Goal: Task Accomplishment & Management: Complete application form

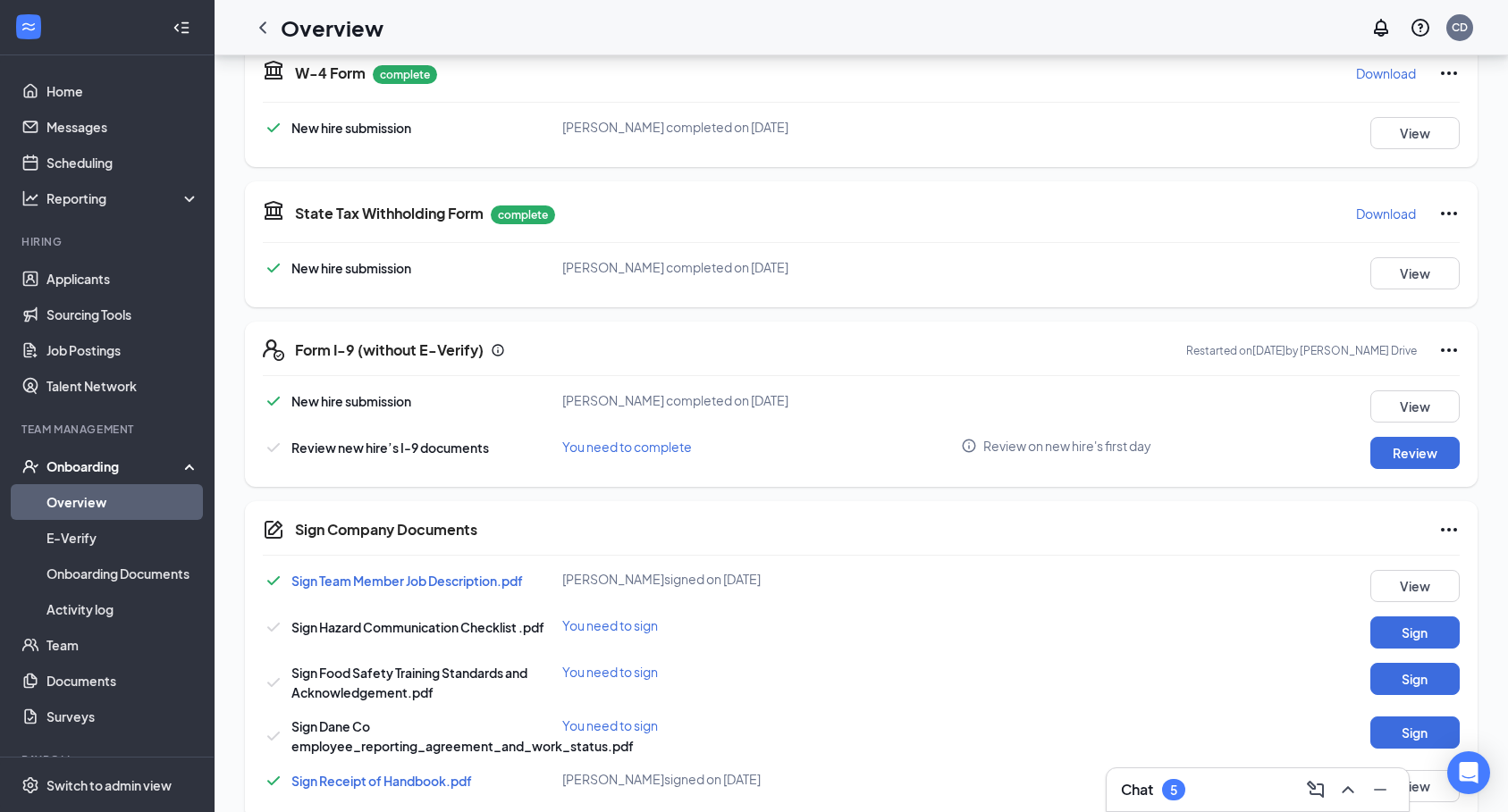
scroll to position [685, 0]
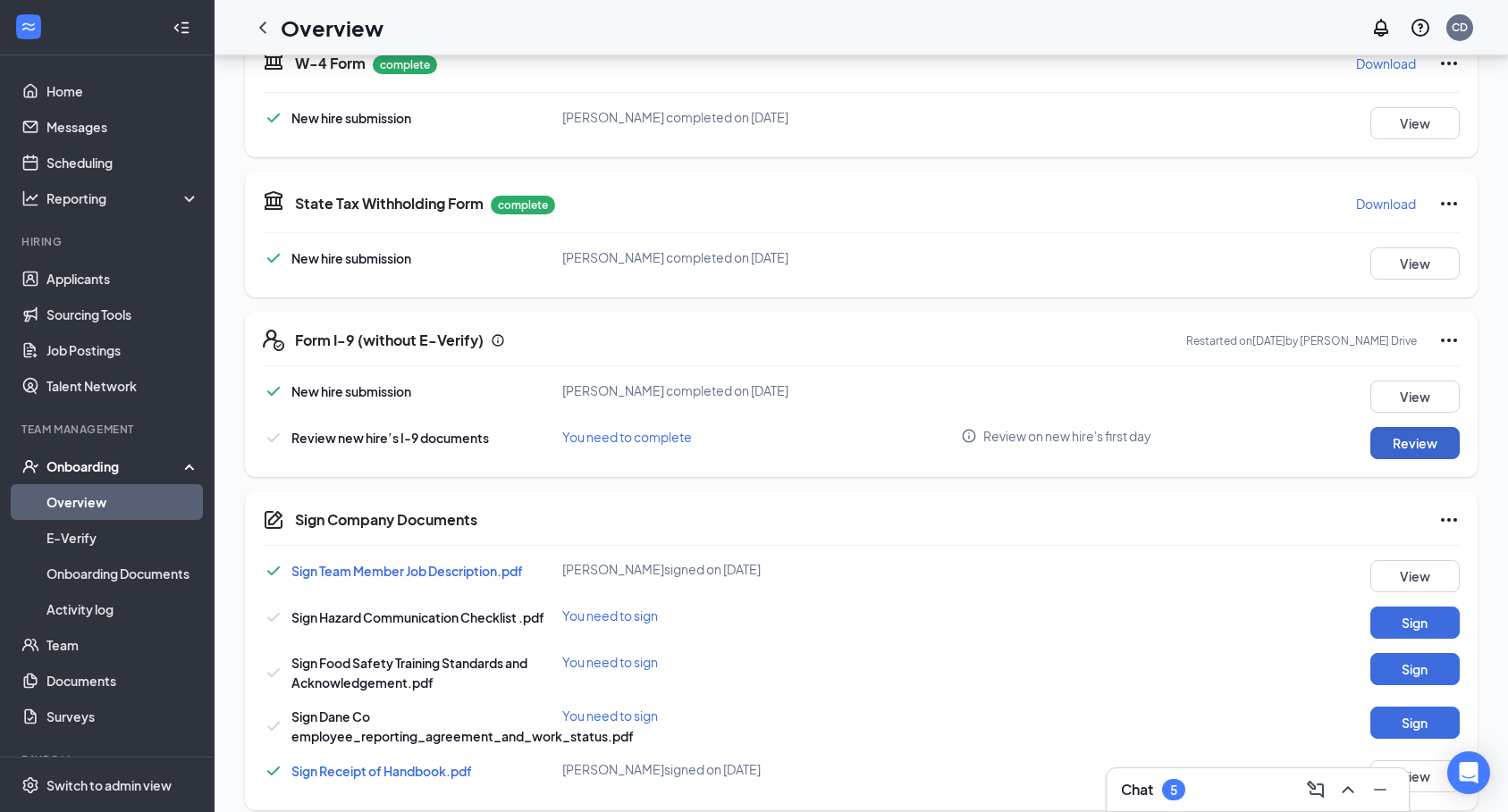
click at [1396, 434] on button "Review" at bounding box center [1414, 443] width 90 height 32
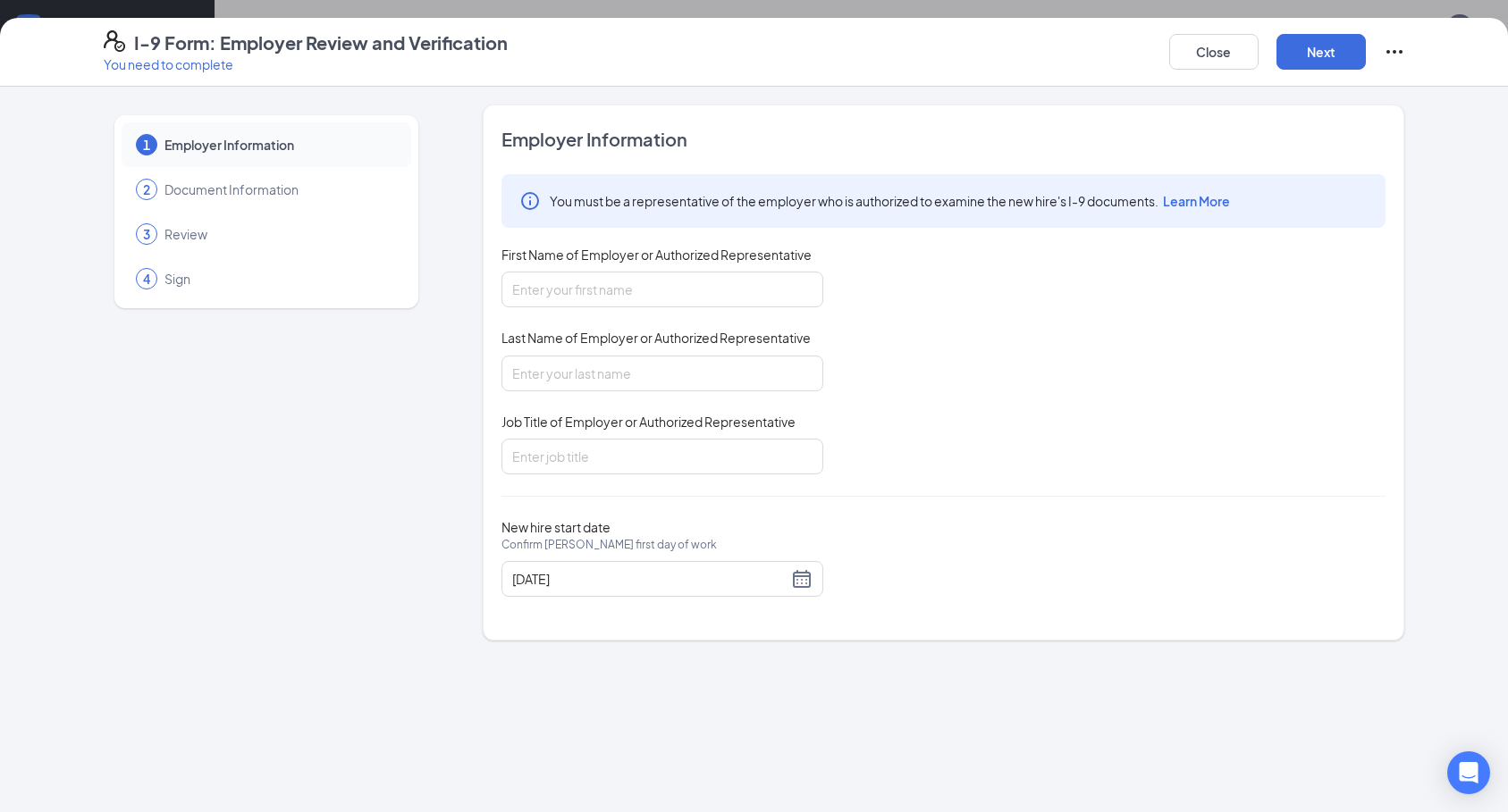
click at [591, 316] on div "You must be a representative of the employer who is authorized to examine the n…" at bounding box center [943, 324] width 884 height 301
click at [645, 282] on input "First Name of Employer or Authorized Representative" at bounding box center [662, 289] width 321 height 36
type input "[PERSON_NAME]"
click at [639, 388] on input "Last Name of Employer or Authorized Representative" at bounding box center [662, 373] width 321 height 36
type input "[PERSON_NAME]"
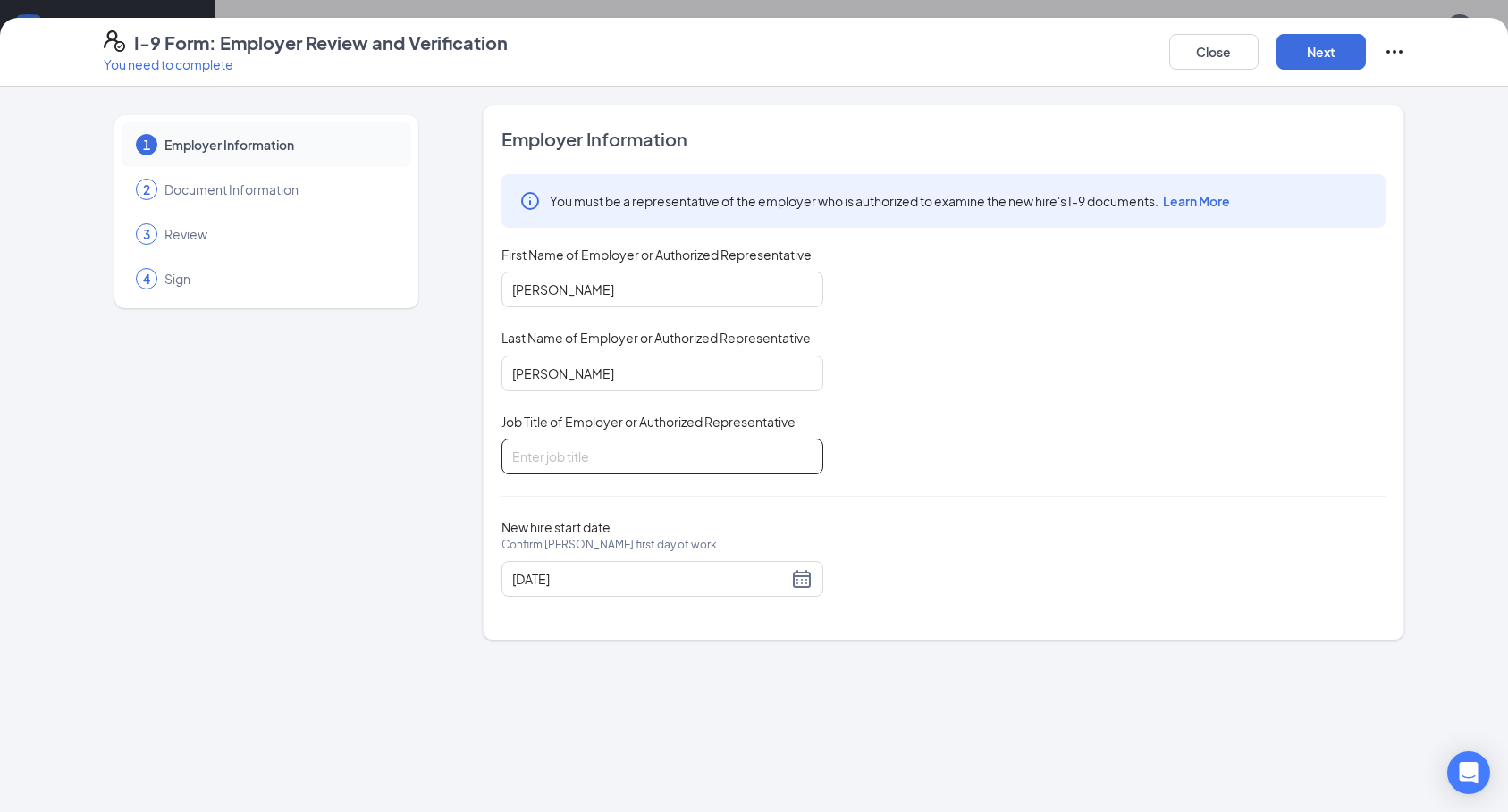
click at [631, 466] on input "Job Title of Employer or Authorized Representative" at bounding box center [662, 457] width 321 height 36
type input "Manager"
click at [1340, 67] on button "Next" at bounding box center [1321, 52] width 90 height 36
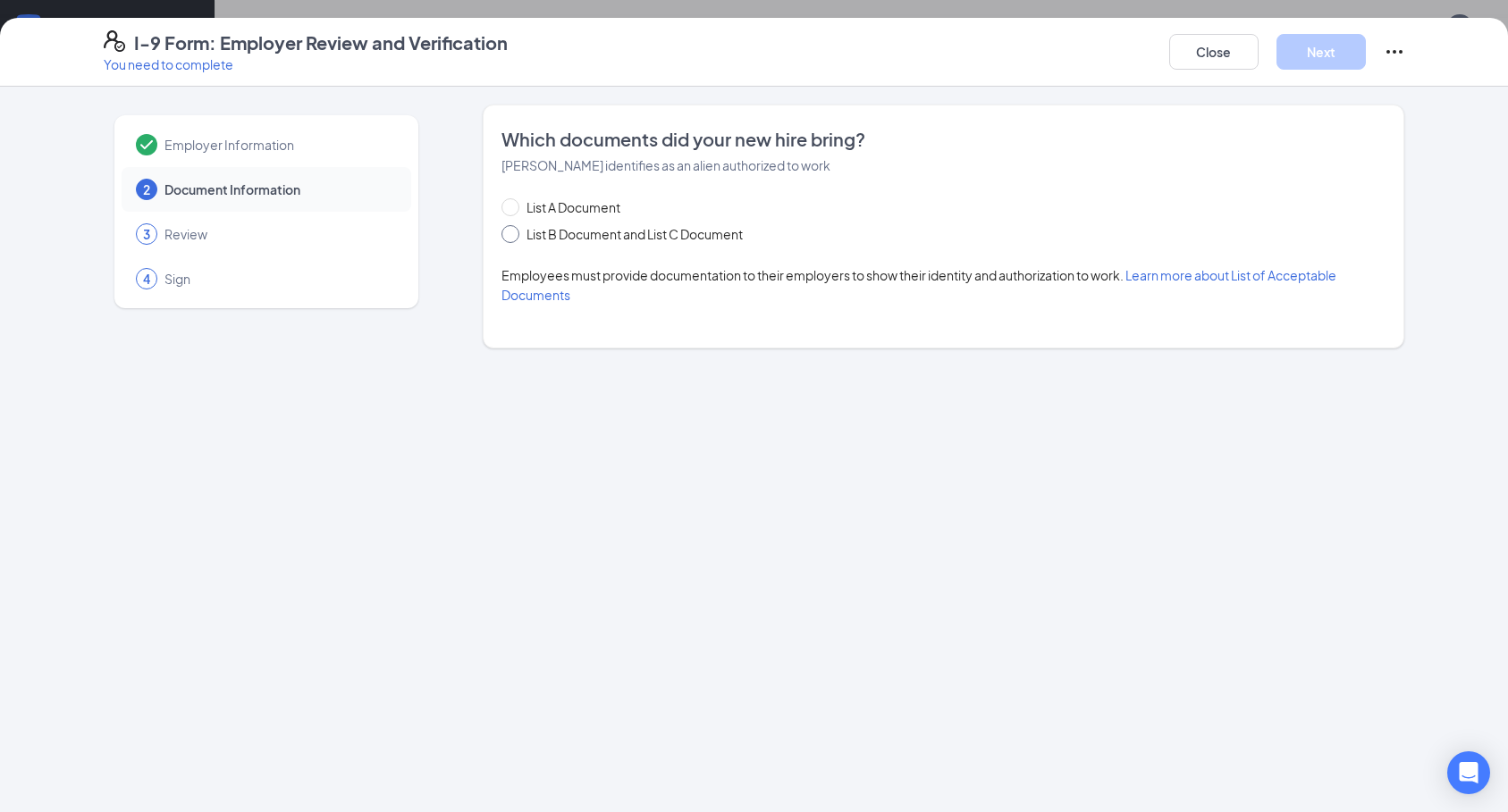
click at [516, 237] on span at bounding box center [510, 233] width 18 height 18
click at [514, 237] on input "List B Document and List C Document" at bounding box center [507, 231] width 12 height 12
radio input "true"
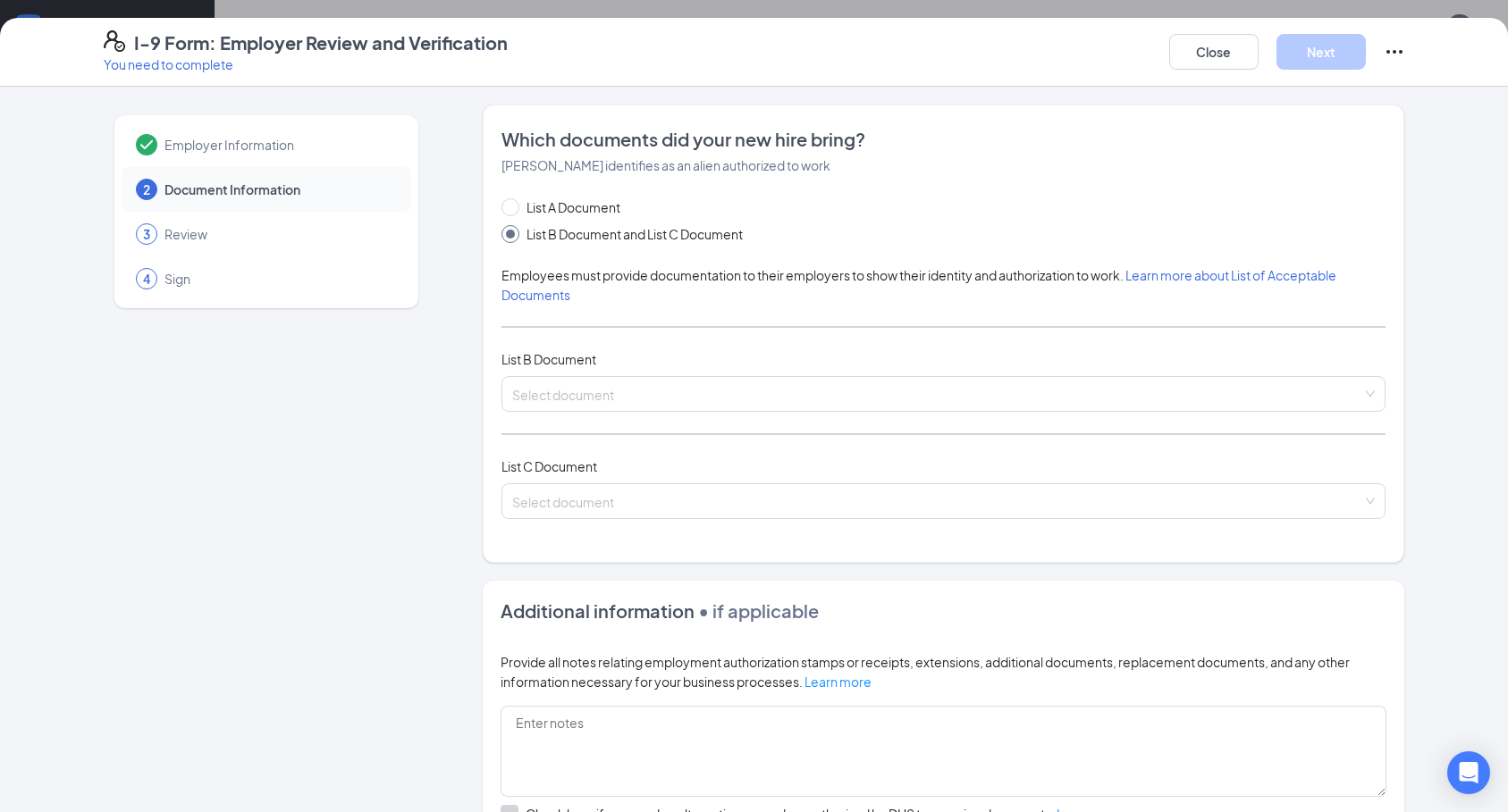
click at [552, 423] on div "List A Document List B Document and List C Document Employees must provide docu…" at bounding box center [943, 369] width 884 height 343
click at [610, 402] on input "search" at bounding box center [937, 390] width 850 height 26
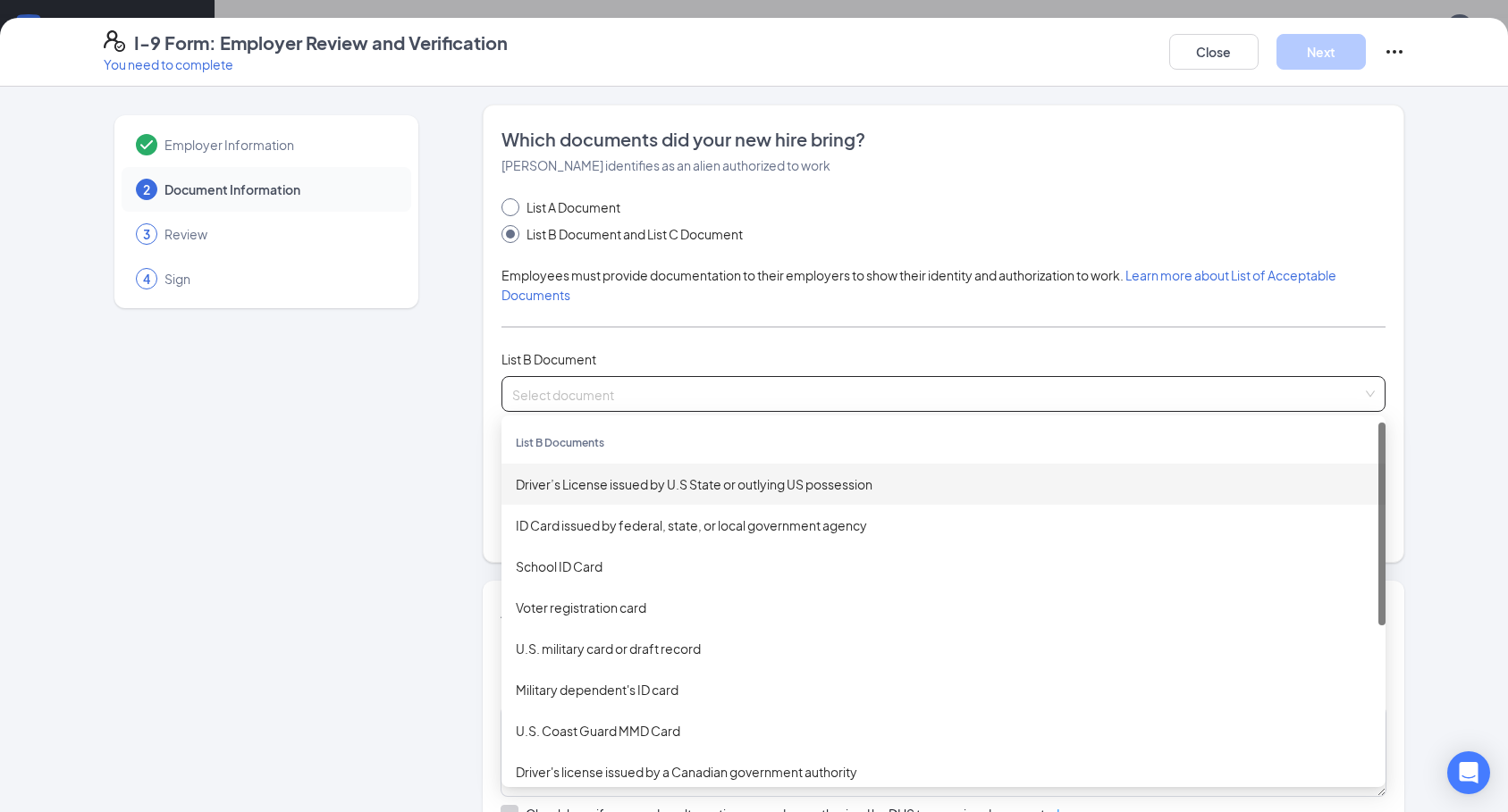
click at [519, 201] on span "List A Document" at bounding box center [573, 207] width 108 height 20
click at [513, 201] on input "List A Document" at bounding box center [507, 204] width 12 height 12
radio input "true"
radio input "false"
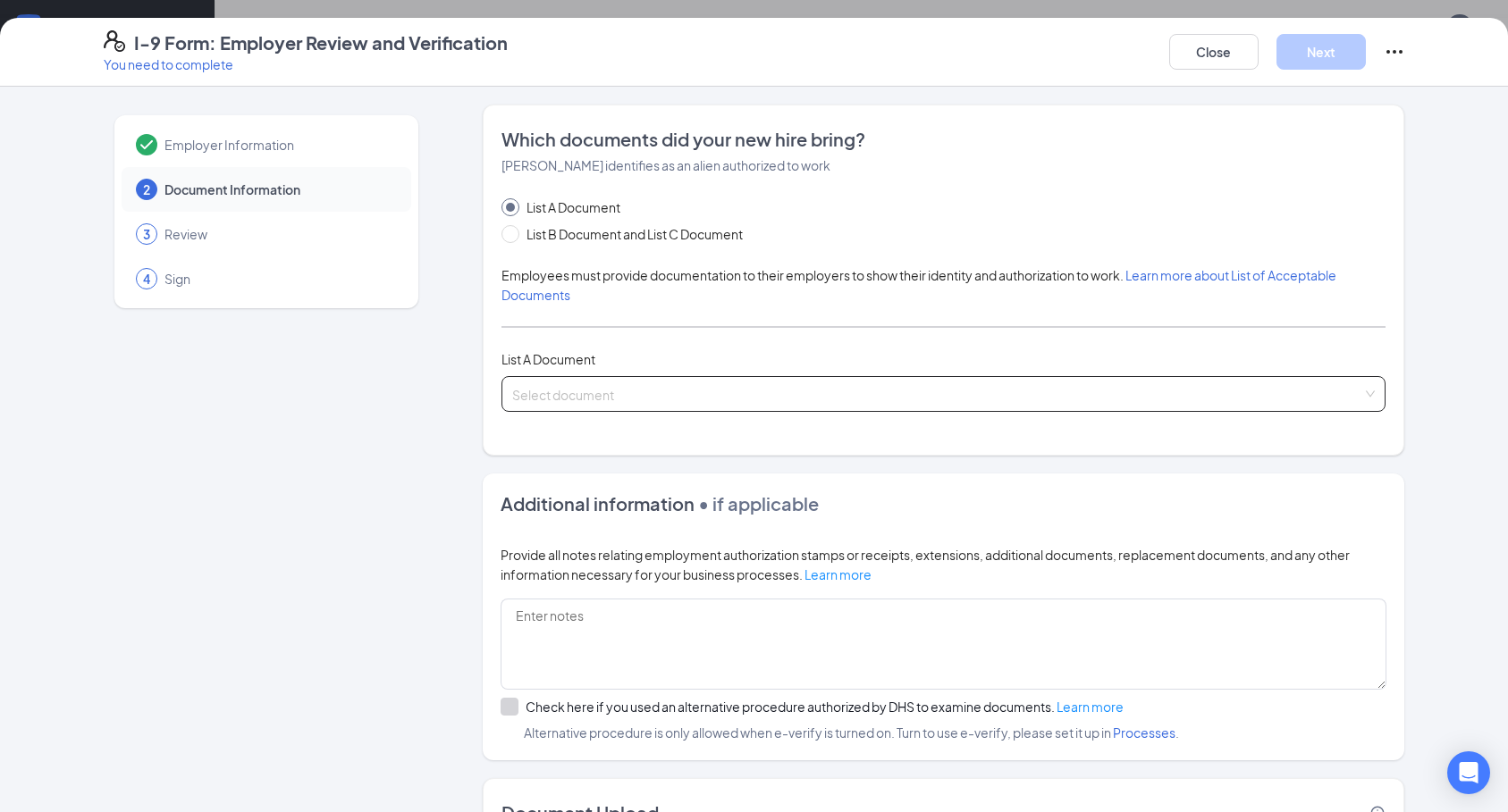
click at [719, 383] on input "search" at bounding box center [937, 390] width 850 height 26
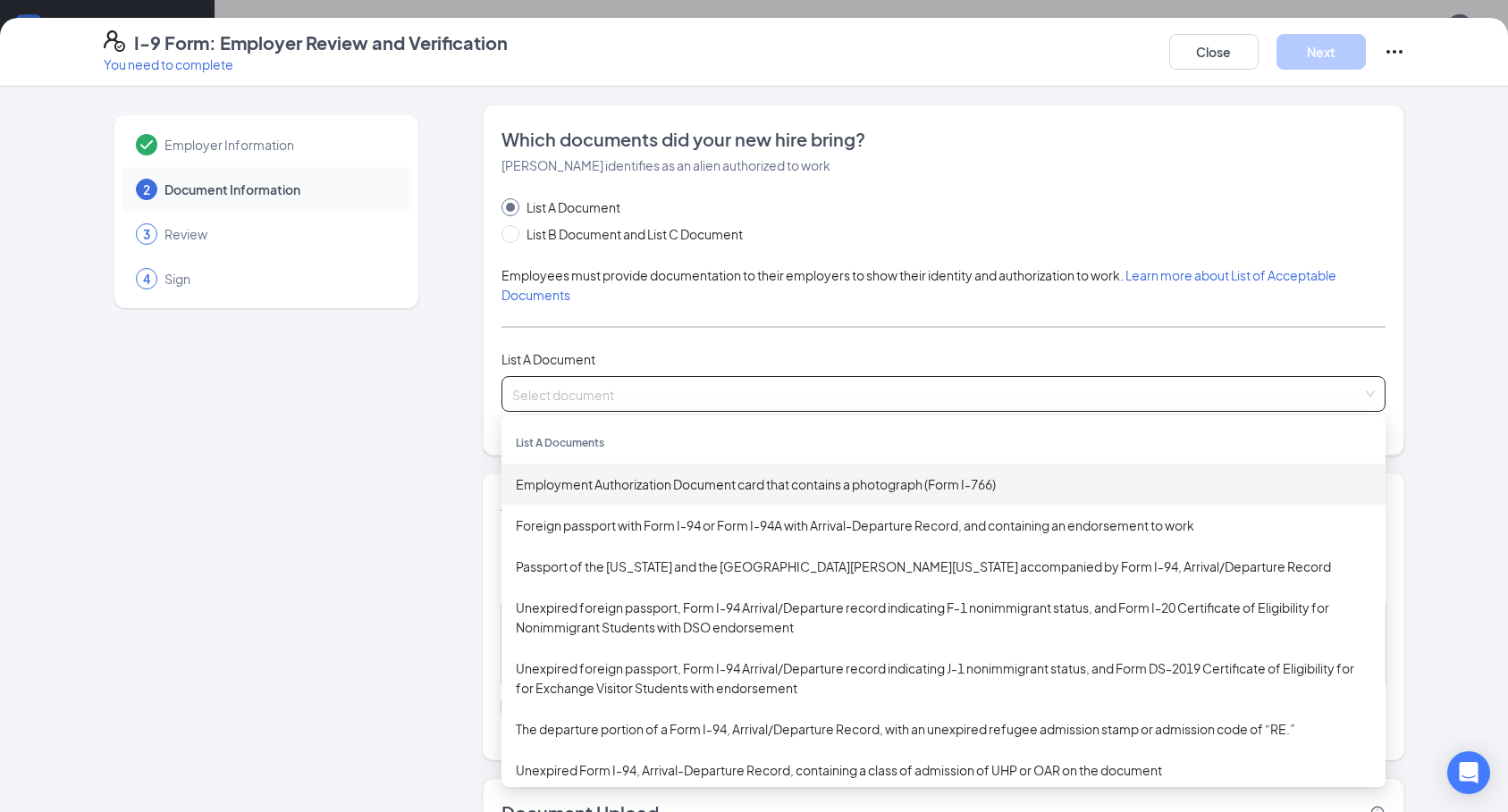
click at [664, 492] on div "Employment Authorization Document card that contains a photograph (Form I-766)" at bounding box center [943, 484] width 856 height 20
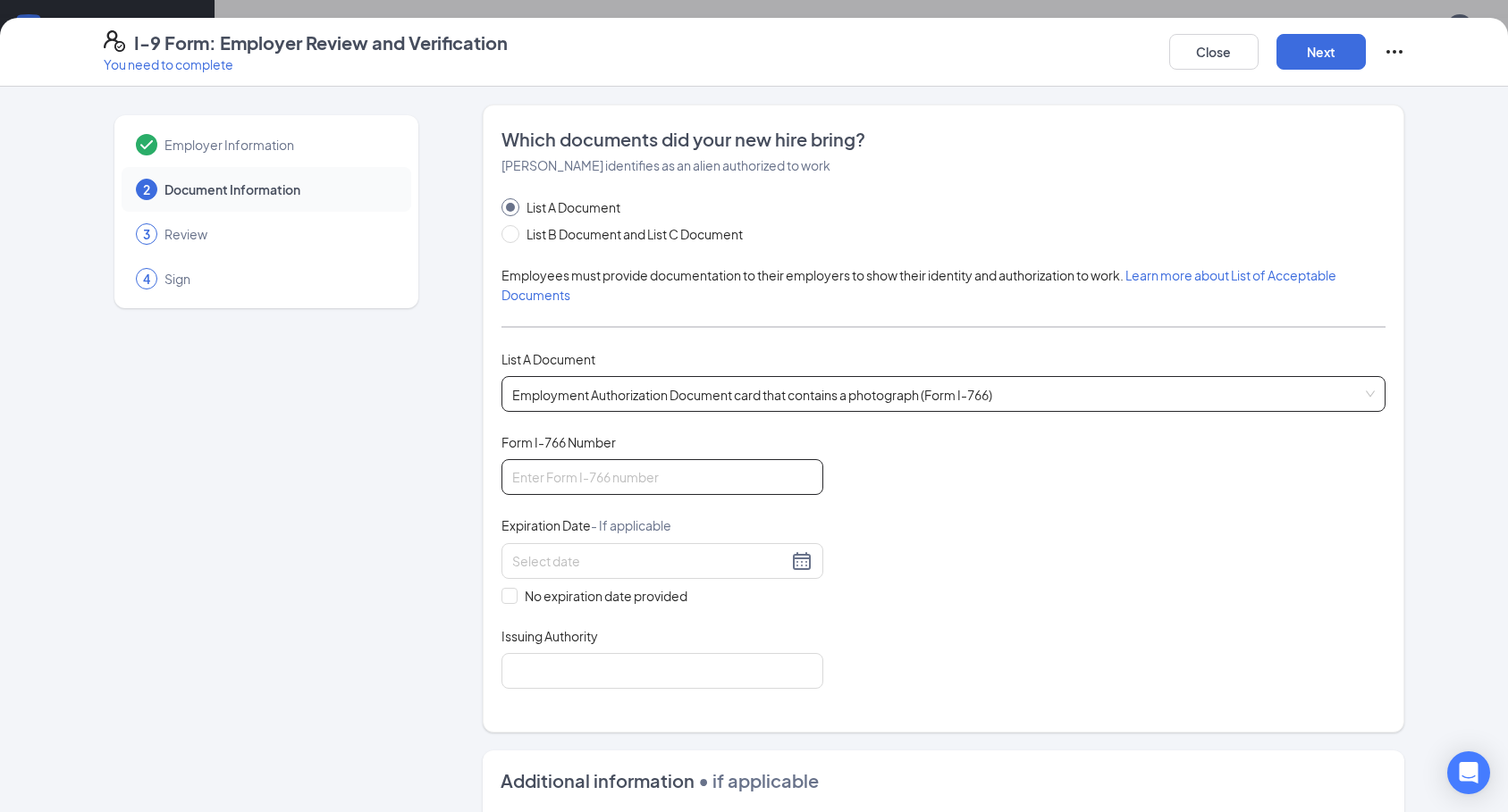
click at [615, 475] on input "Form I-766 Number" at bounding box center [662, 477] width 321 height 36
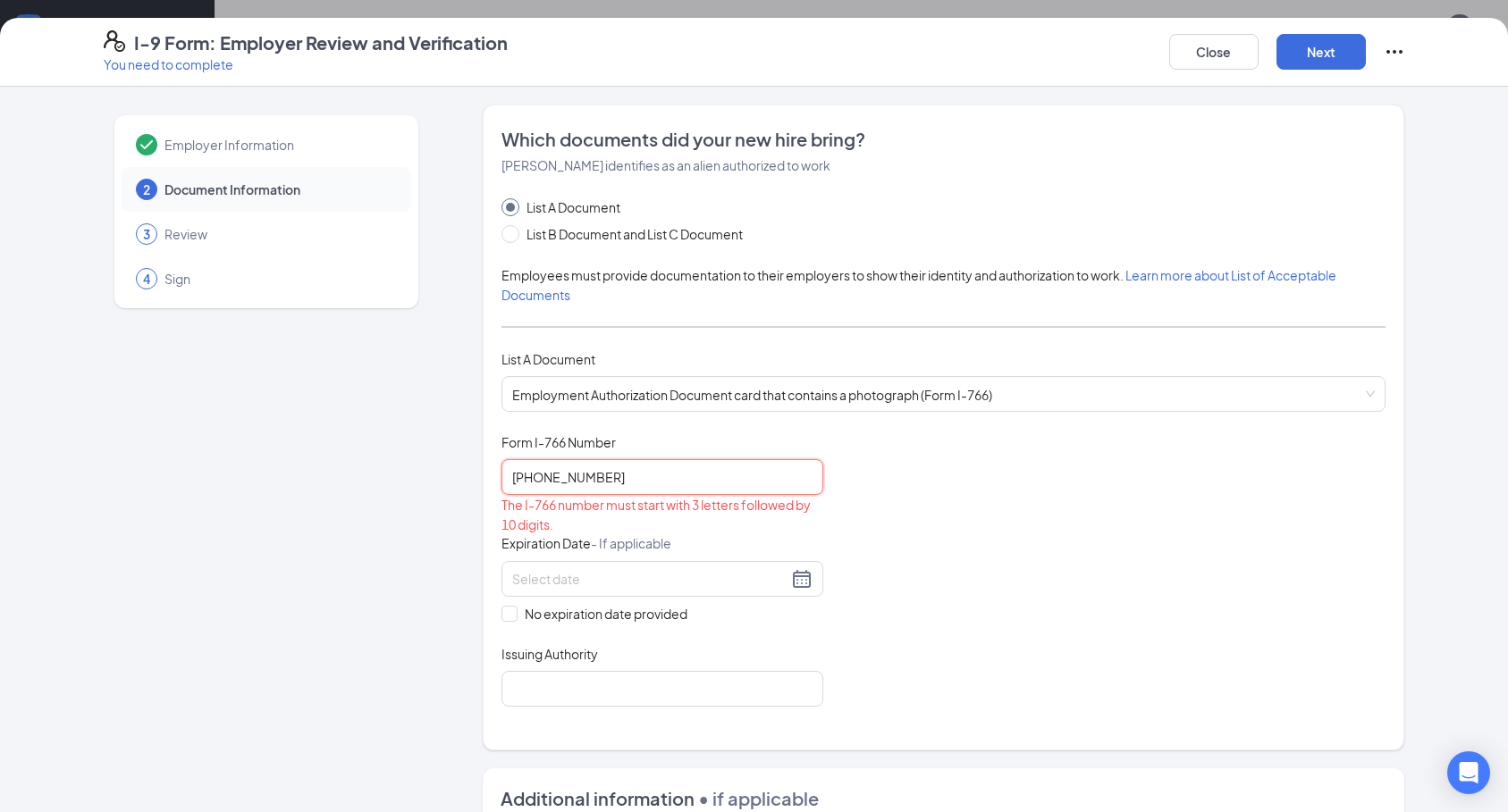
type input "[PHONE_NUMBER]"
click at [910, 475] on div "Document Title Employment Authorization Document card that contains a photograp…" at bounding box center [943, 569] width 884 height 273
drag, startPoint x: 636, startPoint y: 484, endPoint x: 338, endPoint y: 499, distance: 298.4
click at [338, 499] on div "Employer Information 2 Document Information 3 Review 4 Sign Which documents did…" at bounding box center [754, 665] width 1301 height 1120
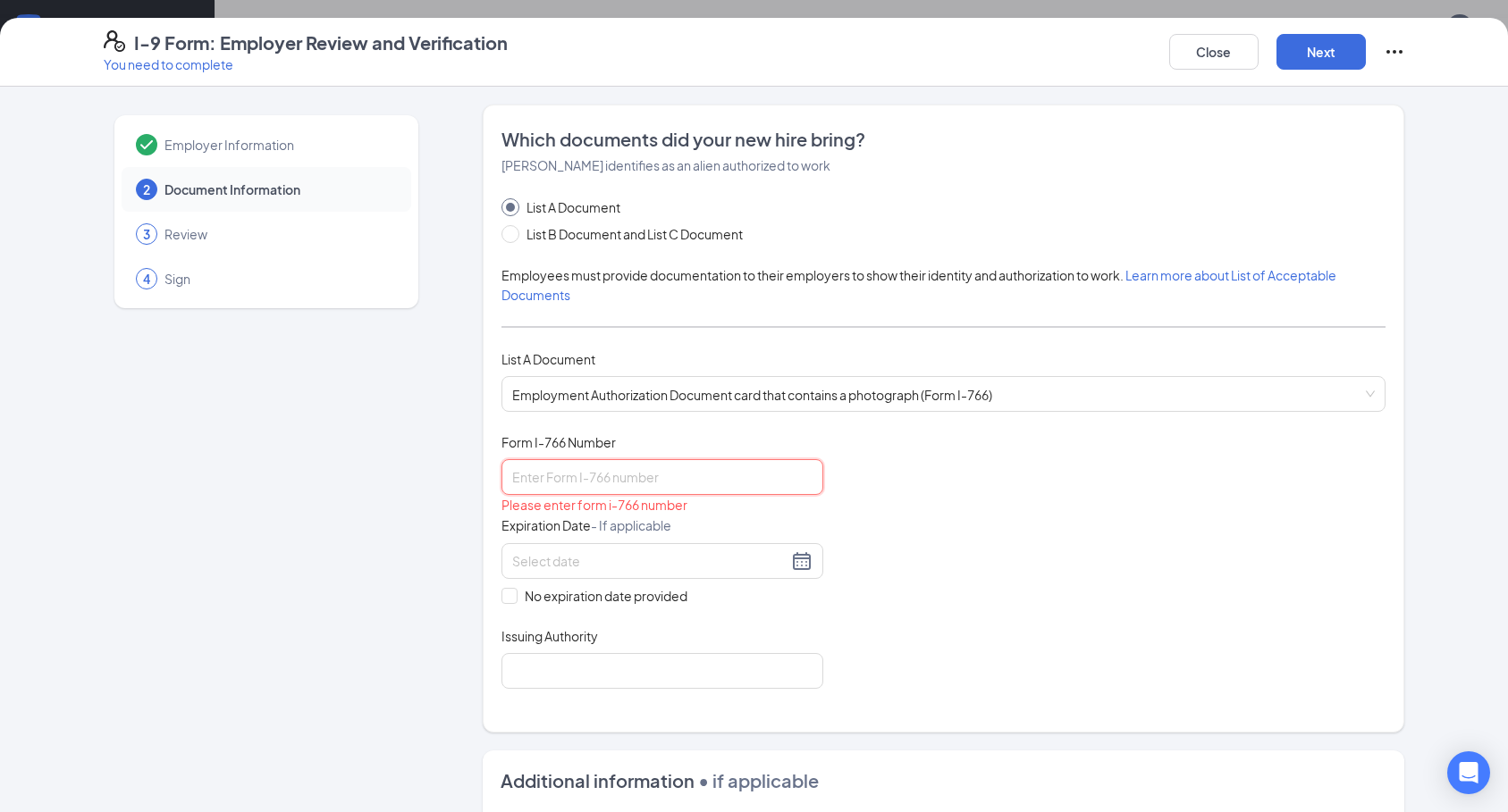
click at [686, 480] on input "Form I-766 Number" at bounding box center [662, 477] width 321 height 36
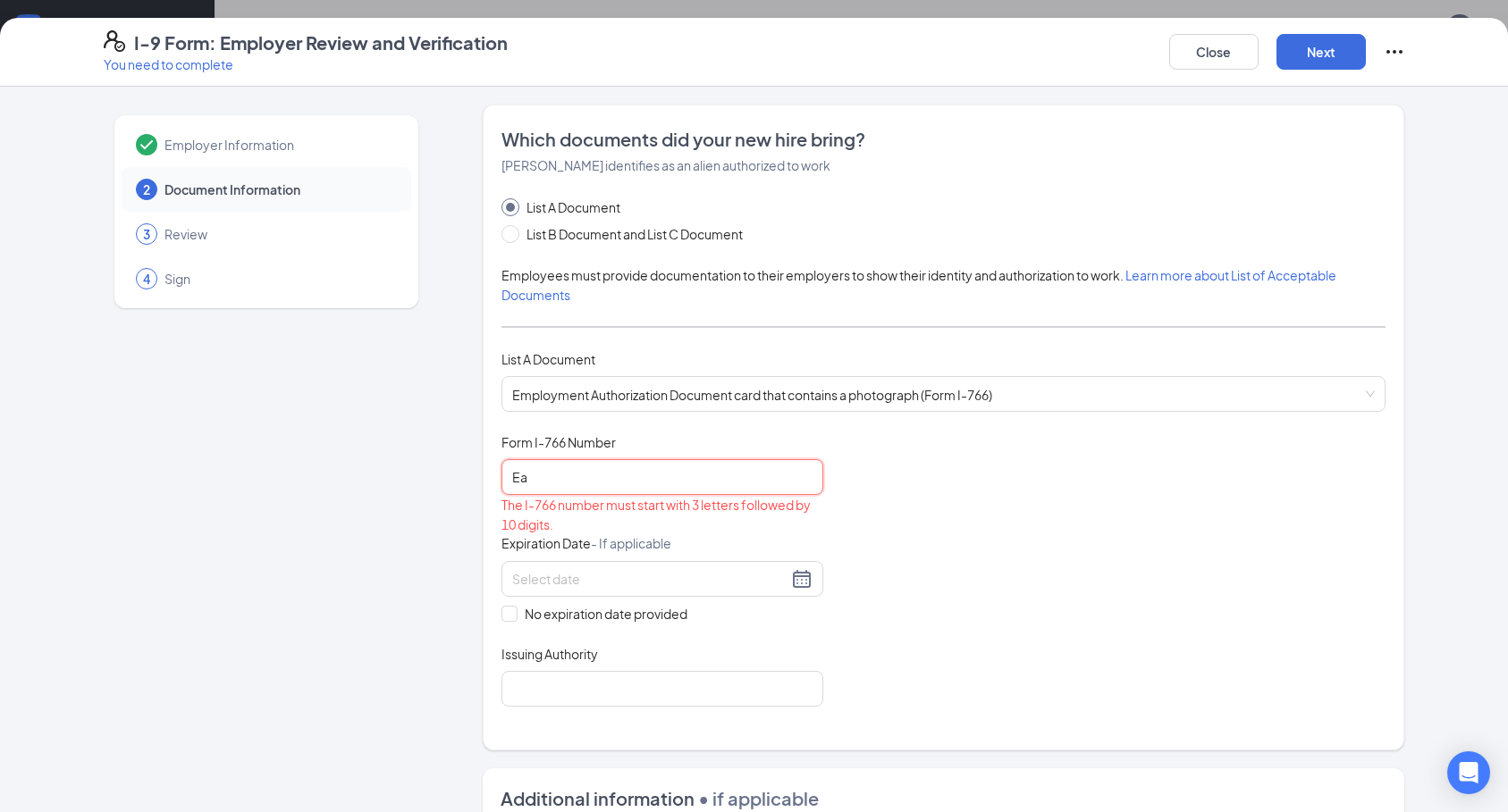
type input "E"
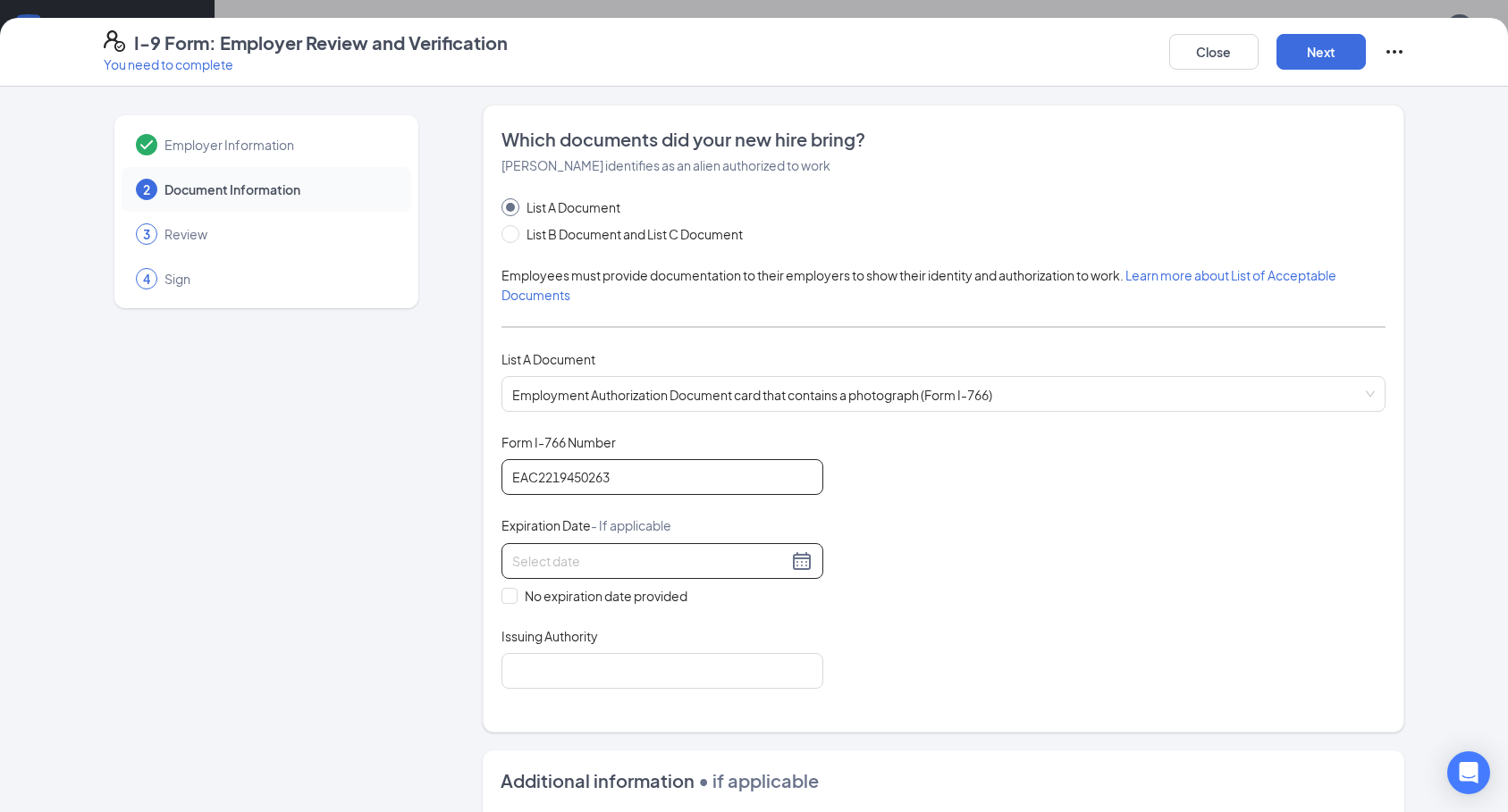
type input "EAC2219450263"
click at [622, 562] on input at bounding box center [650, 561] width 275 height 20
click at [1002, 588] on div "Document Title Employment Authorization Document card that contains a photograp…" at bounding box center [943, 561] width 884 height 255
click at [795, 560] on div at bounding box center [663, 561] width 301 height 22
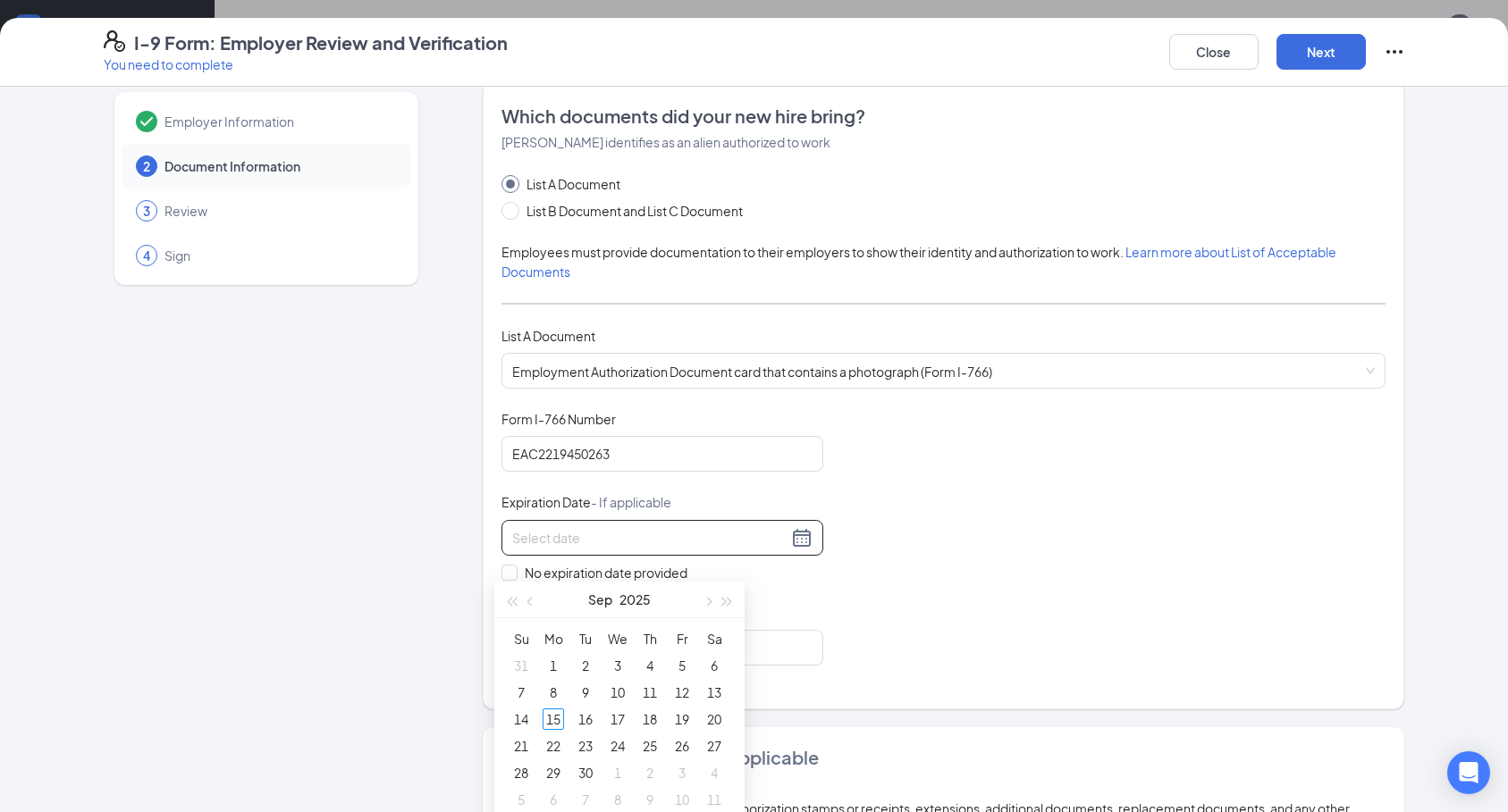
scroll to position [29, 0]
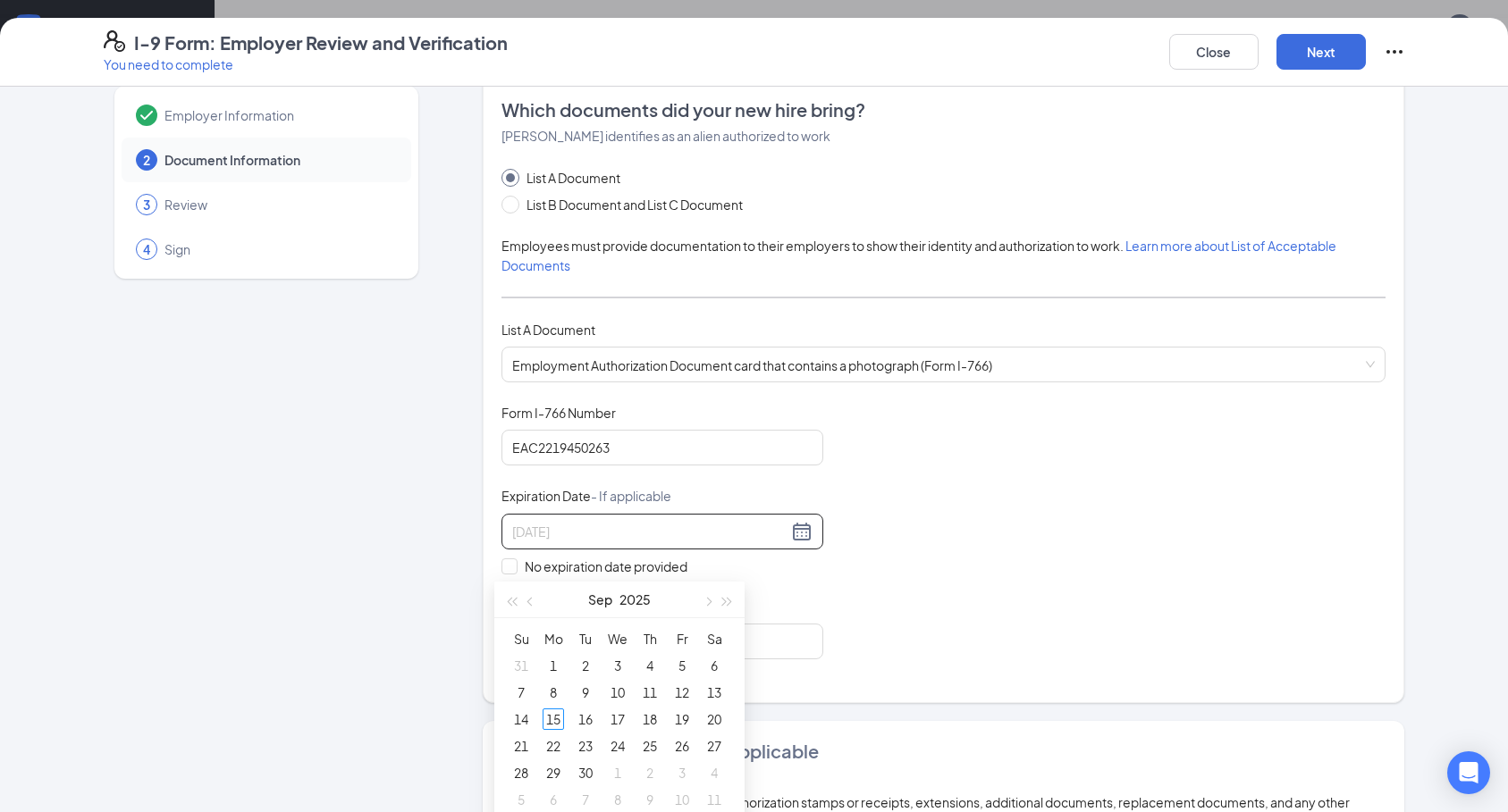
type input "[DATE]"
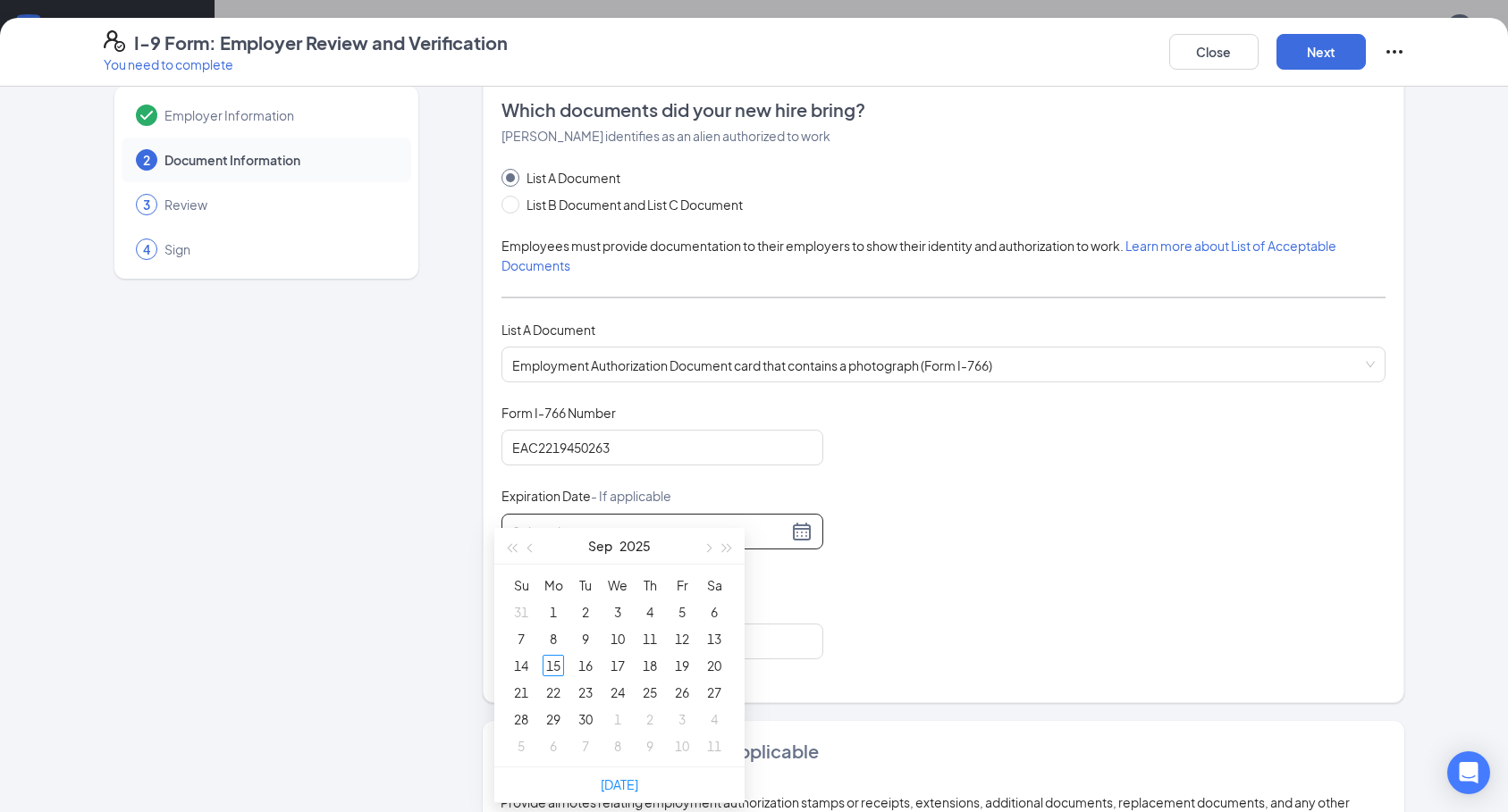
scroll to position [744, 0]
click at [712, 545] on button "button" at bounding box center [706, 541] width 20 height 36
click at [725, 539] on button "button" at bounding box center [727, 541] width 20 height 36
click at [726, 539] on button "button" at bounding box center [727, 541] width 20 height 36
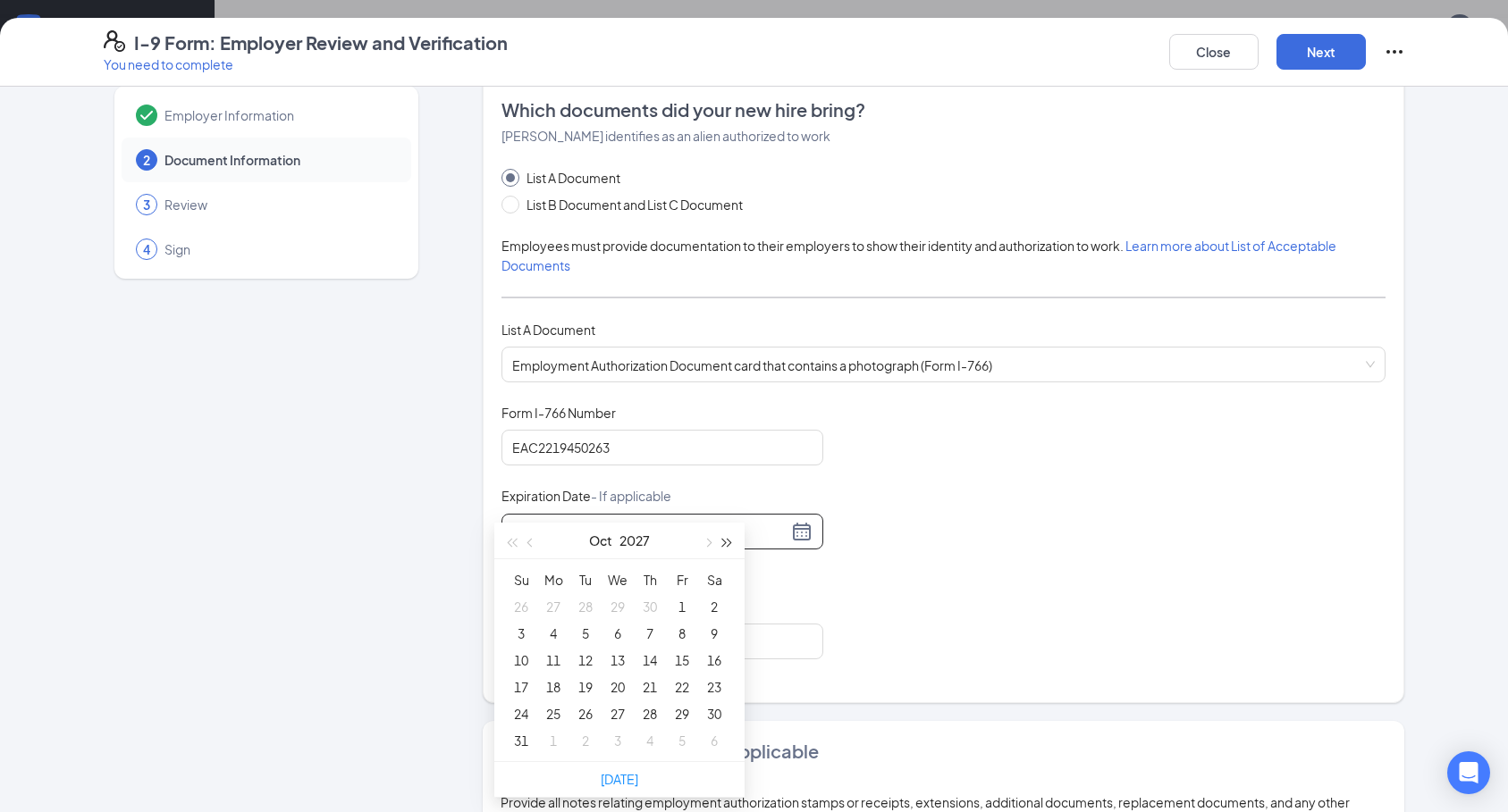
click at [726, 539] on span "button" at bounding box center [727, 543] width 9 height 9
click at [702, 540] on button "button" at bounding box center [706, 541] width 20 height 36
click at [702, 540] on button "button" at bounding box center [706, 541] width 20 height 36
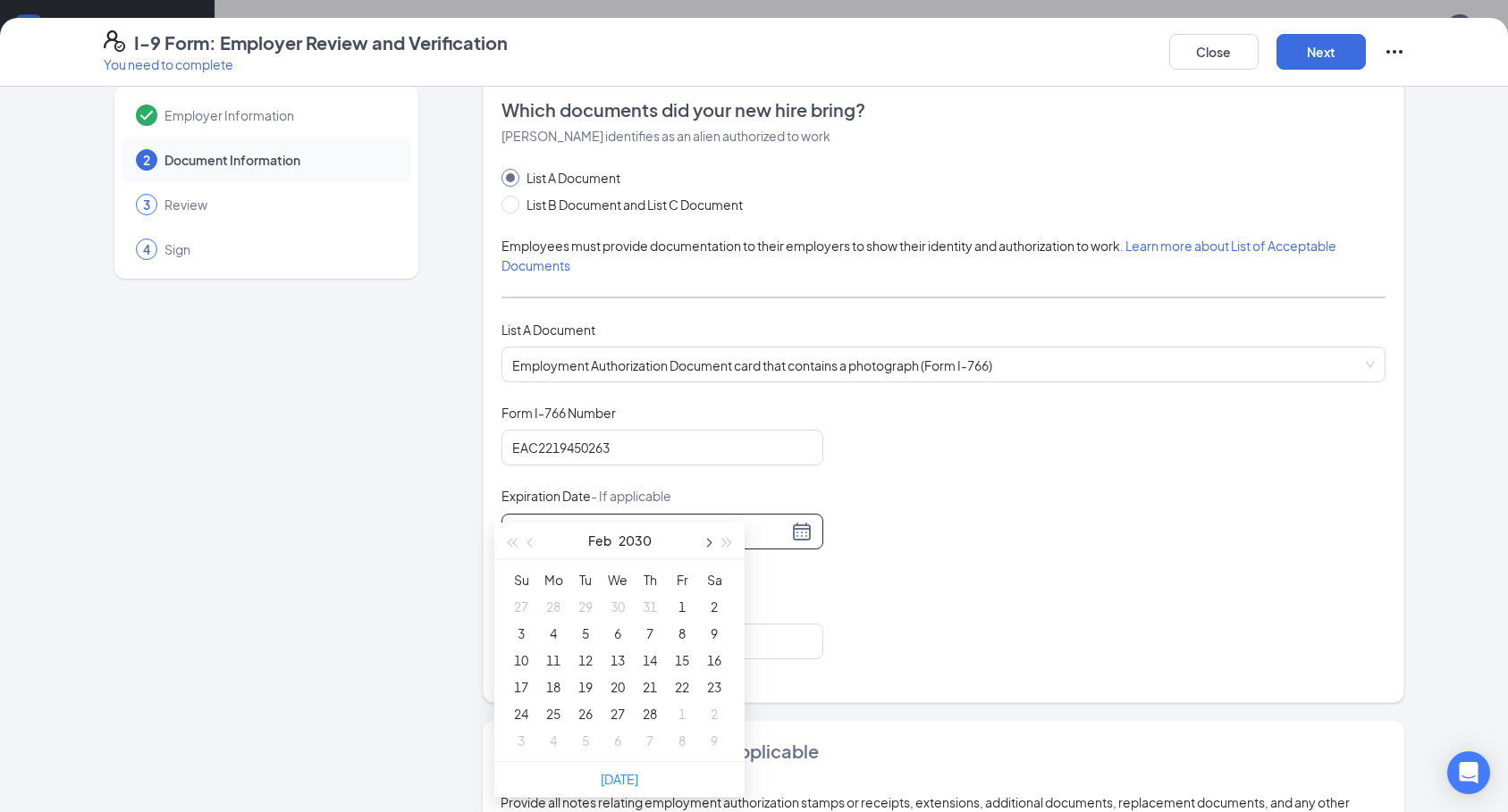
click at [702, 540] on button "button" at bounding box center [706, 541] width 20 height 36
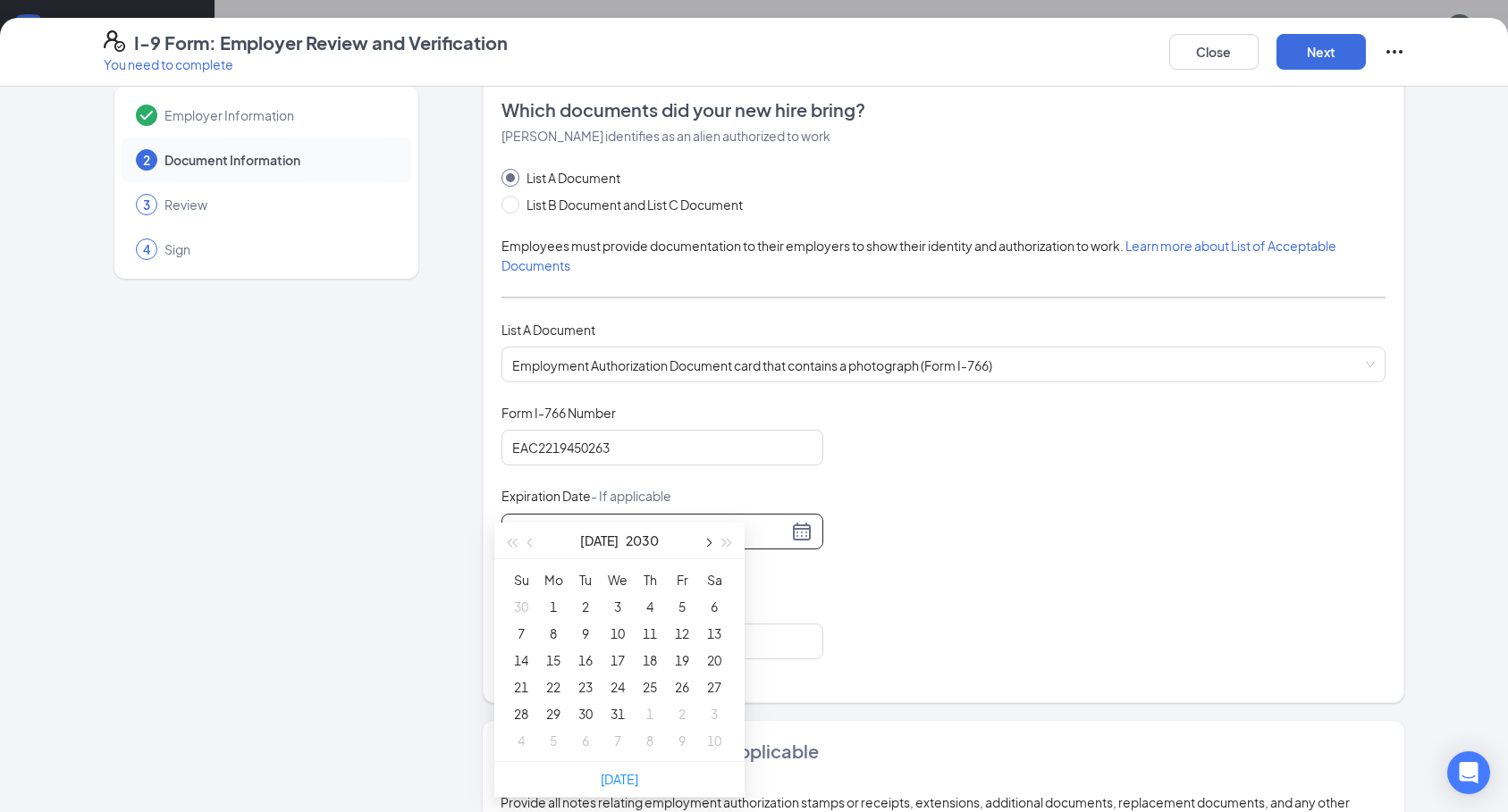
click at [702, 540] on button "button" at bounding box center [706, 541] width 20 height 36
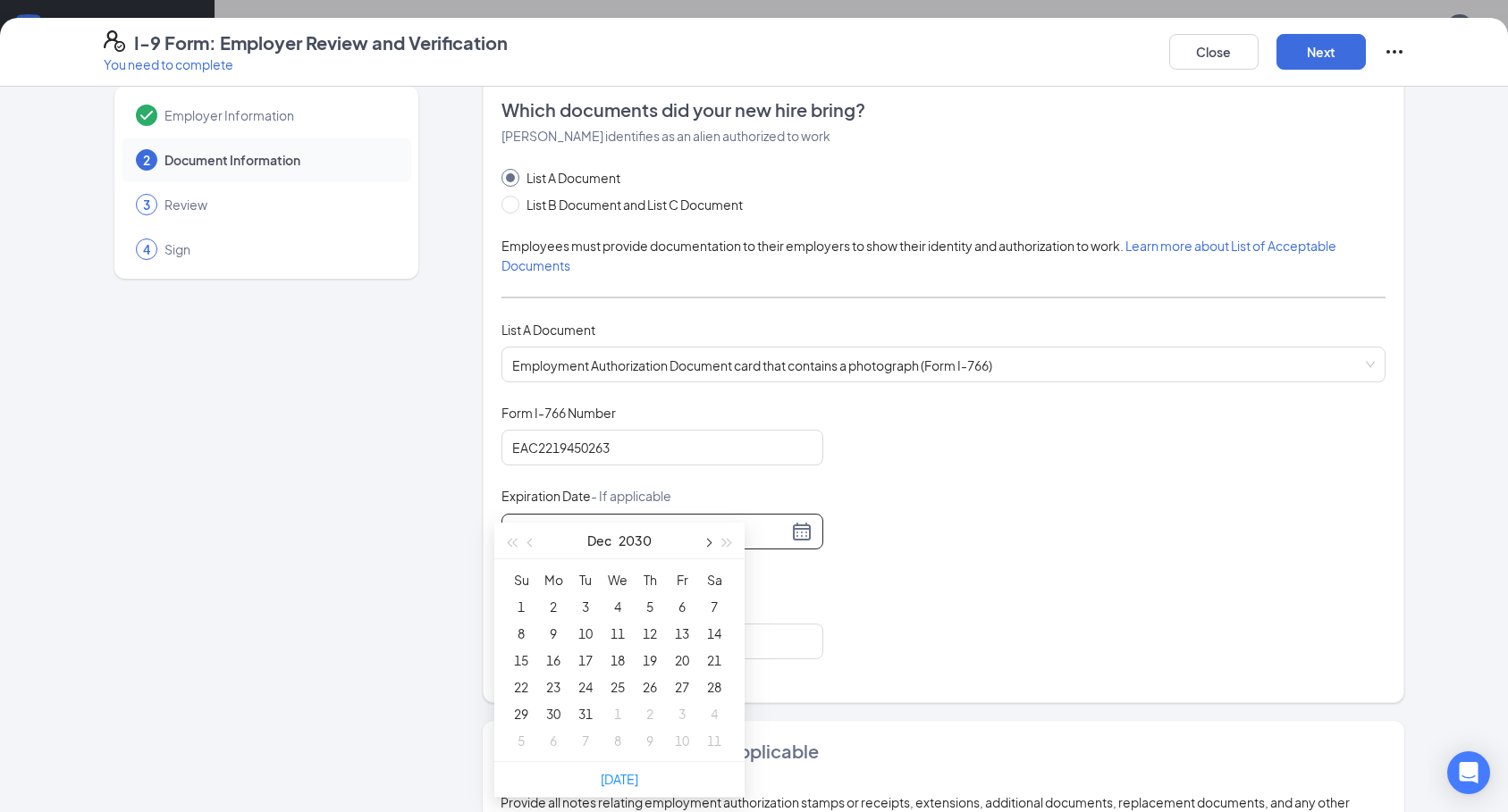
click at [702, 540] on button "button" at bounding box center [706, 541] width 20 height 36
click at [727, 538] on button "button" at bounding box center [727, 541] width 20 height 36
click at [727, 539] on span "button" at bounding box center [727, 543] width 9 height 9
click at [728, 538] on button "button" at bounding box center [727, 541] width 20 height 36
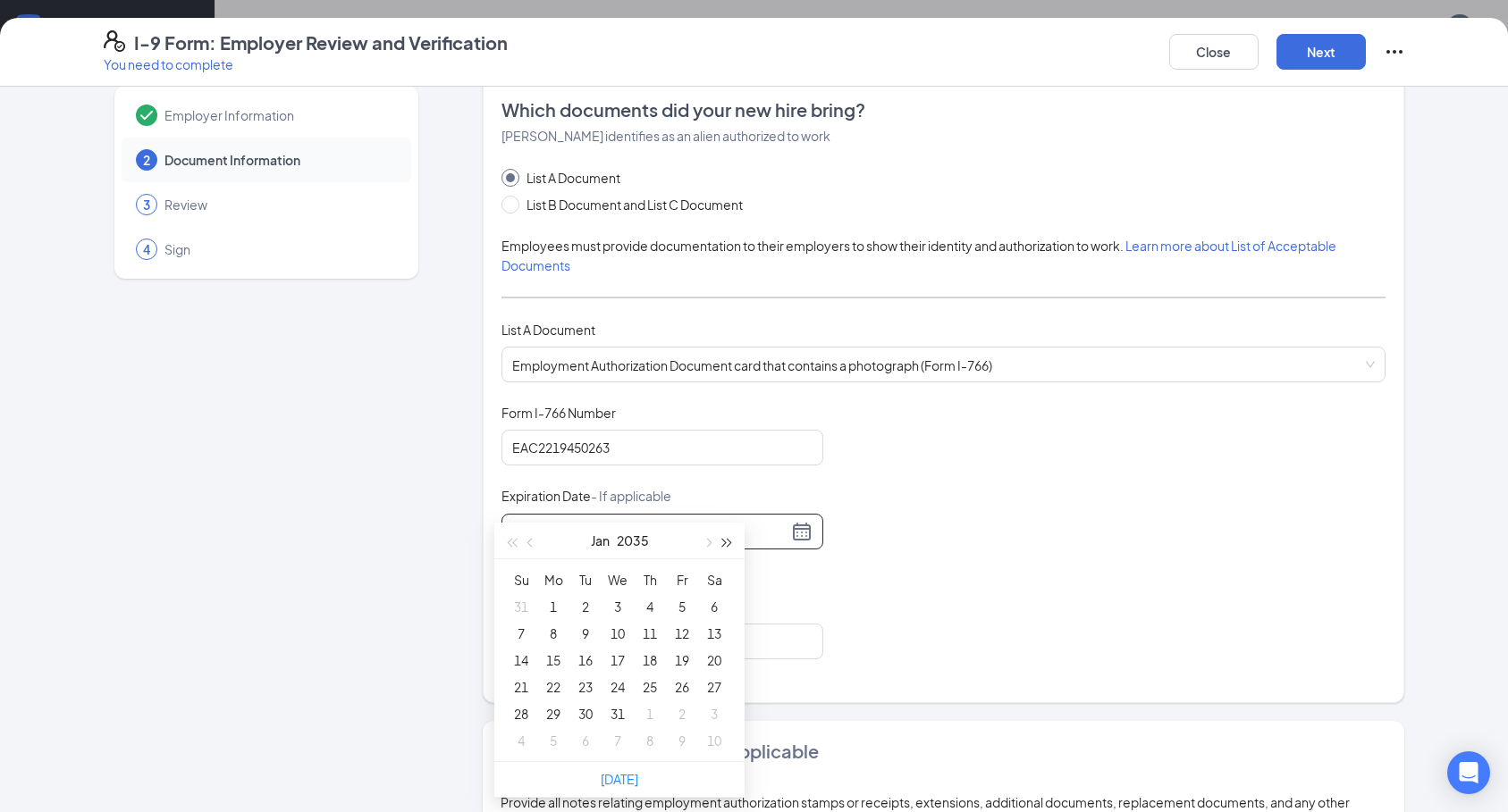
click at [726, 541] on span "button" at bounding box center [727, 543] width 9 height 9
click at [502, 541] on button "button" at bounding box center [511, 541] width 20 height 36
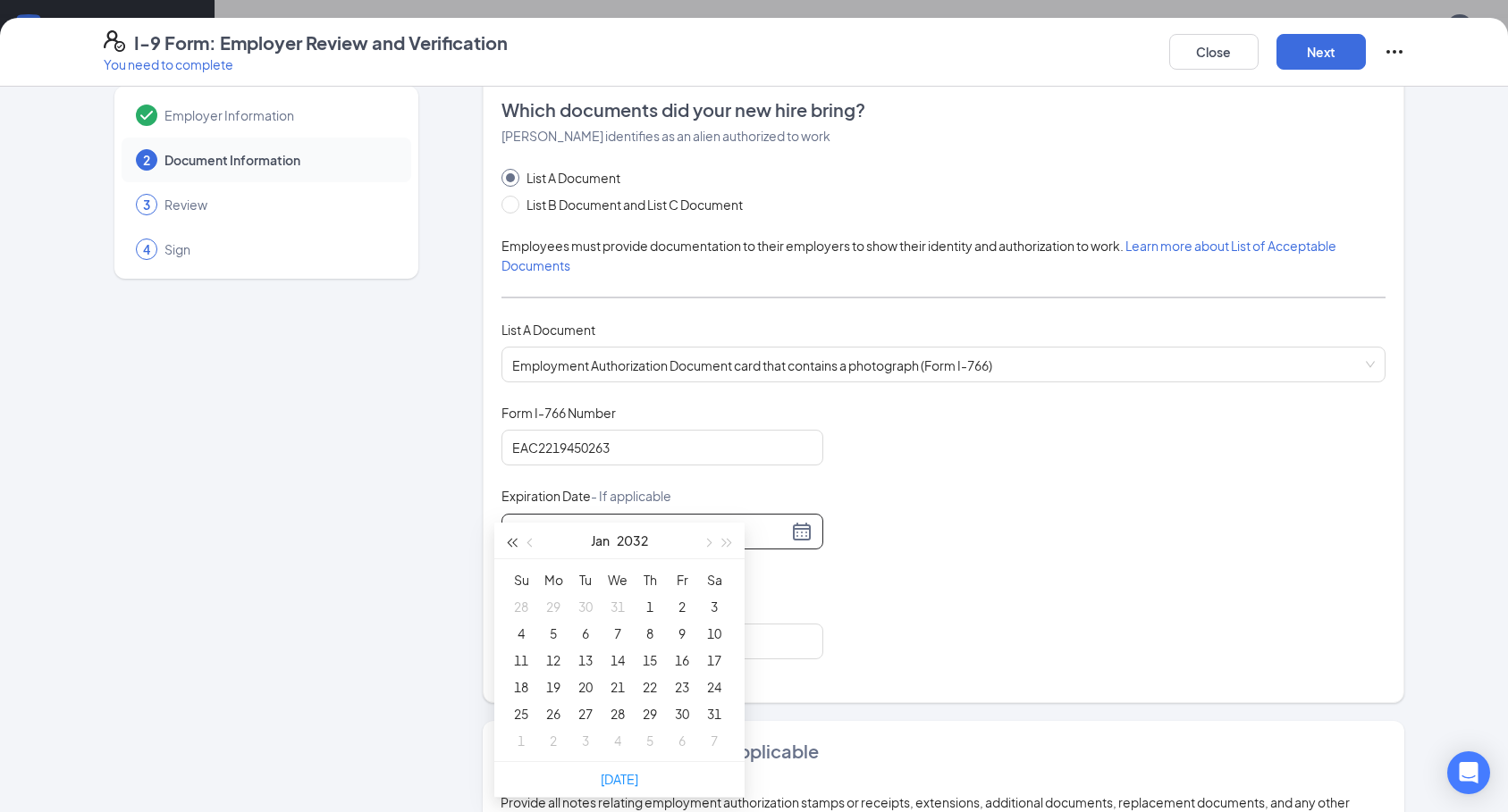
click at [502, 541] on button "button" at bounding box center [511, 541] width 20 height 36
type input "[DATE]"
click at [560, 608] on div "1" at bounding box center [553, 607] width 22 height 22
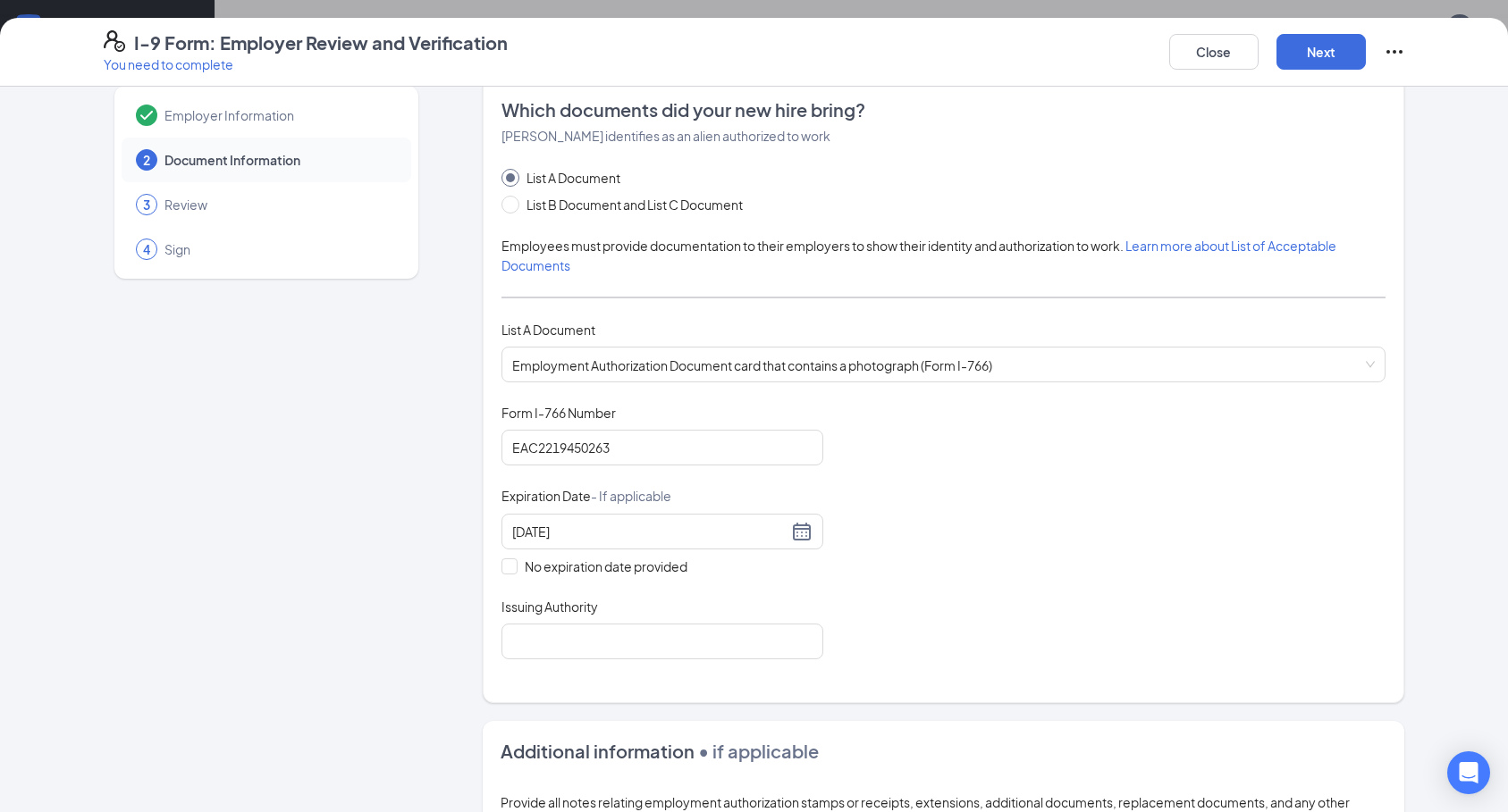
click at [873, 599] on div "Document Title Employment Authorization Document card that contains a photograp…" at bounding box center [943, 531] width 884 height 255
click at [596, 630] on input "Issuing Authority" at bounding box center [662, 642] width 321 height 36
click at [1219, 608] on div "Document Title Employment Authorization Document card that contains a photograp…" at bounding box center [943, 531] width 884 height 255
click at [574, 648] on input "Issuing Authority" at bounding box center [662, 642] width 321 height 36
type input "[GEOGRAPHIC_DATA]"
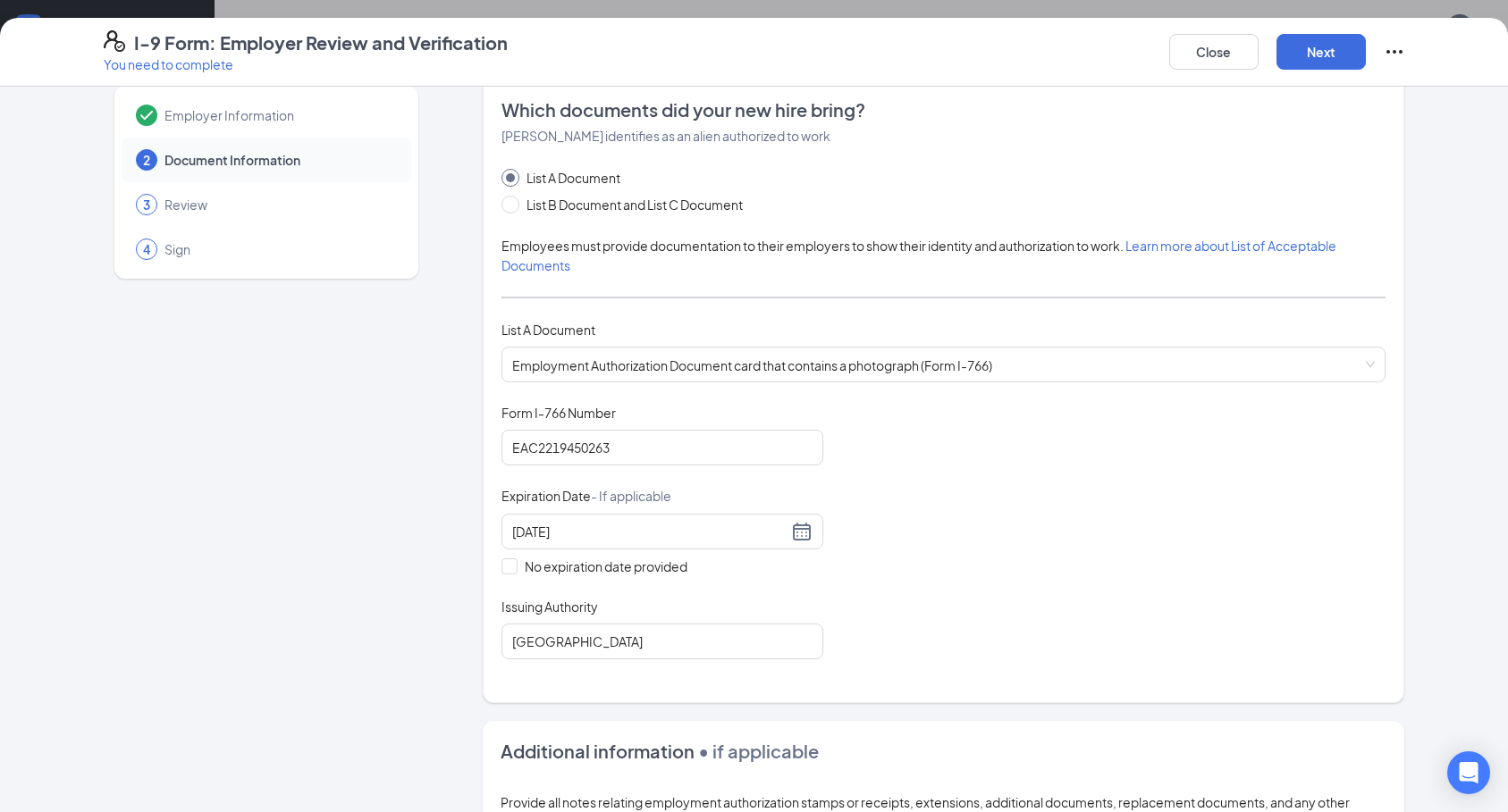
click at [1033, 561] on div "Document Title Employment Authorization Document card that contains a photograp…" at bounding box center [943, 531] width 884 height 255
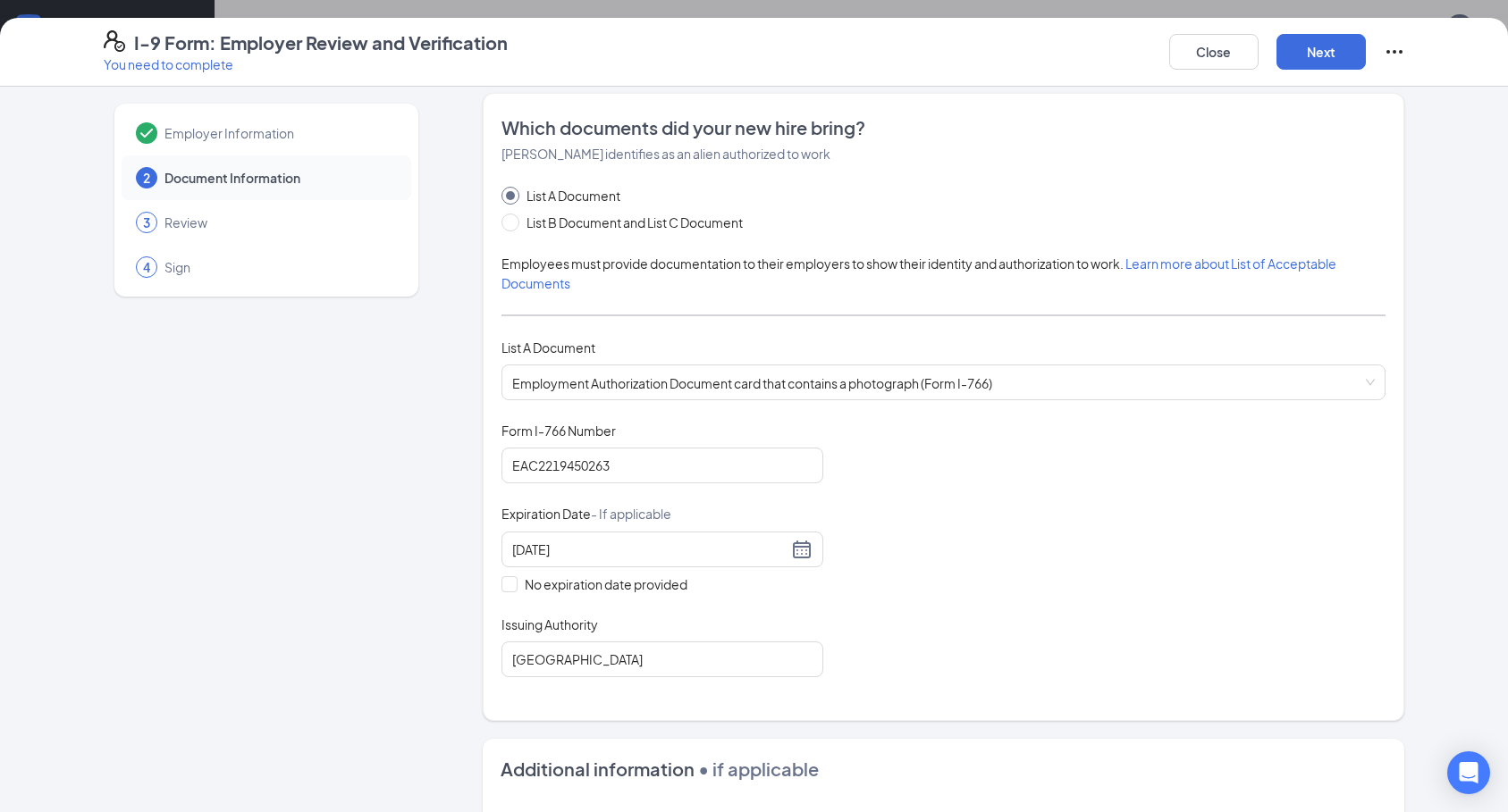
scroll to position [0, 0]
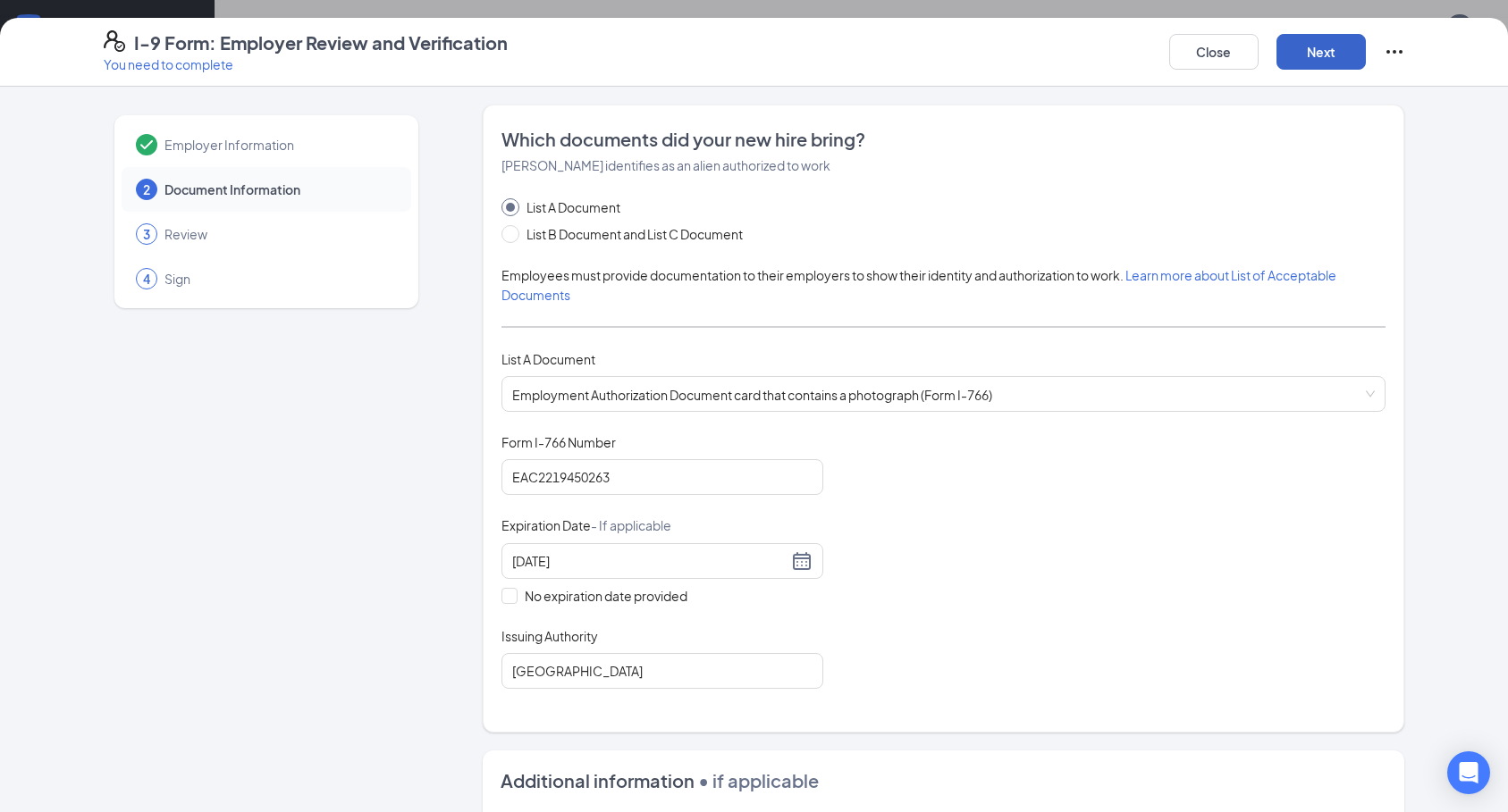
click at [1324, 63] on button "Next" at bounding box center [1321, 52] width 90 height 36
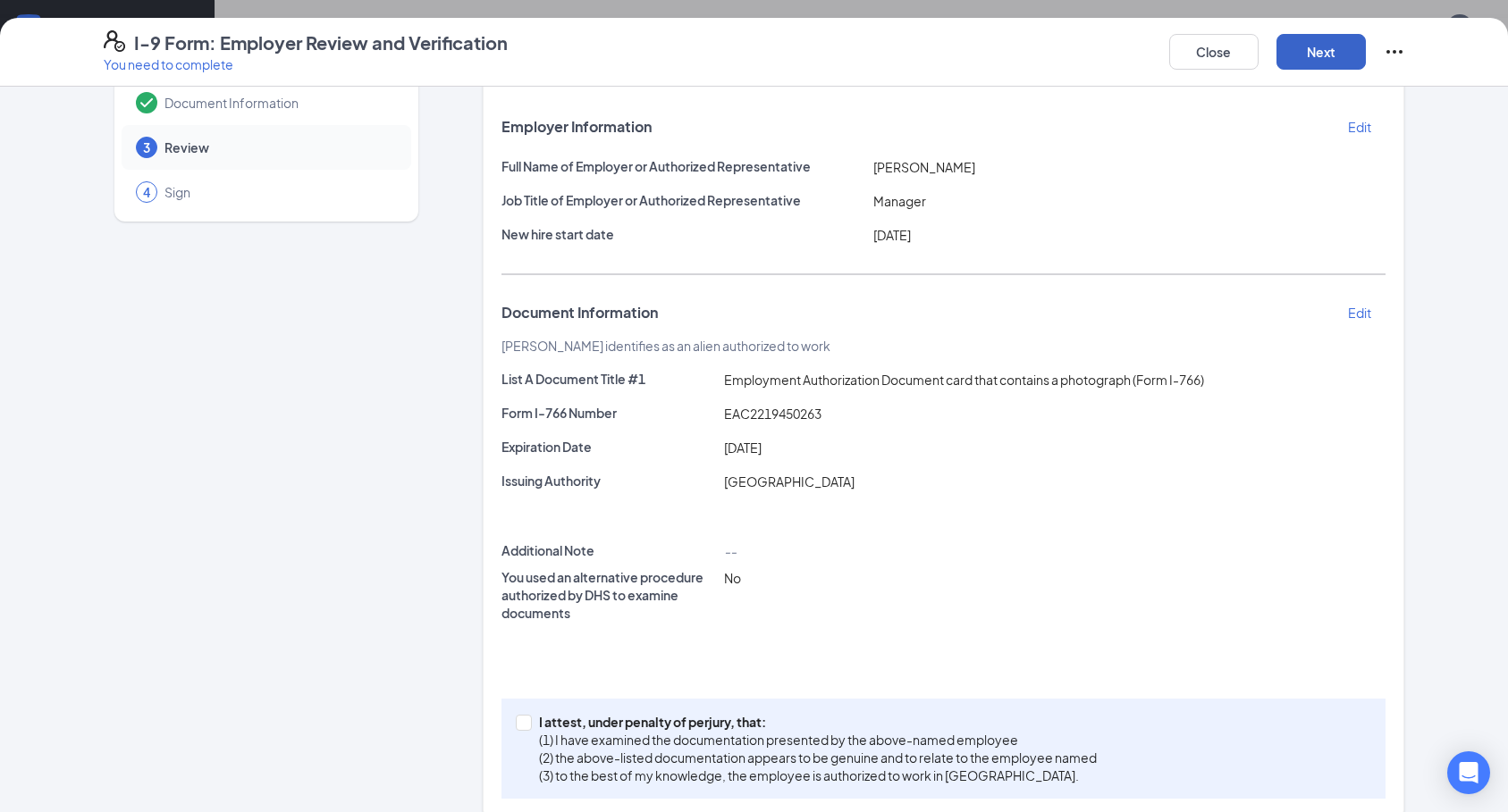
scroll to position [90, 0]
click at [520, 709] on div "I attest, under penalty of [PERSON_NAME], that: (1) I have examined the documen…" at bounding box center [943, 746] width 884 height 100
click at [1315, 78] on div "I-9 Form: Employer Review and Verification You need to complete Close Next" at bounding box center [754, 52] width 1508 height 69
click at [1315, 54] on button "Next" at bounding box center [1321, 52] width 90 height 36
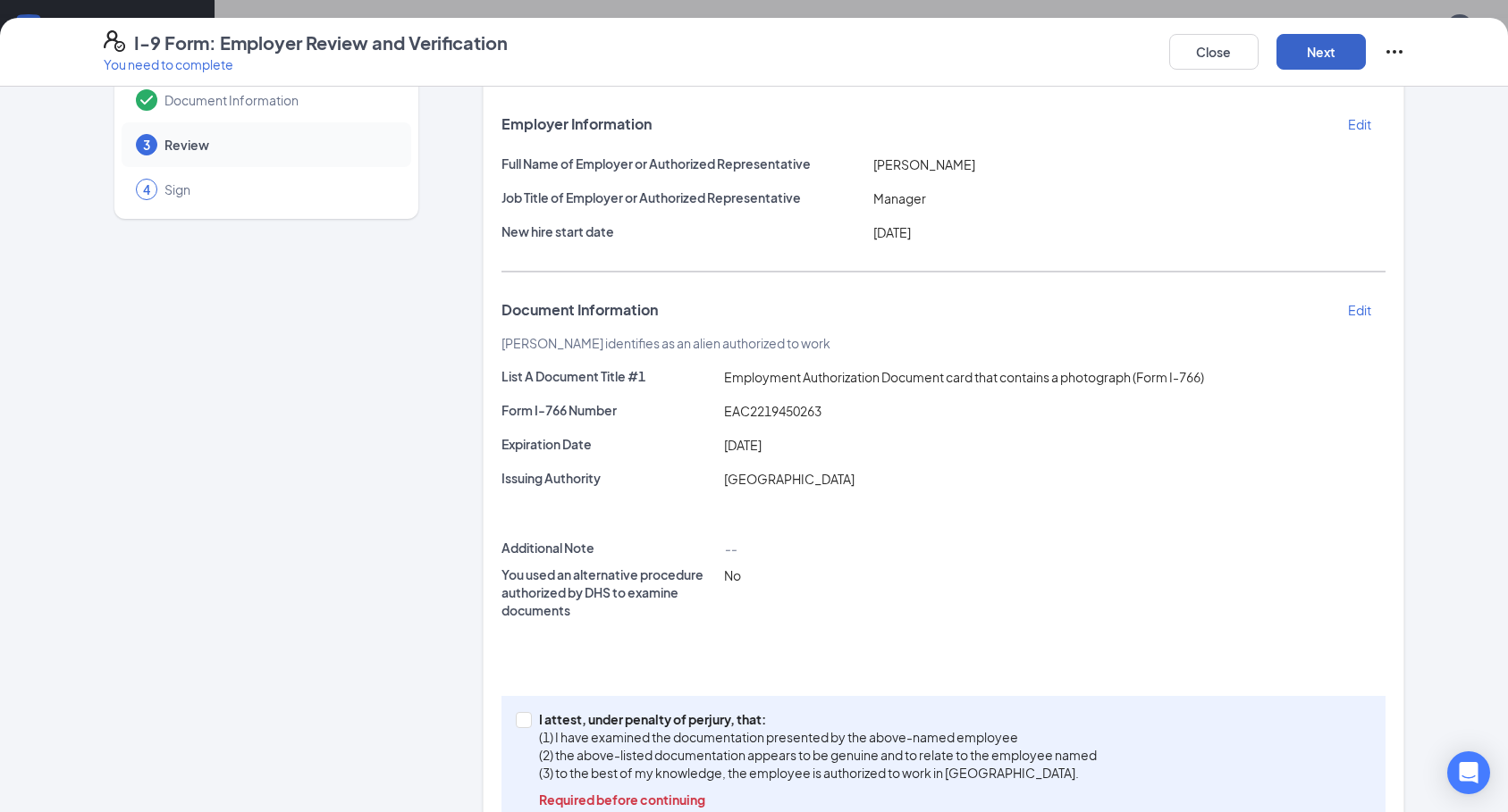
click at [1321, 60] on button "Next" at bounding box center [1321, 52] width 90 height 36
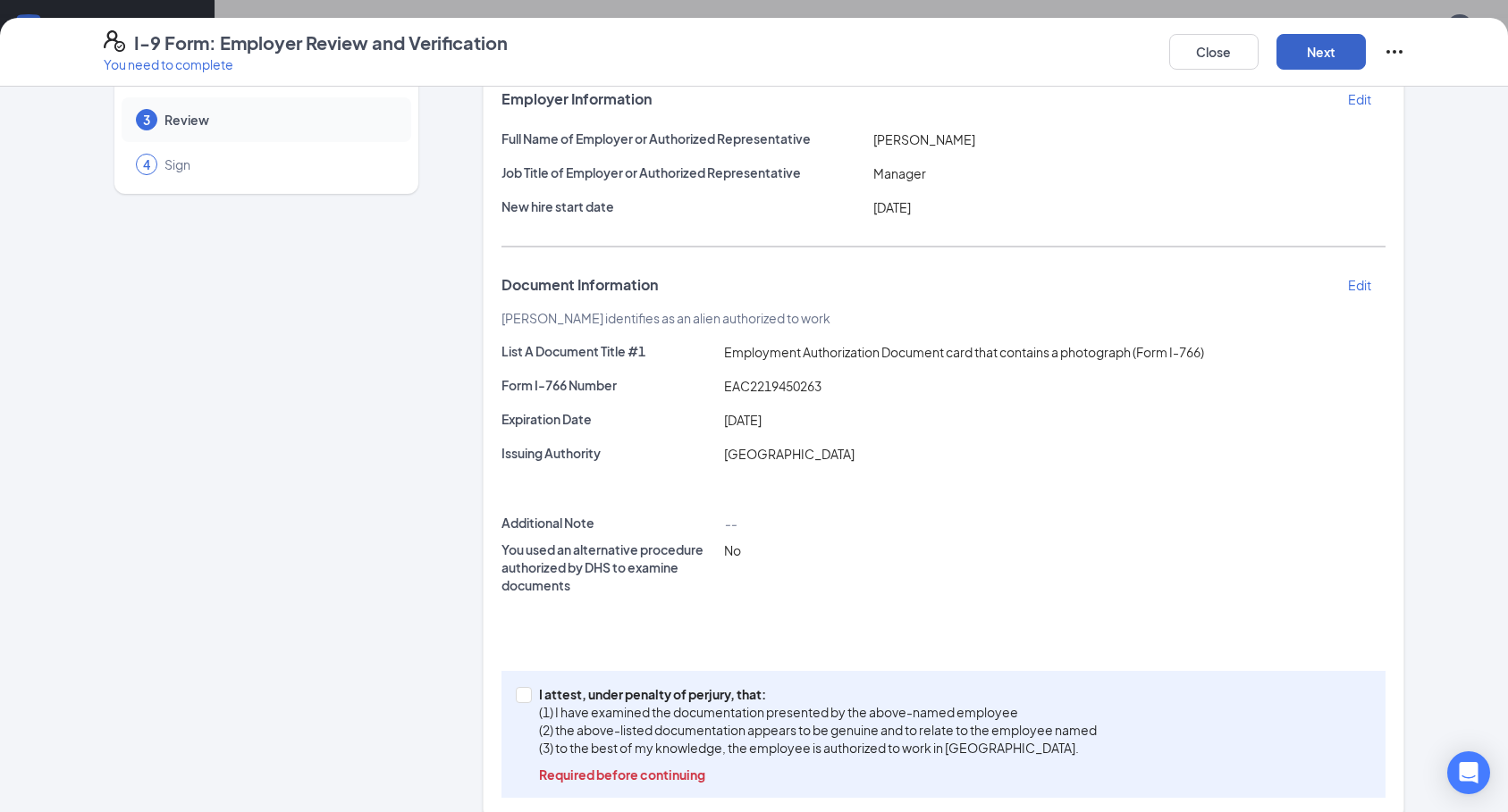
scroll to position [140, 0]
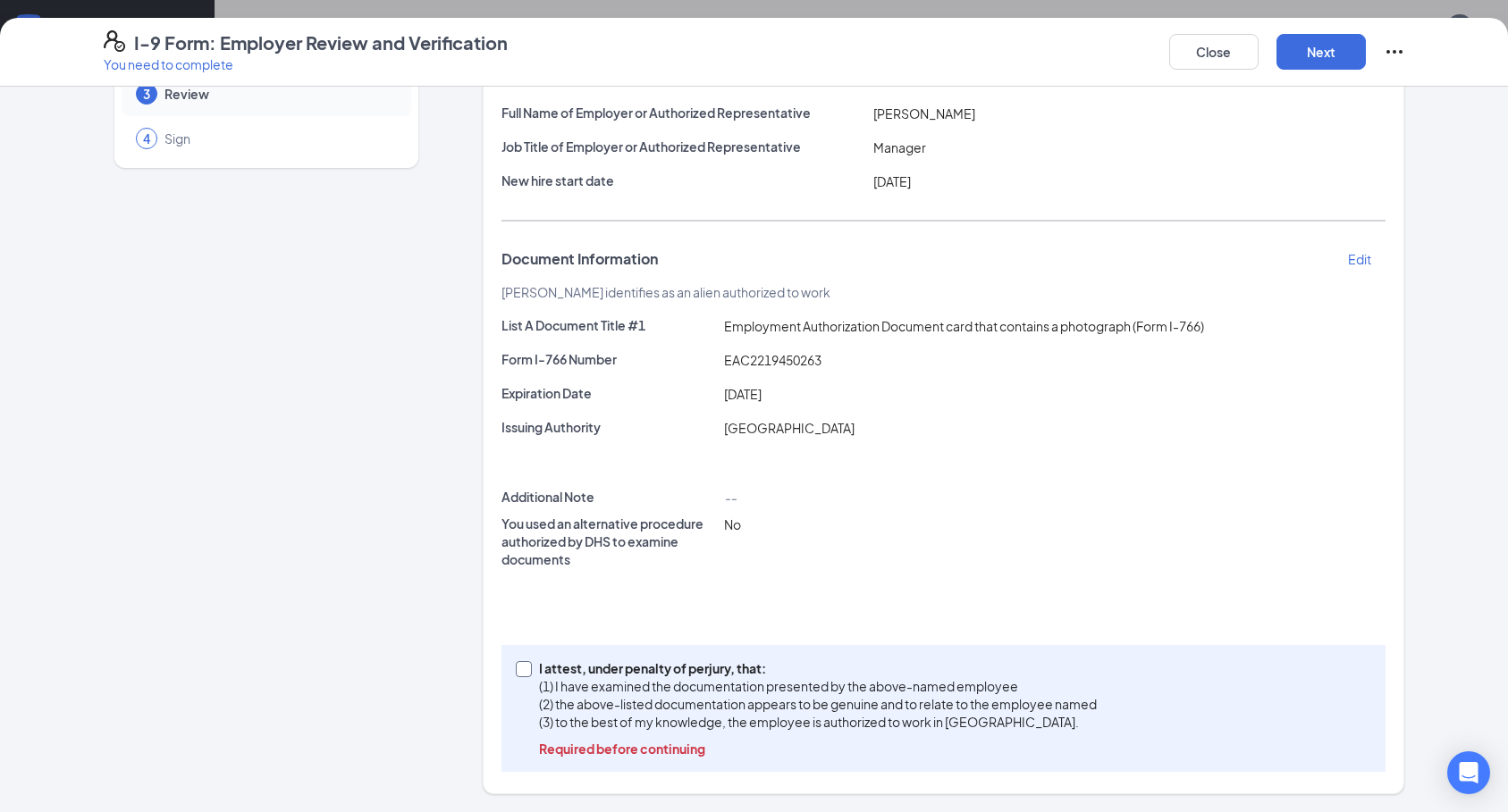
click at [519, 668] on input "I attest, under penalty of [PERSON_NAME], that: (1) I have examined the documen…" at bounding box center [521, 667] width 12 height 12
checkbox input "true"
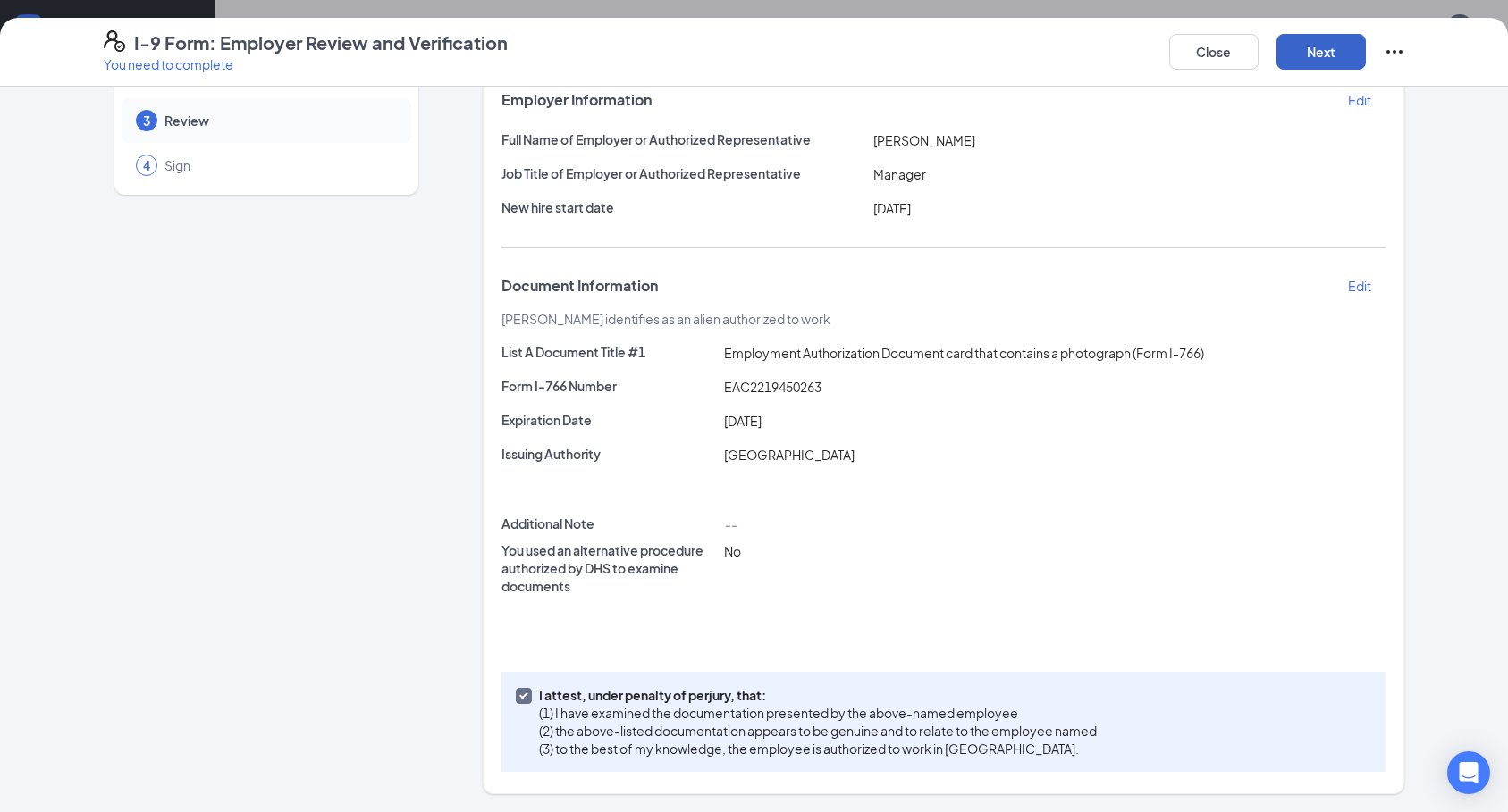
click at [1289, 52] on button "Next" at bounding box center [1321, 52] width 90 height 36
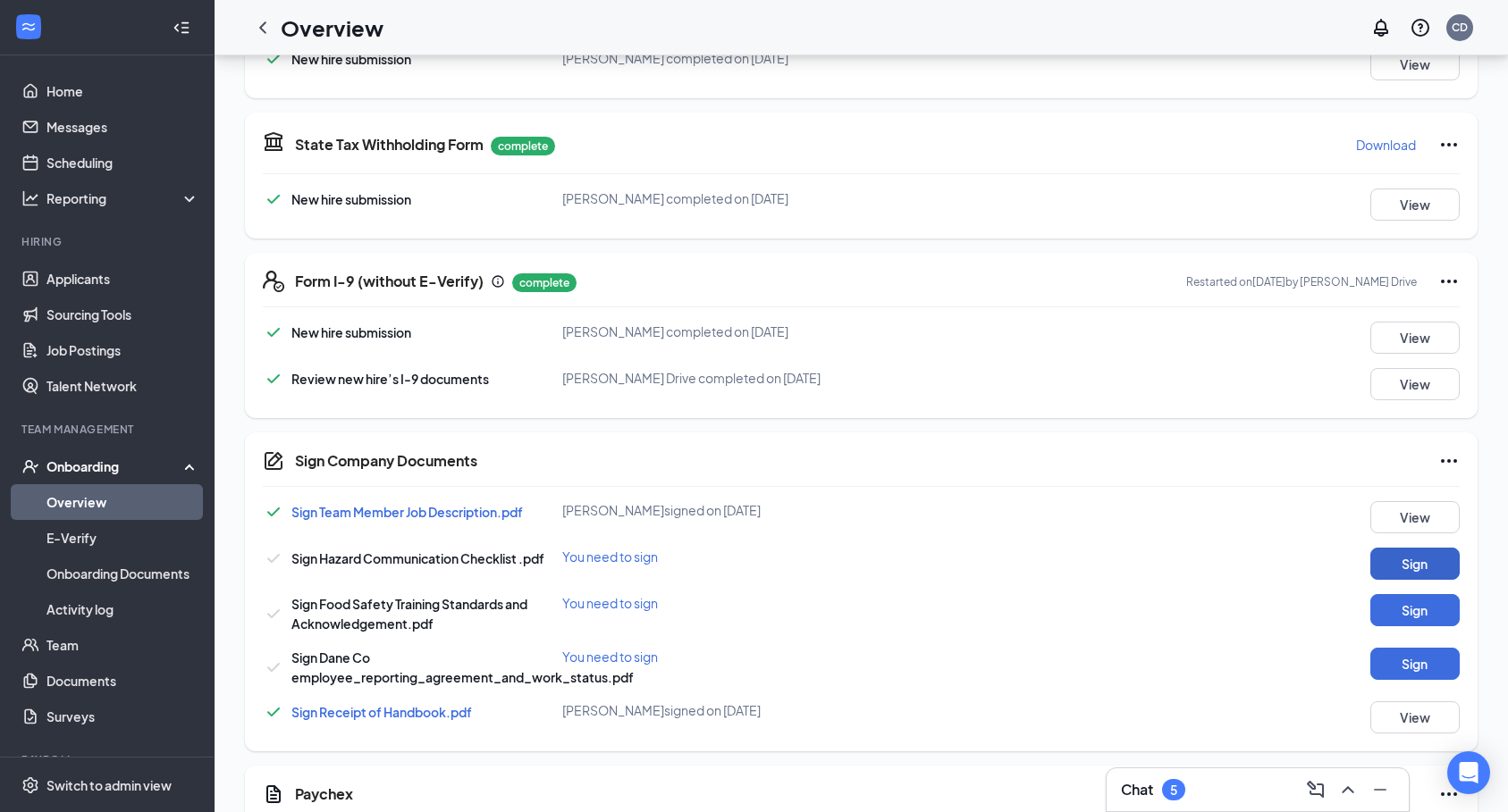
click at [1405, 564] on button "Sign" at bounding box center [1414, 564] width 90 height 32
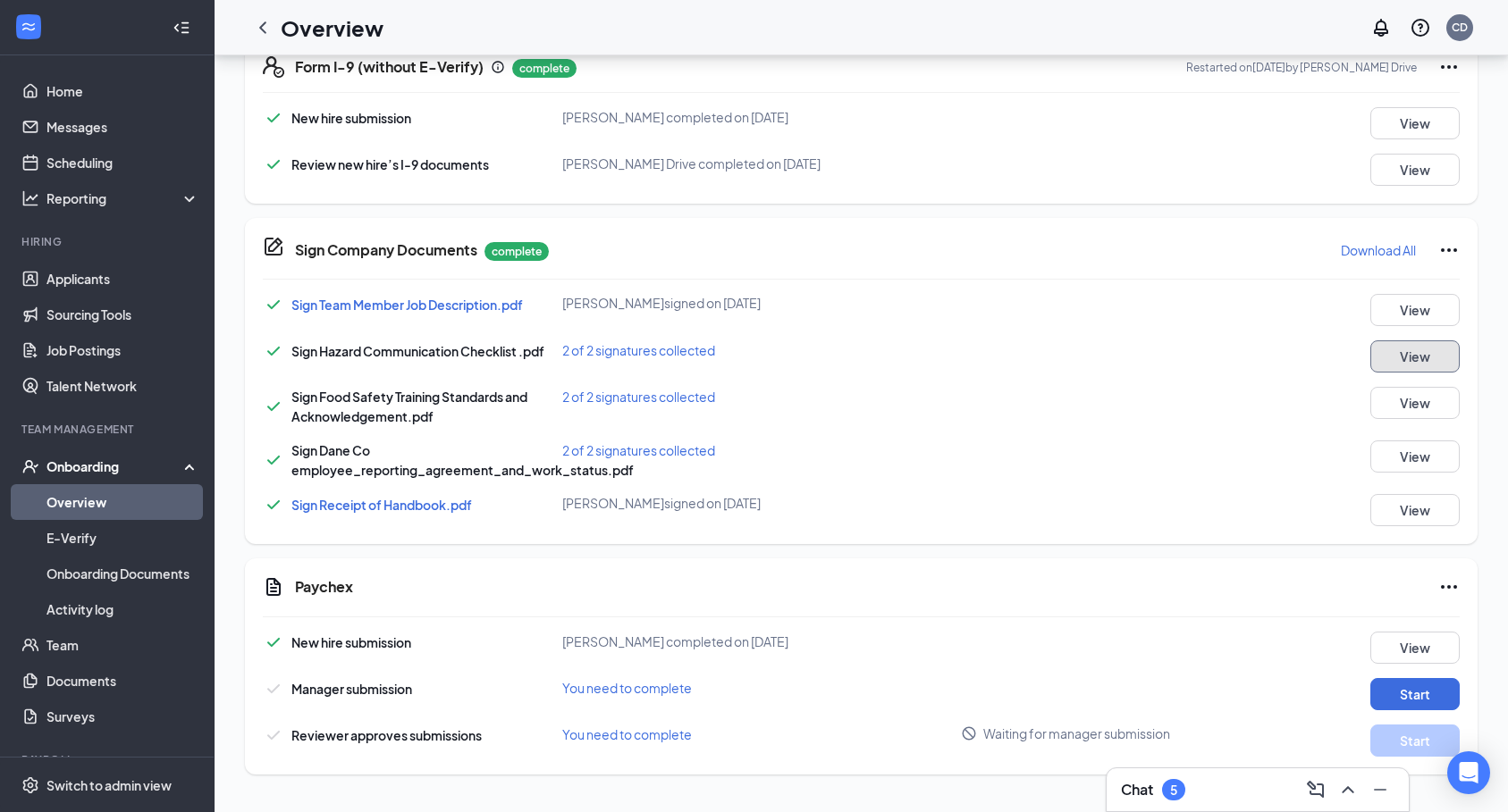
scroll to position [980, 0]
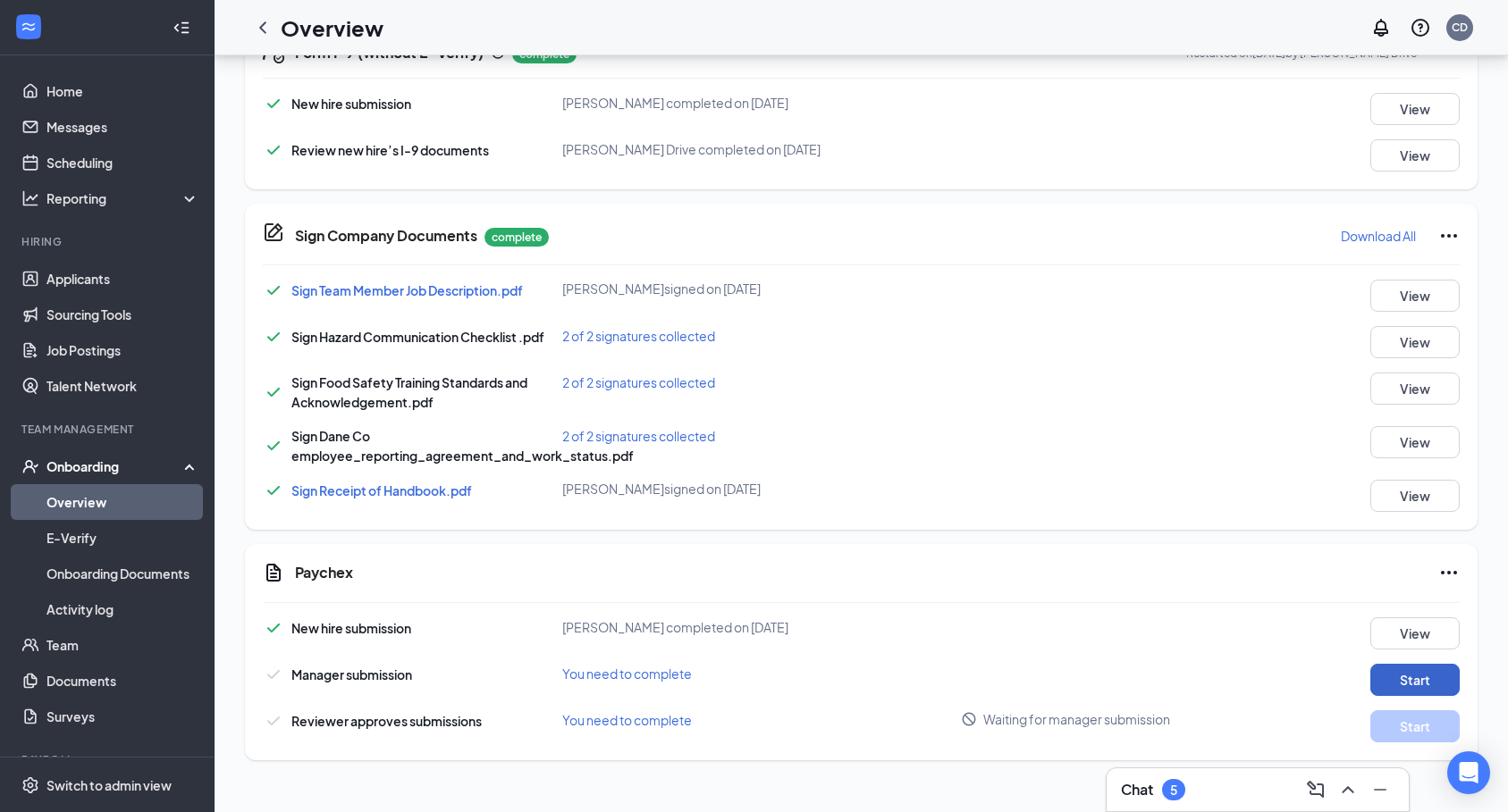
click at [1404, 679] on button "Start" at bounding box center [1414, 680] width 90 height 32
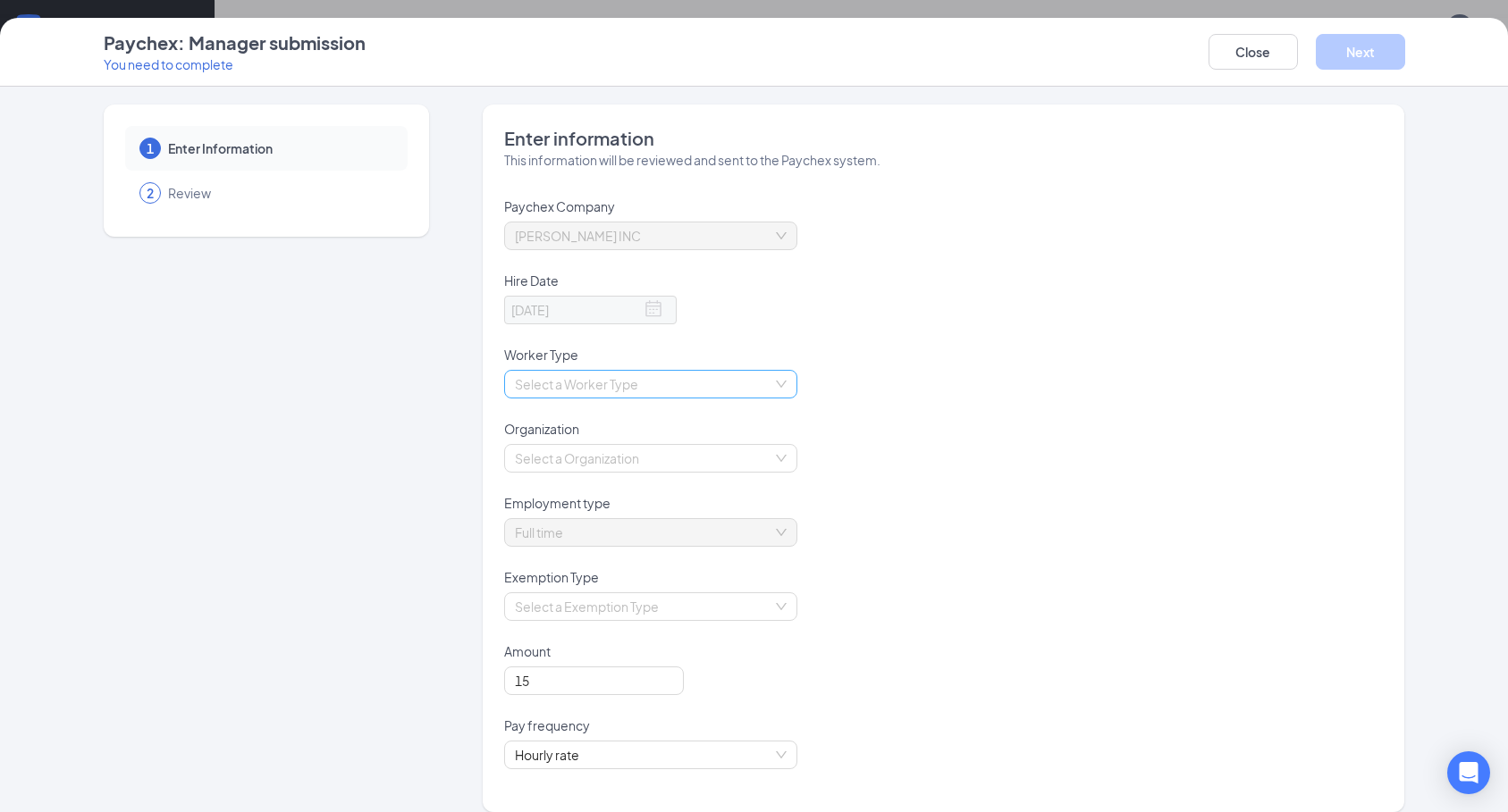
click at [657, 379] on input "search" at bounding box center [645, 384] width 259 height 26
click at [614, 417] on div "Employee" at bounding box center [643, 420] width 271 height 20
click at [645, 457] on input "search" at bounding box center [645, 458] width 259 height 26
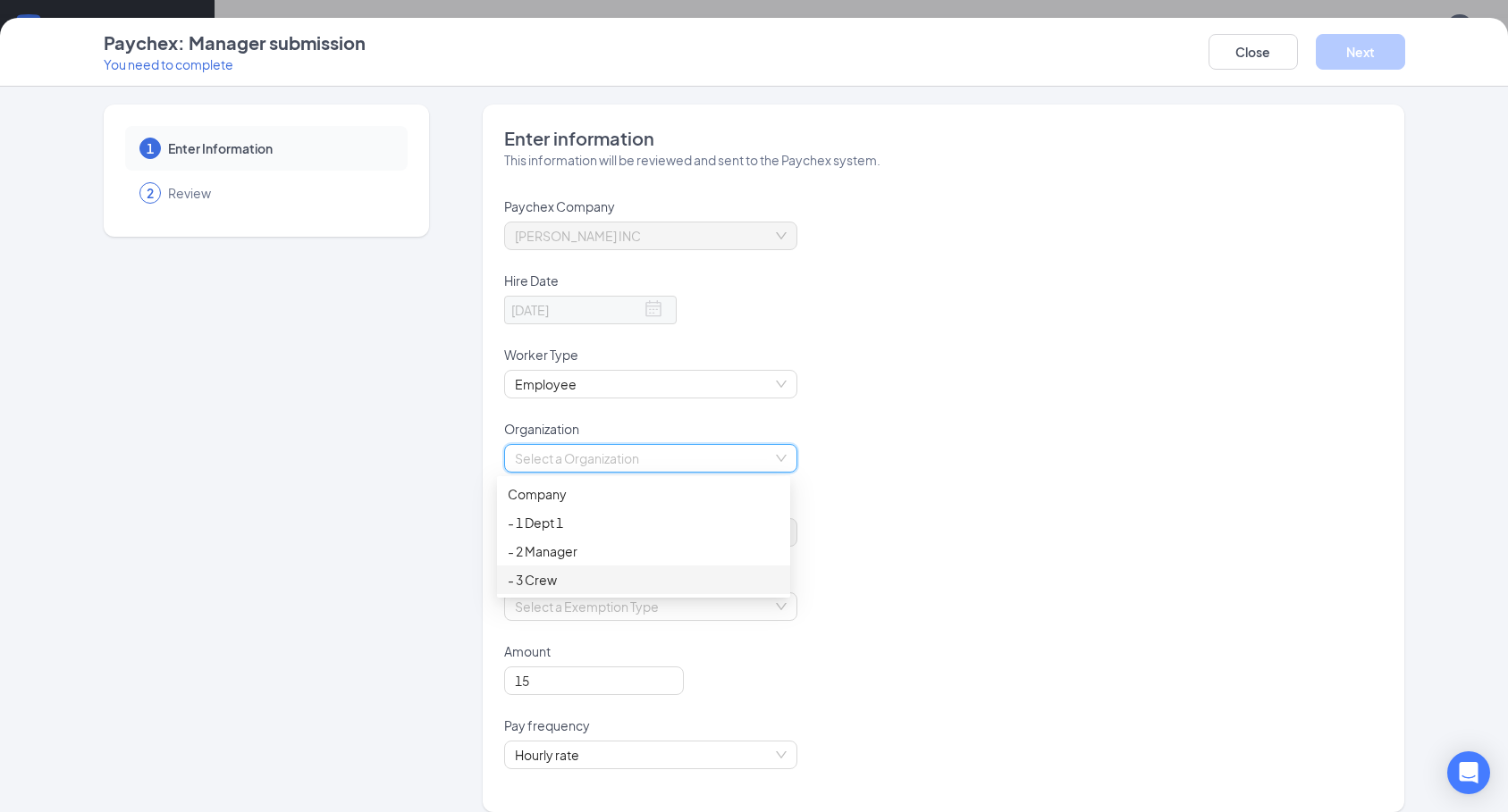
click at [583, 576] on div "- 3 Crew" at bounding box center [643, 579] width 271 height 20
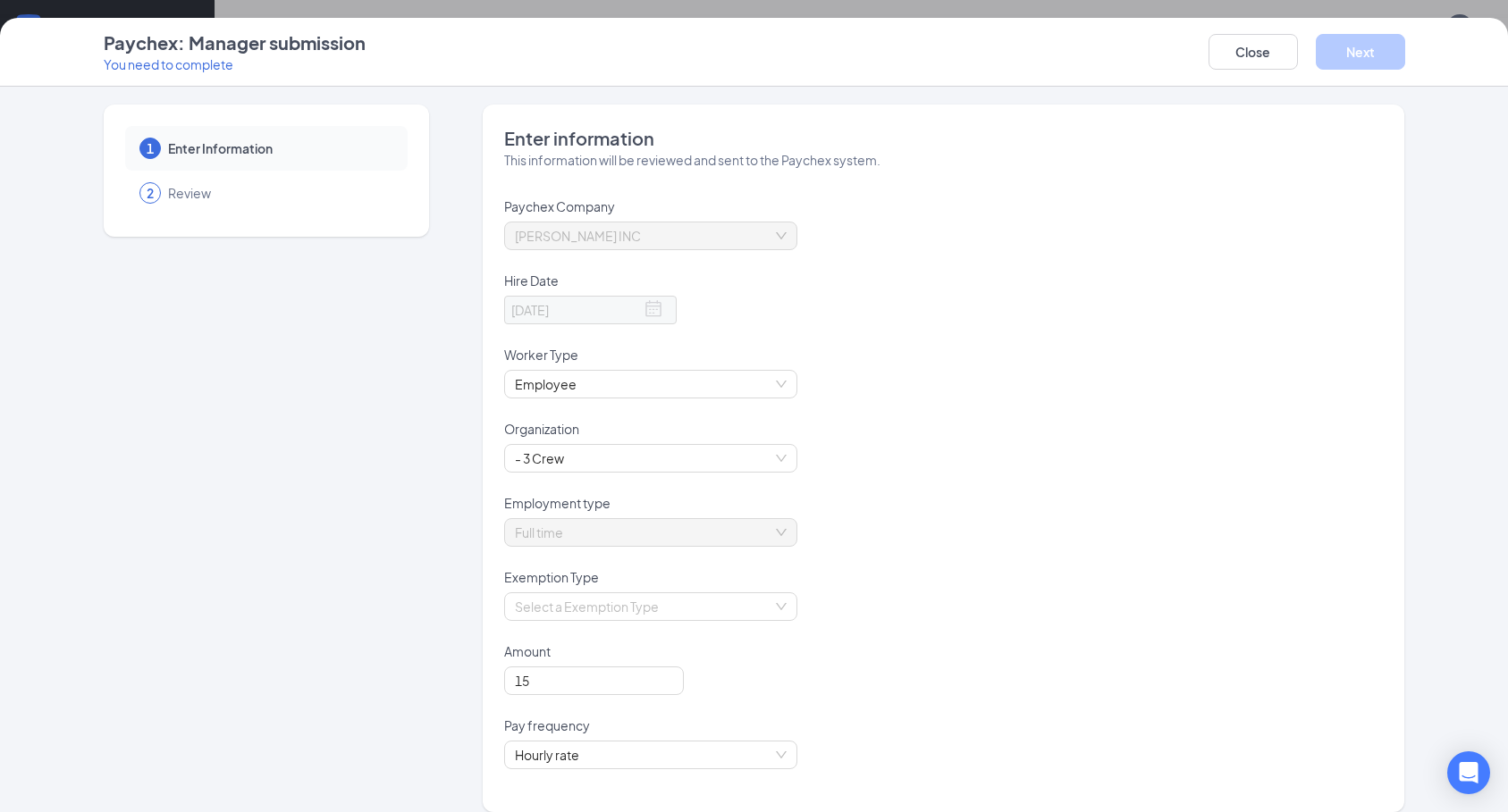
click at [611, 591] on div "Exemption Type" at bounding box center [943, 580] width 878 height 25
click at [609, 621] on div "Select a Exemption Type" at bounding box center [943, 617] width 878 height 50
click at [615, 613] on input "search" at bounding box center [645, 607] width 259 height 26
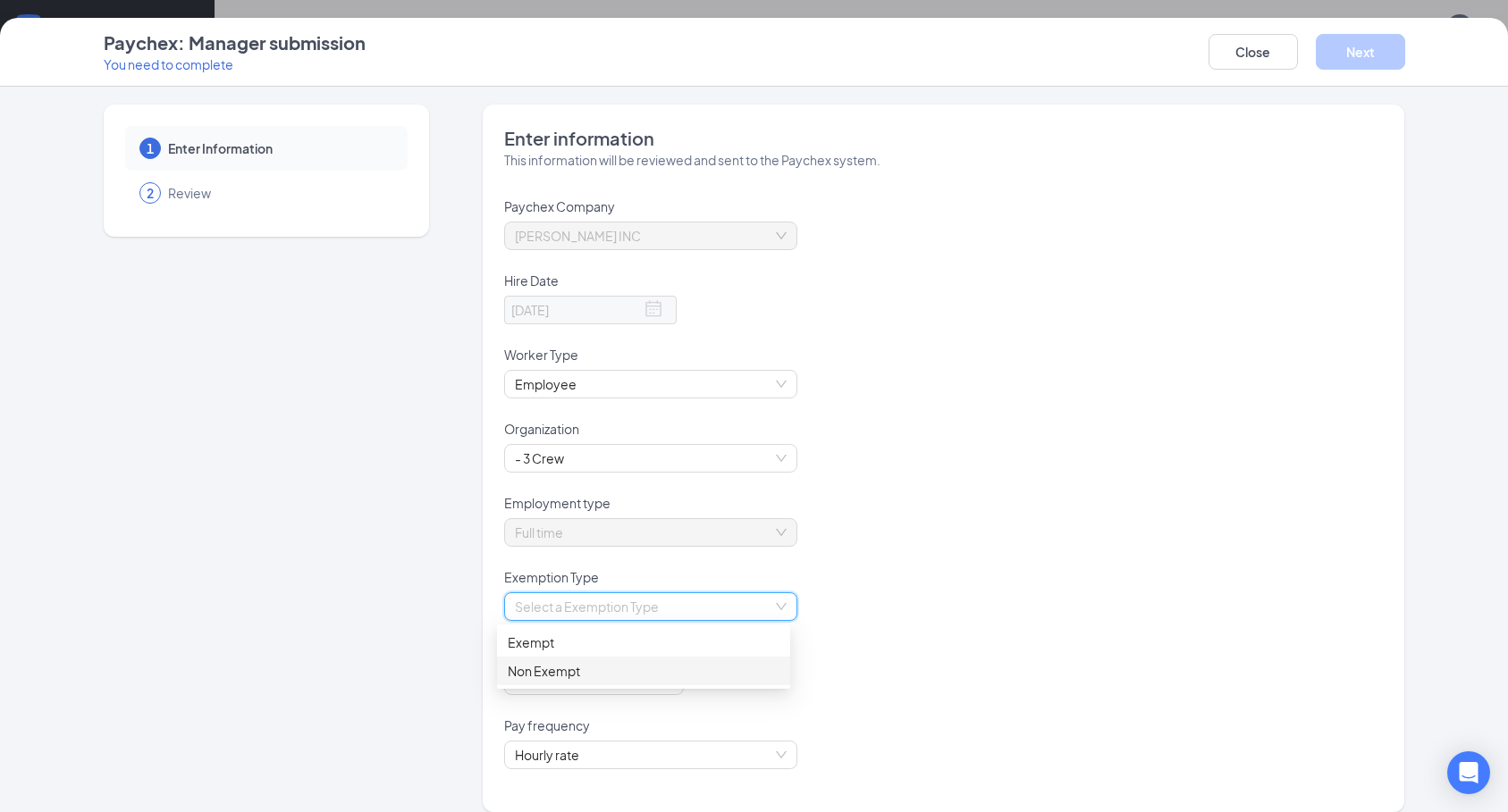
click at [583, 679] on div "Non Exempt" at bounding box center [643, 671] width 271 height 20
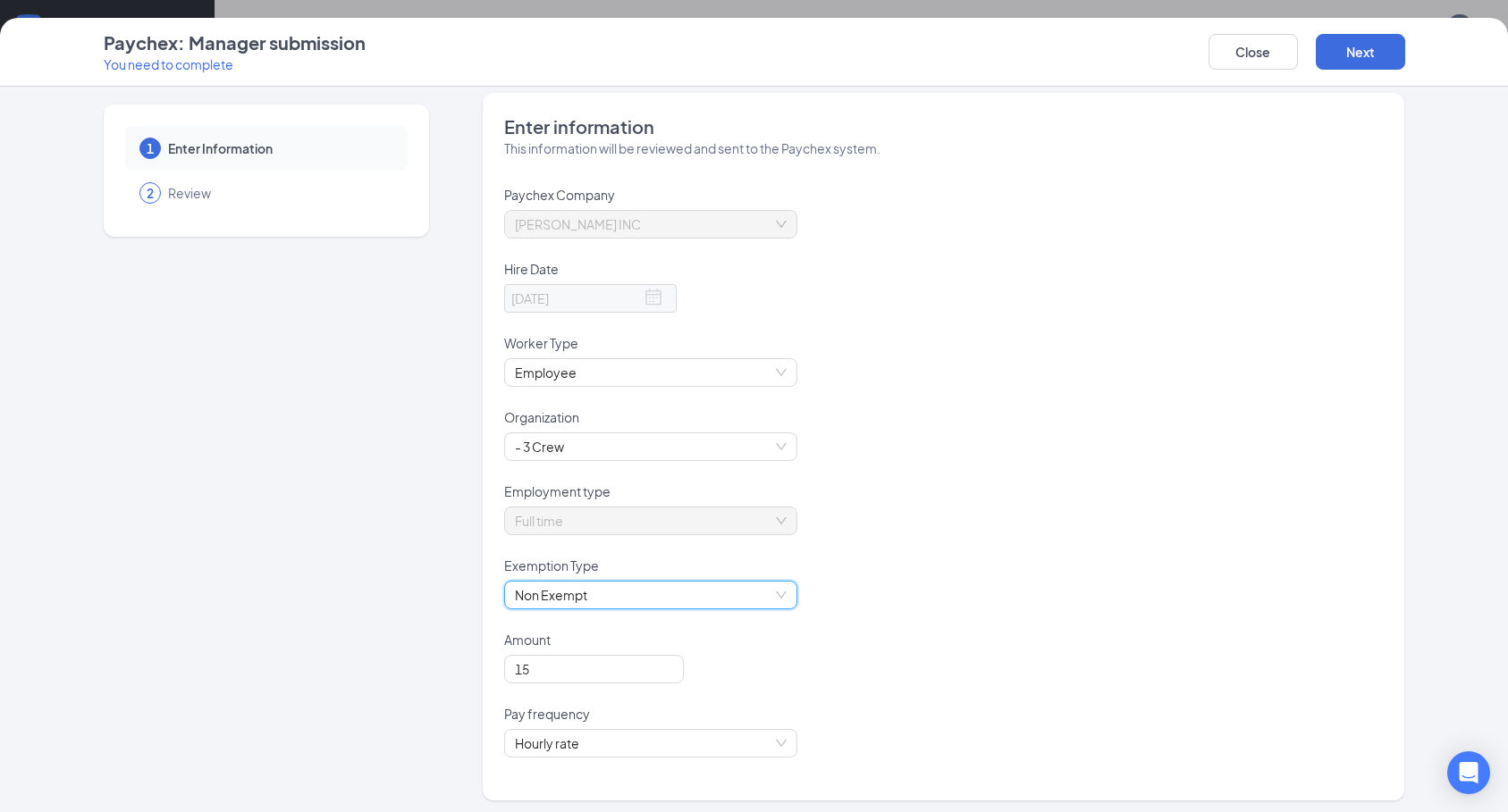
scroll to position [18, 0]
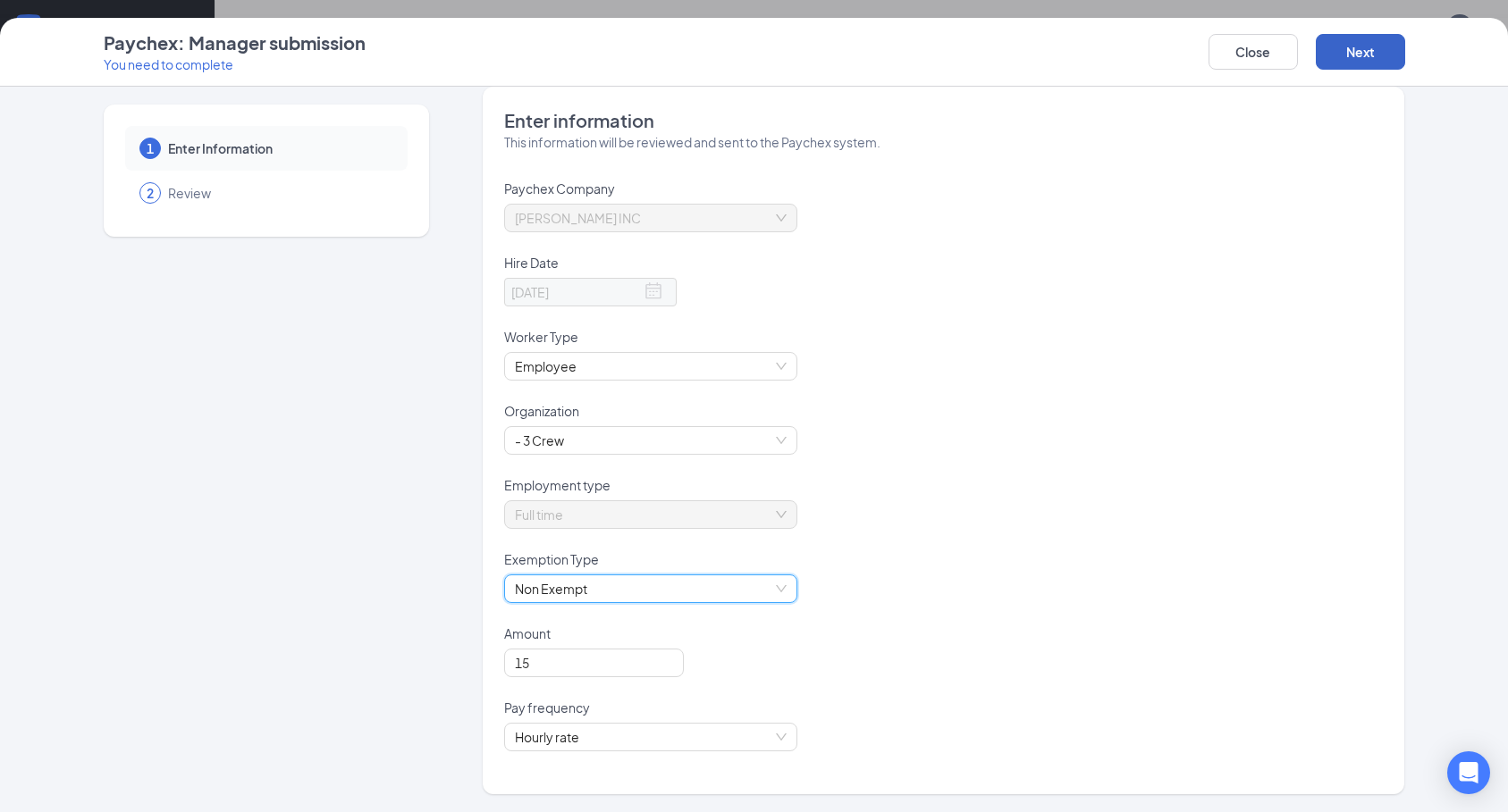
click at [1357, 47] on button "Next" at bounding box center [1361, 52] width 90 height 36
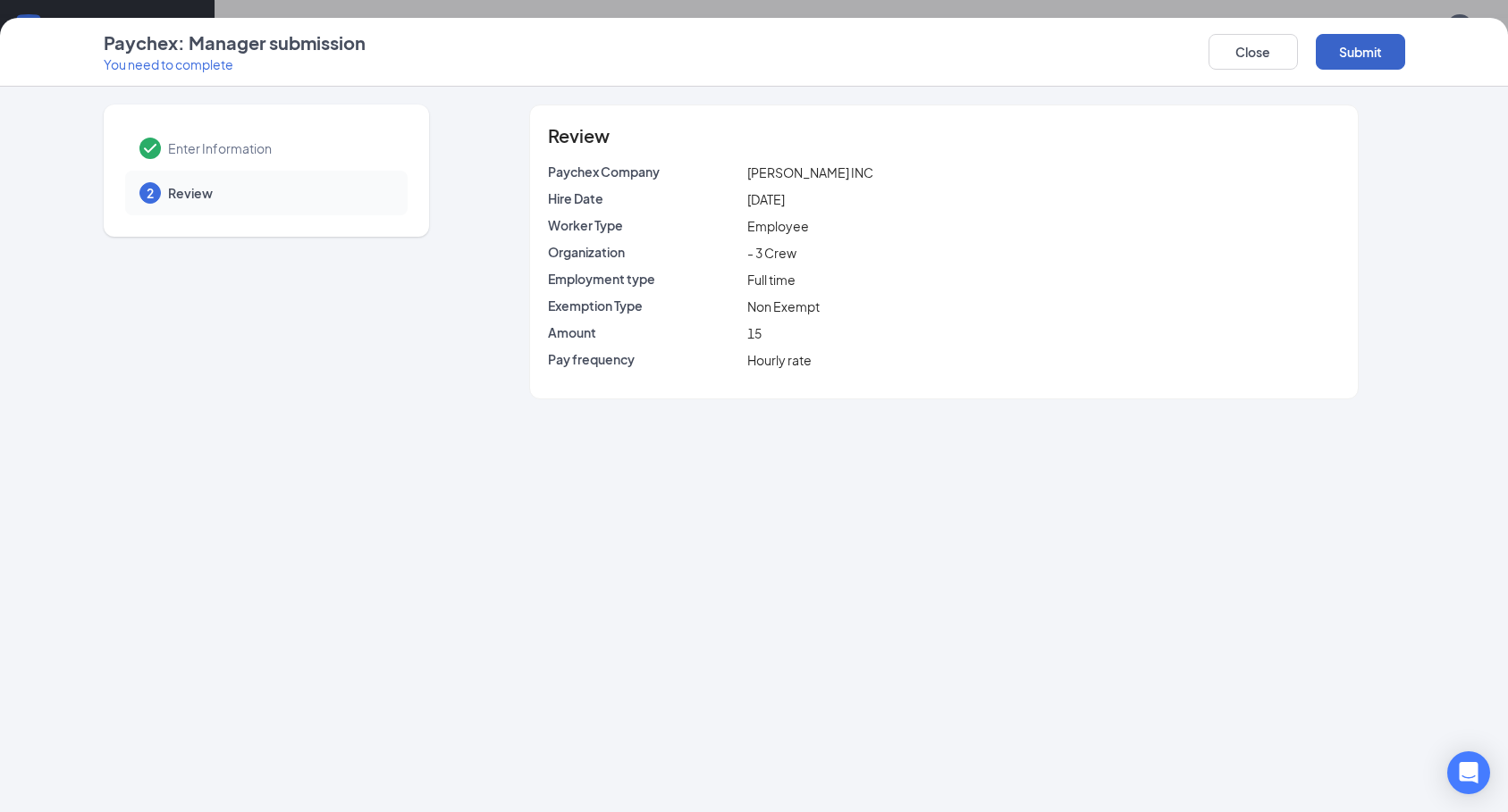
scroll to position [0, 0]
click at [1366, 53] on button "Submit" at bounding box center [1361, 52] width 90 height 36
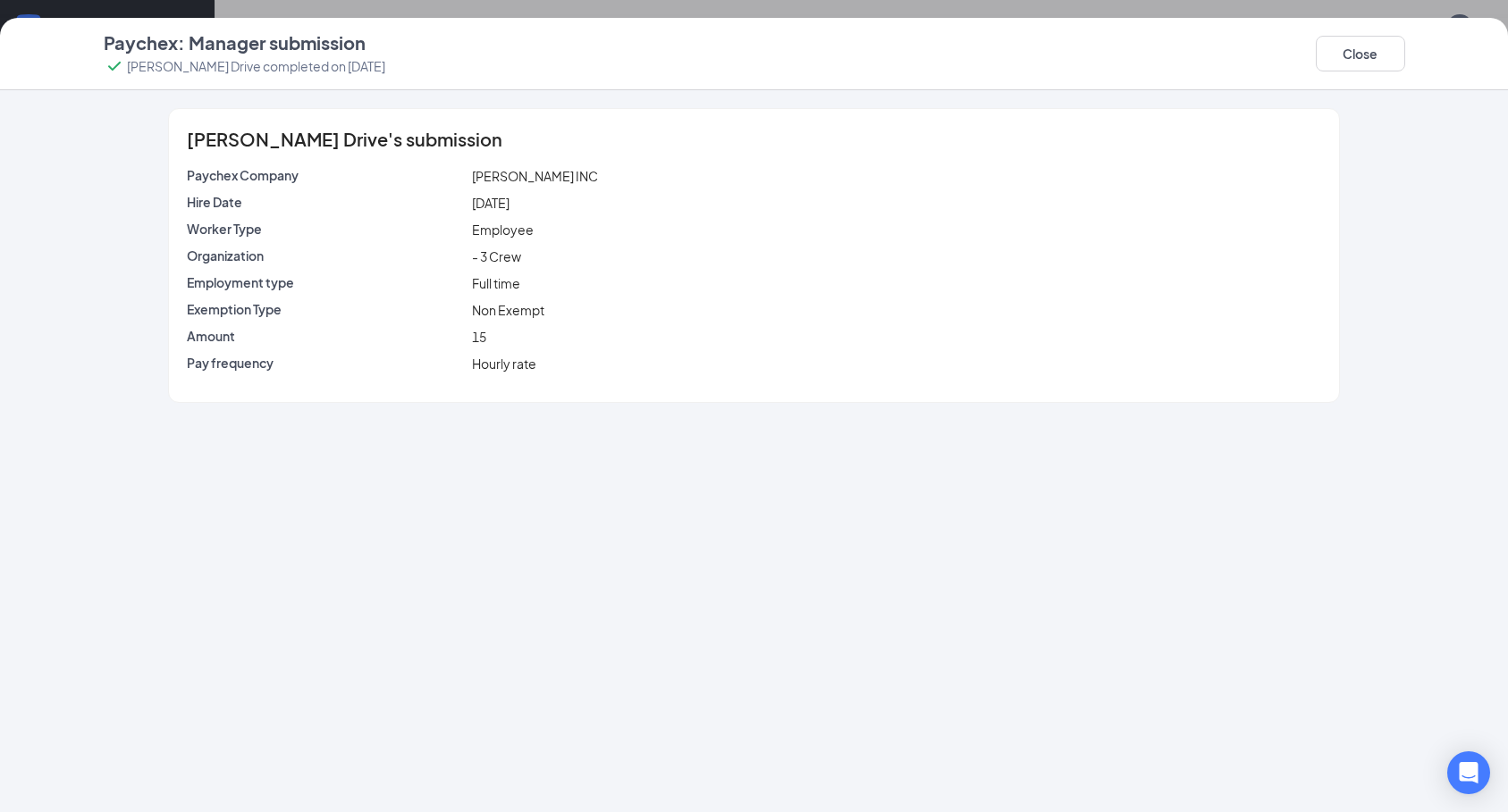
scroll to position [24, 0]
click at [1375, 55] on button "Close" at bounding box center [1361, 54] width 90 height 36
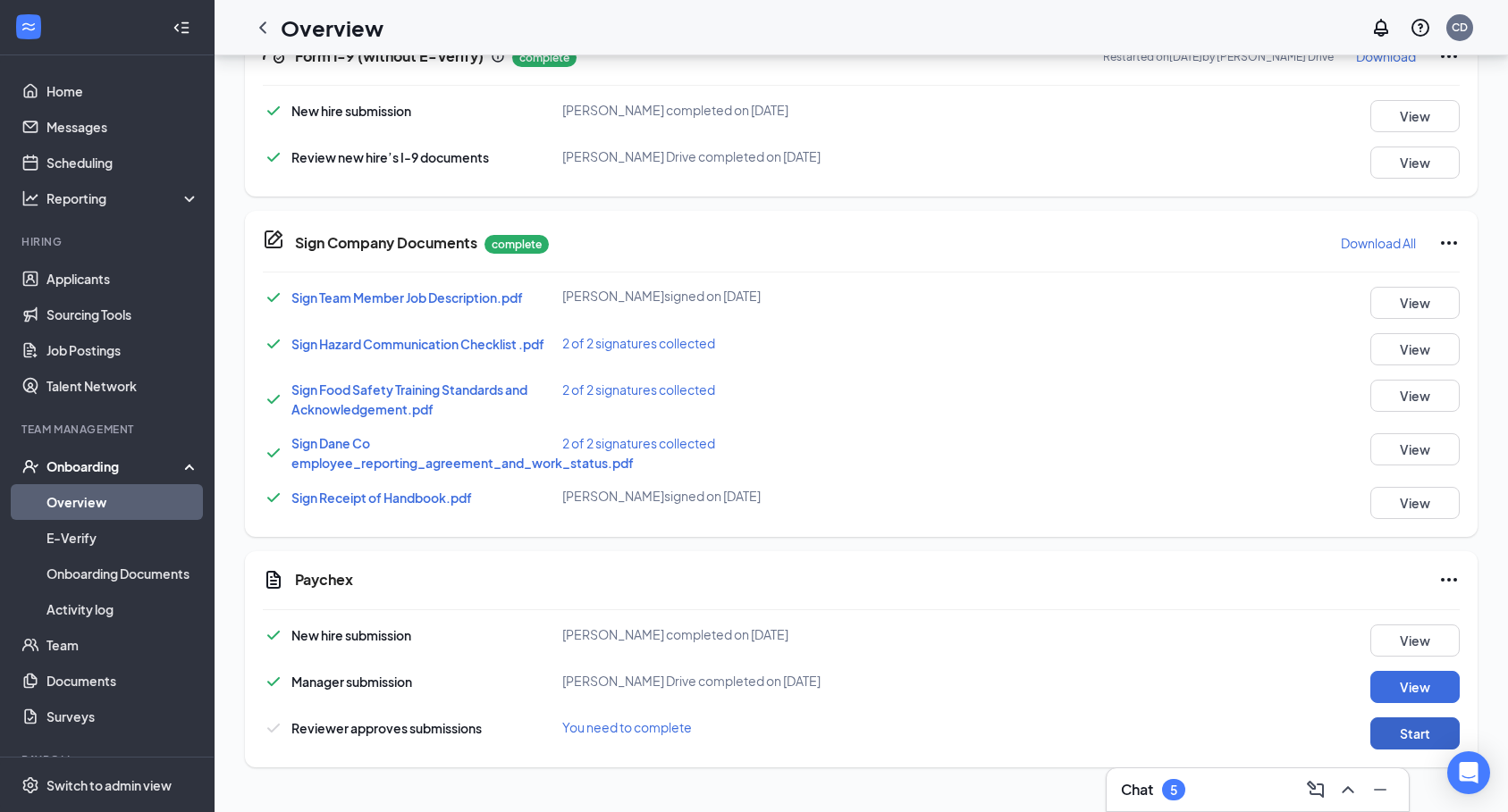
click at [1406, 739] on button "Start" at bounding box center [1414, 734] width 90 height 32
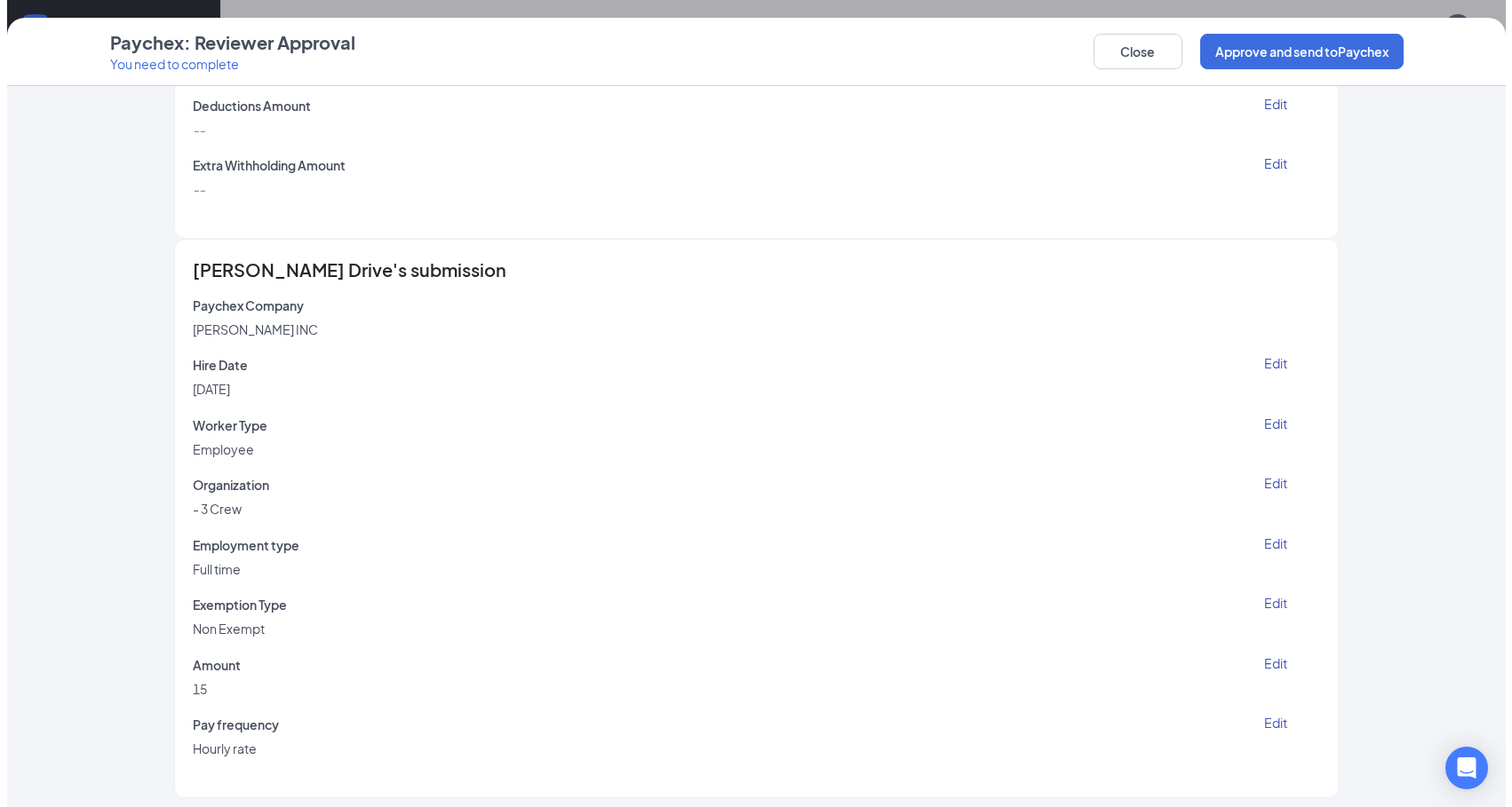
scroll to position [1331, 0]
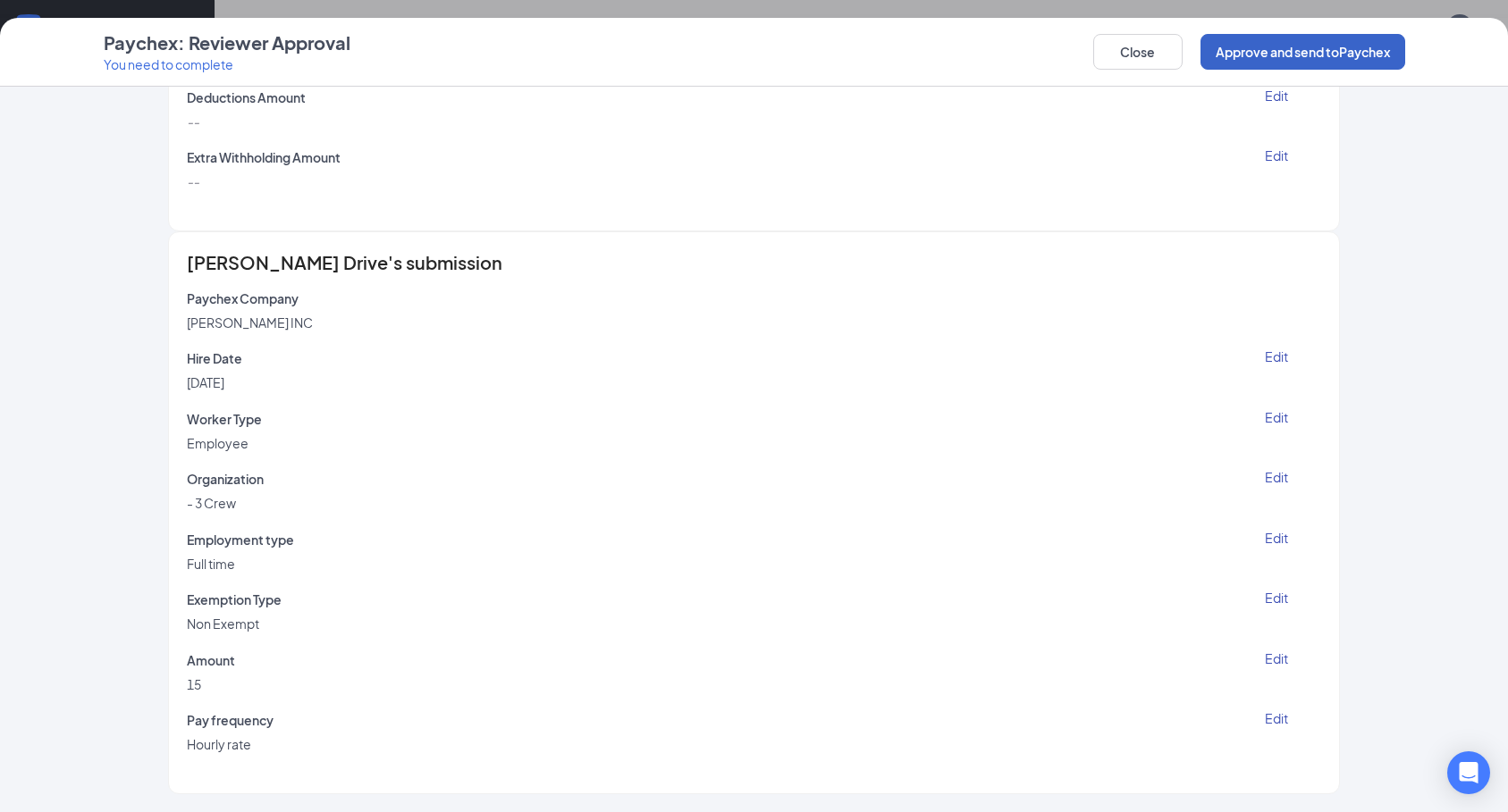
click at [1222, 66] on button "Approve and send to Paychex" at bounding box center [1303, 52] width 204 height 36
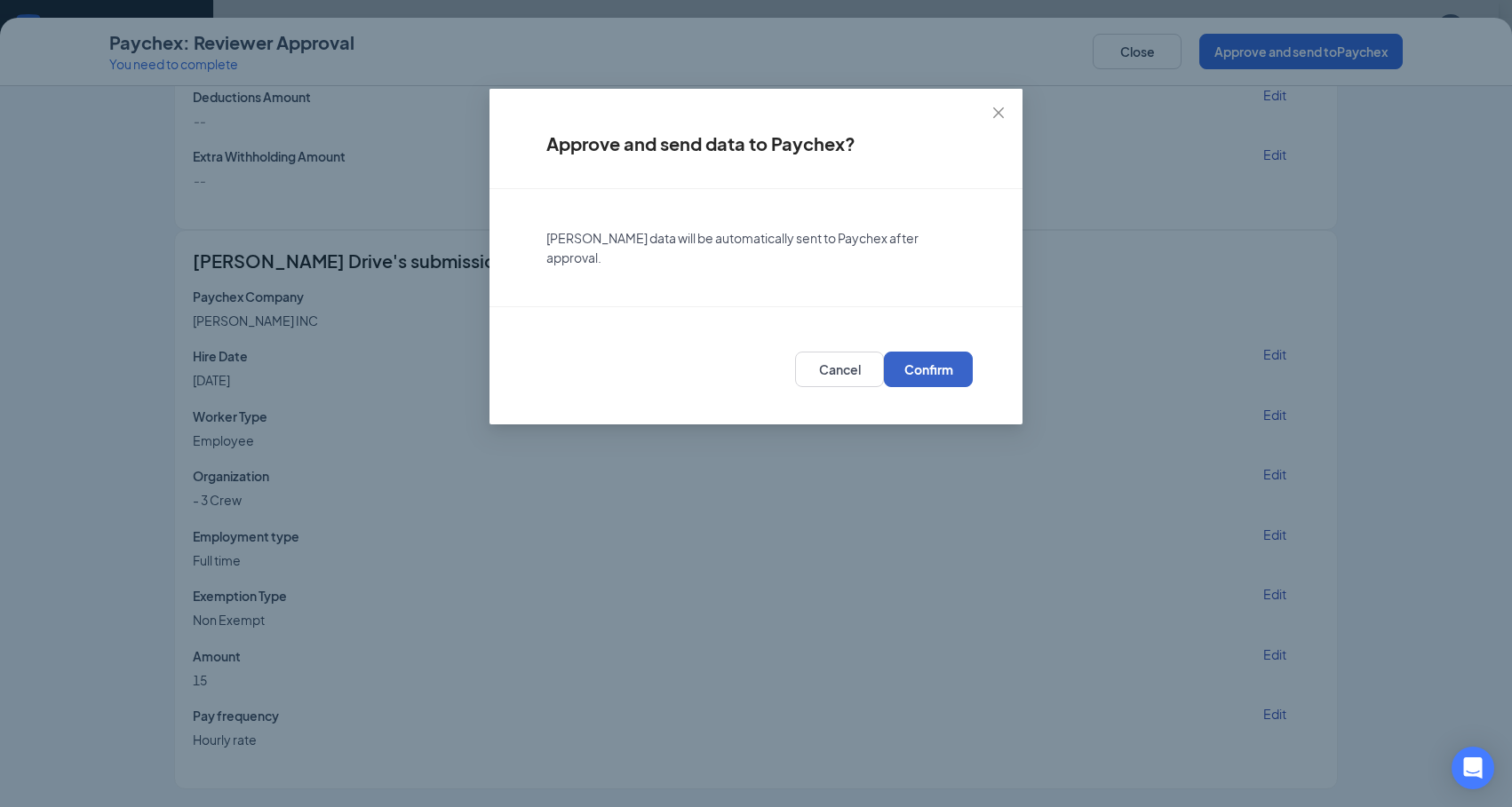
click at [935, 383] on button "Confirm" at bounding box center [928, 369] width 89 height 36
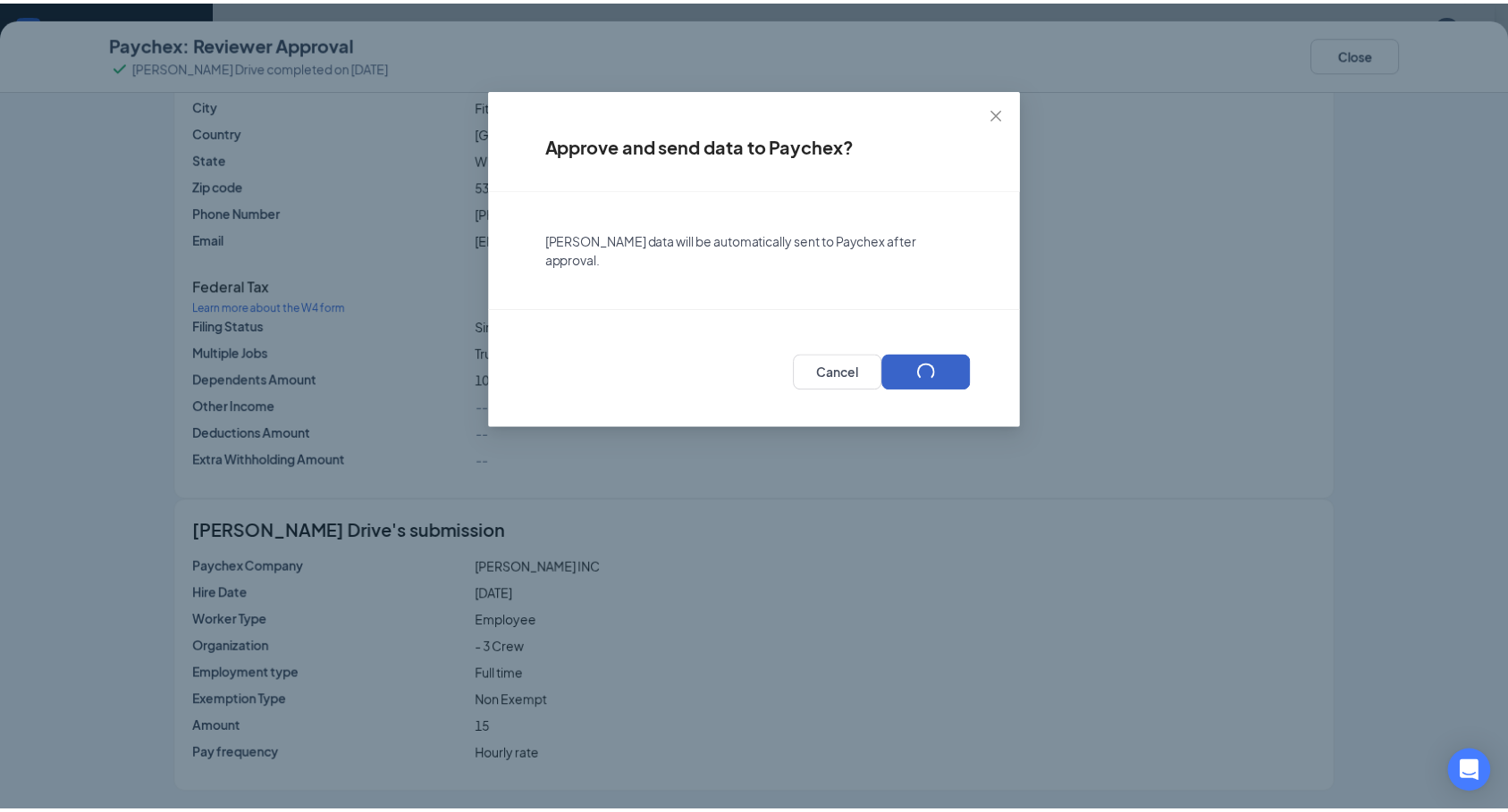
scroll to position [371, 0]
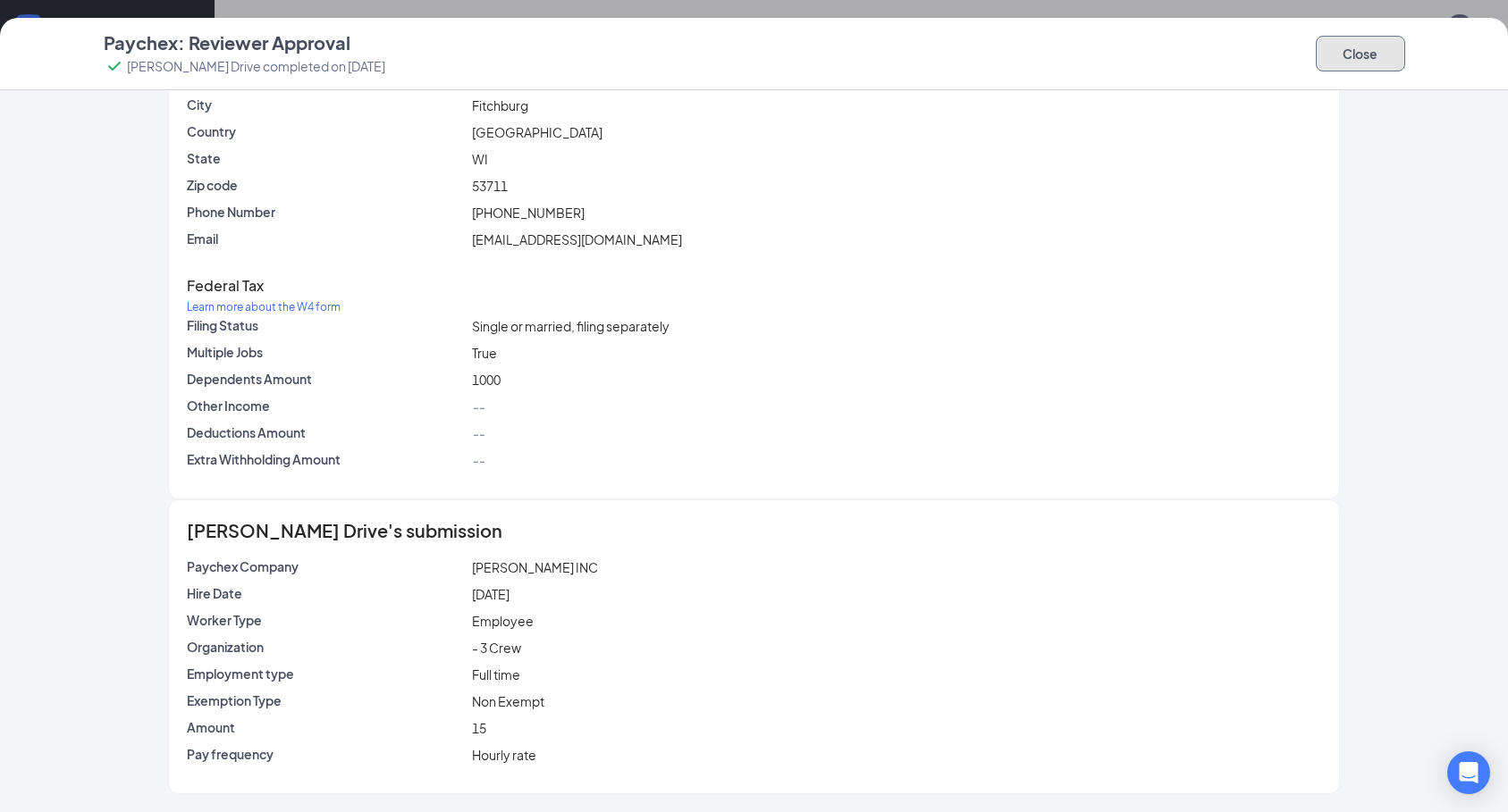
click at [1342, 63] on button "Close" at bounding box center [1361, 54] width 90 height 36
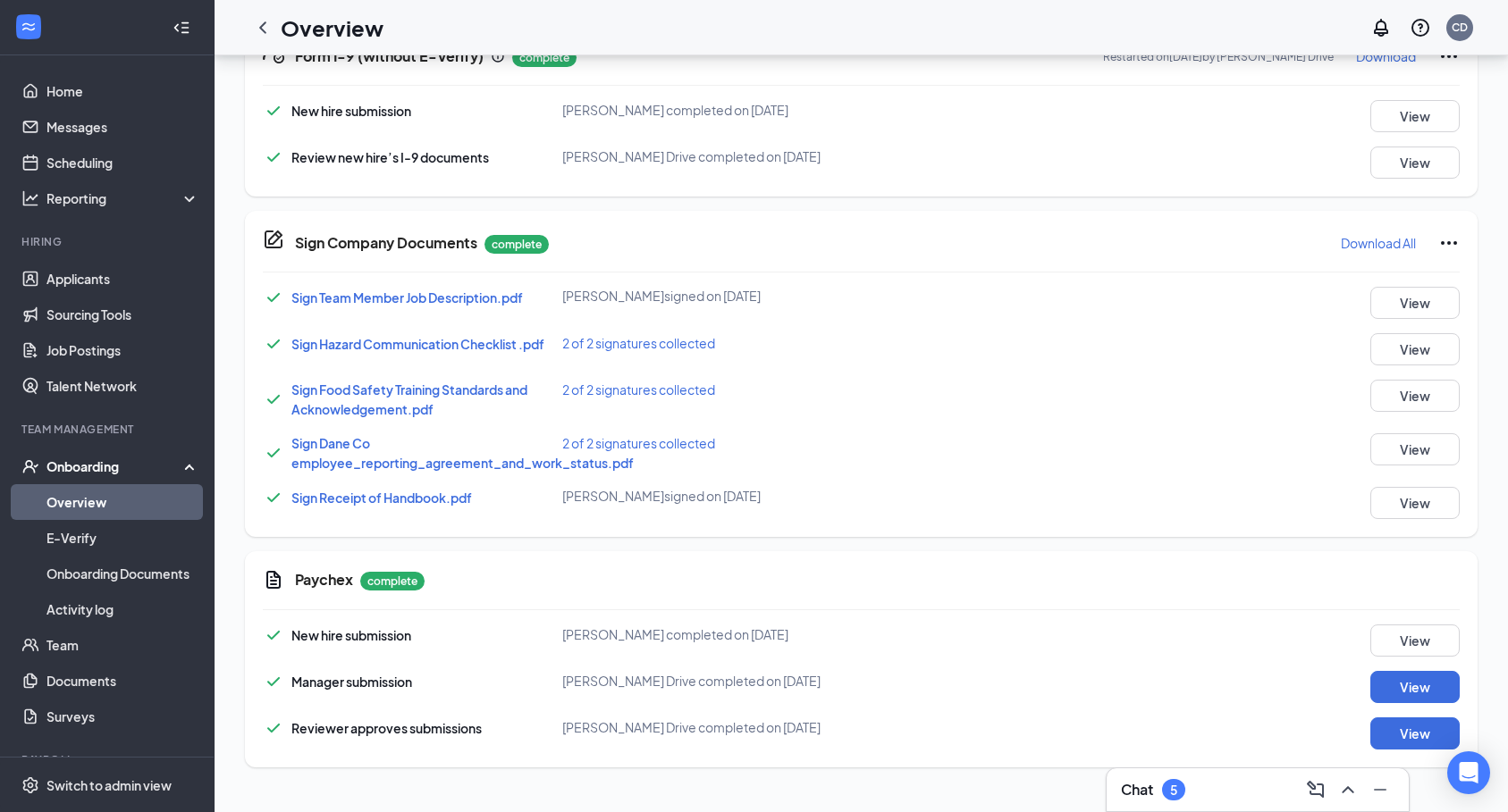
click at [79, 499] on link "Overview" at bounding box center [123, 502] width 153 height 36
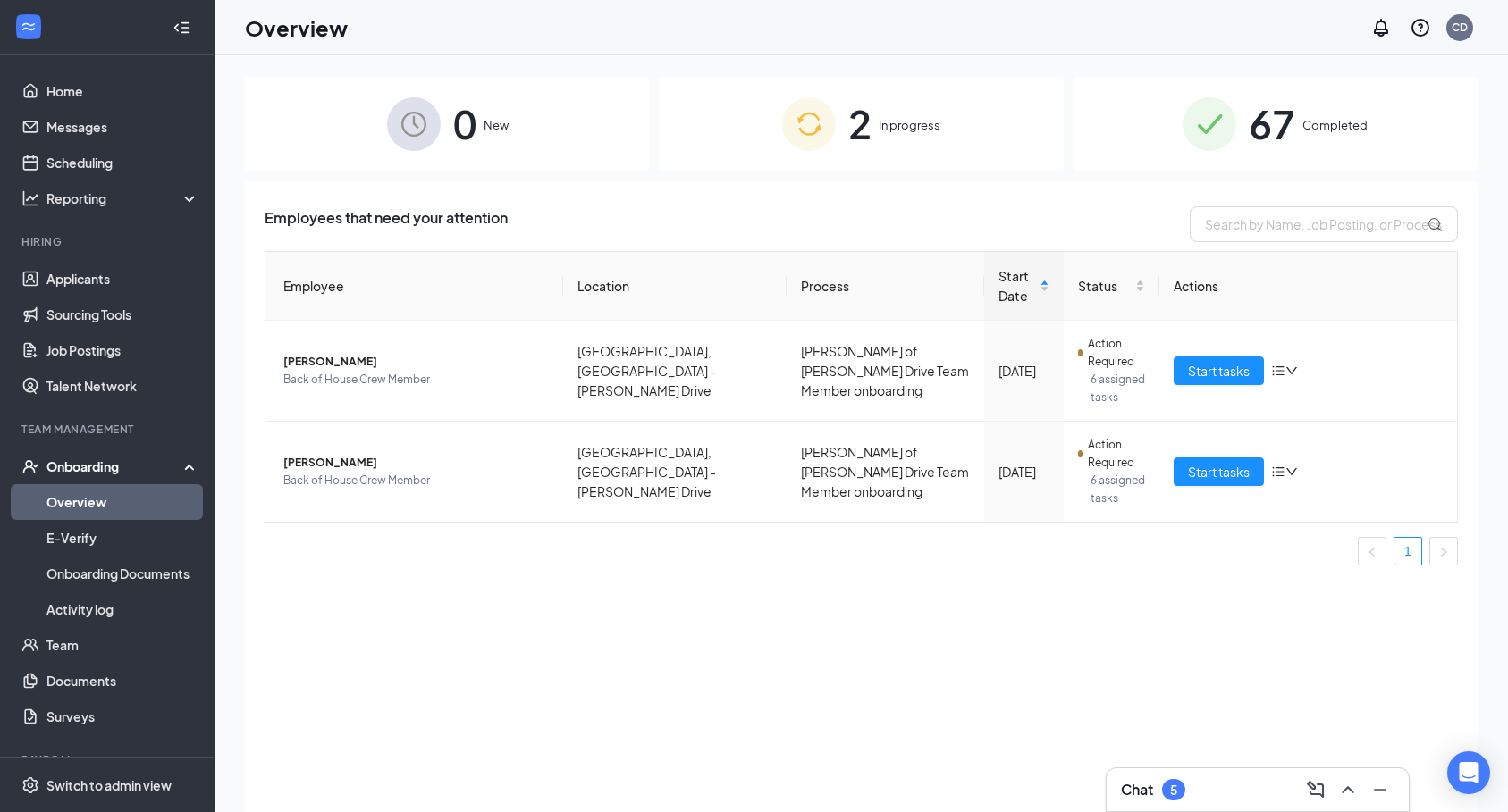
click at [758, 114] on div "2 In progress" at bounding box center [861, 123] width 405 height 94
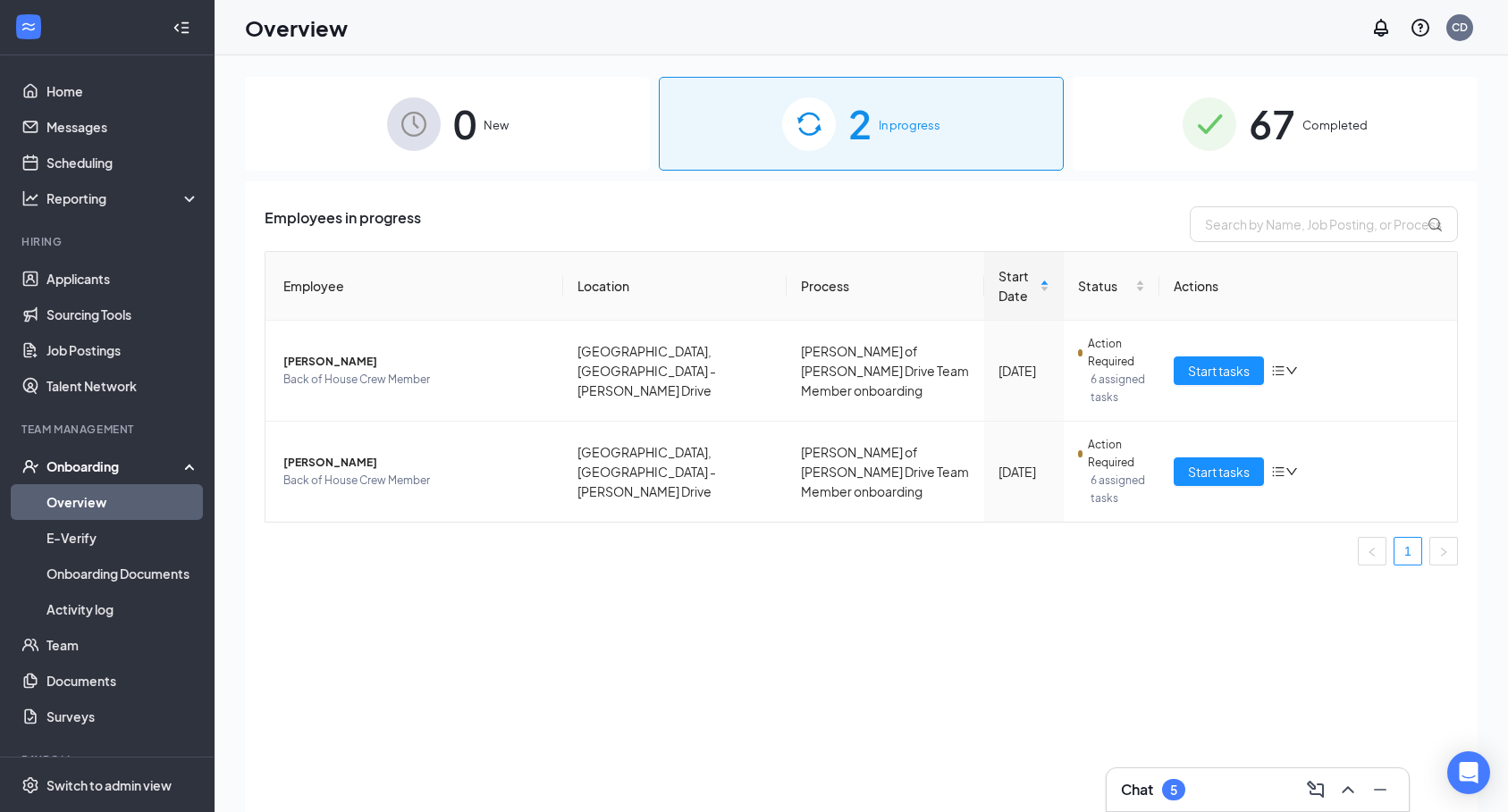
click at [552, 155] on div "0 New" at bounding box center [447, 123] width 405 height 94
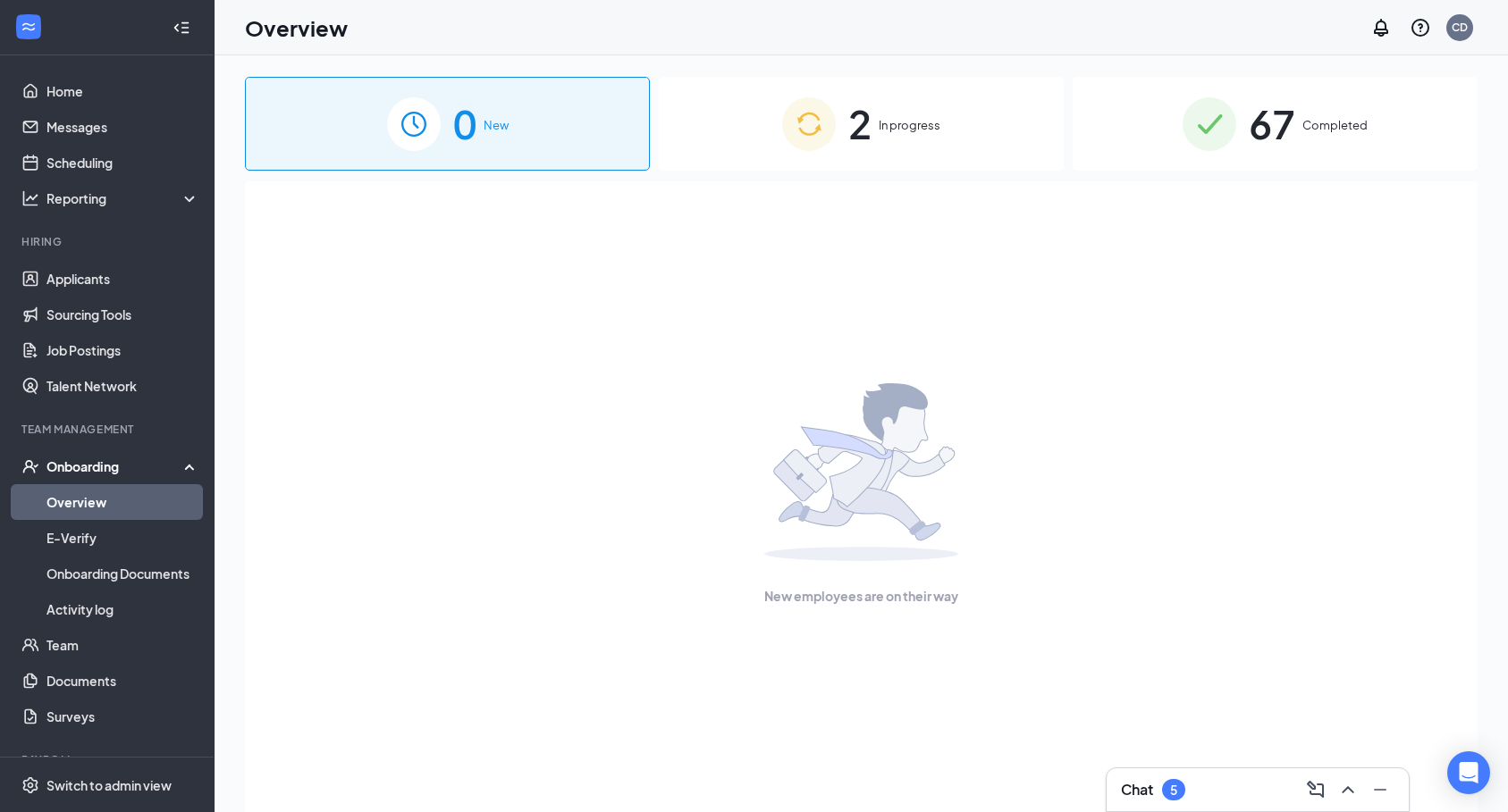
click at [775, 138] on div "2 In progress" at bounding box center [861, 123] width 405 height 94
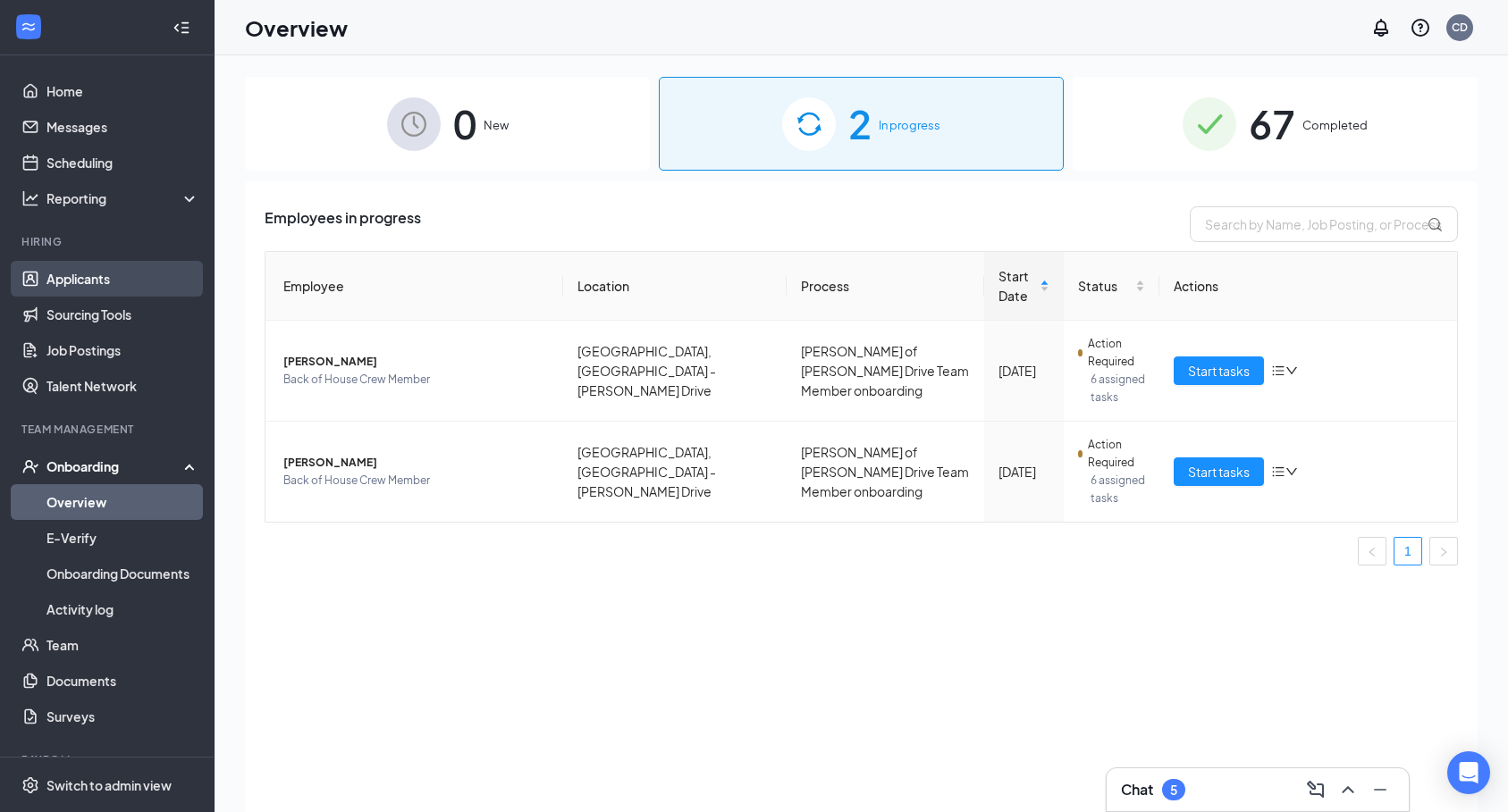
click at [151, 284] on link "Applicants" at bounding box center [123, 279] width 153 height 36
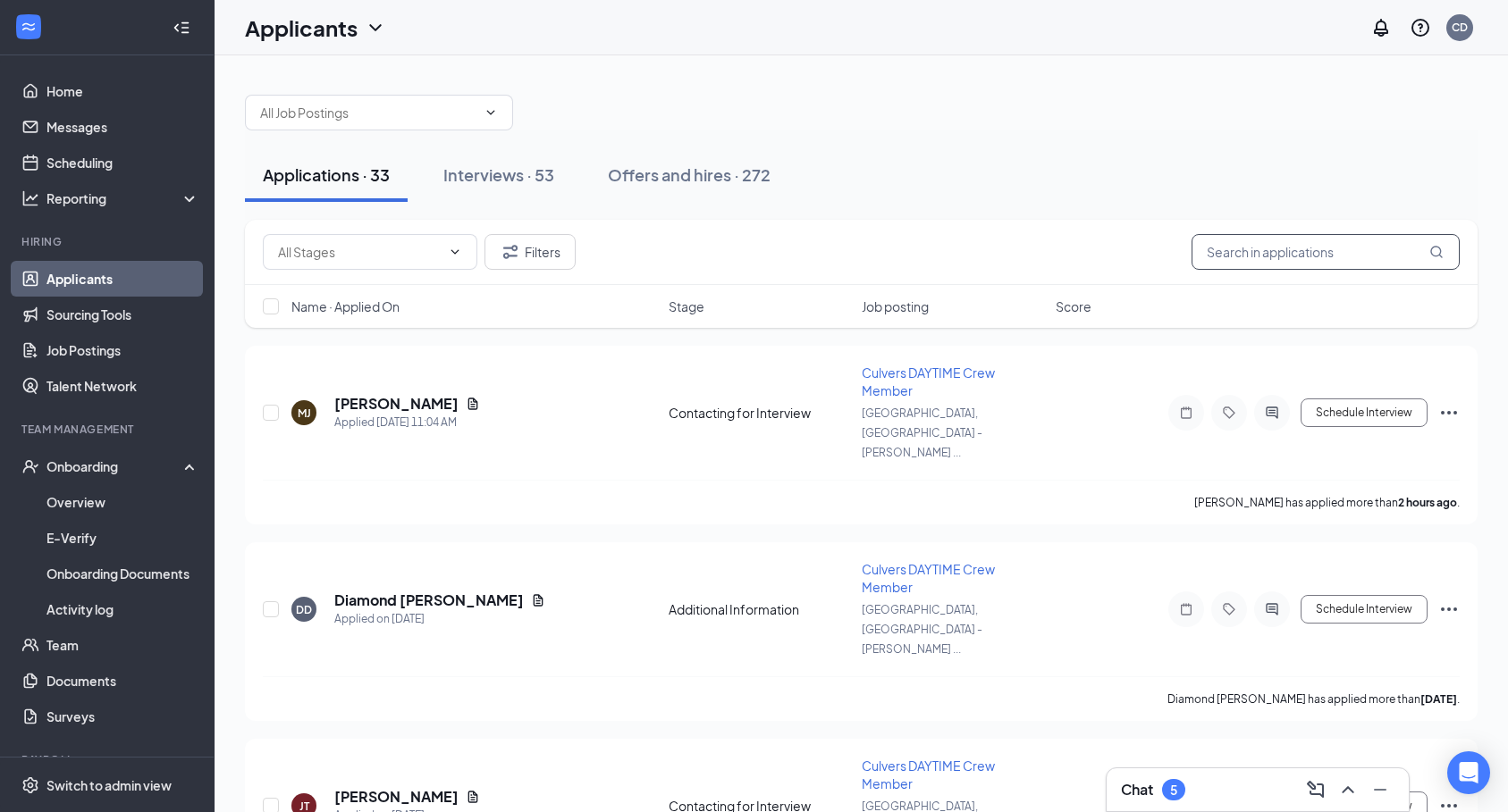
click at [1338, 255] on input "text" at bounding box center [1326, 252] width 269 height 36
type input "[PERSON_NAME]"
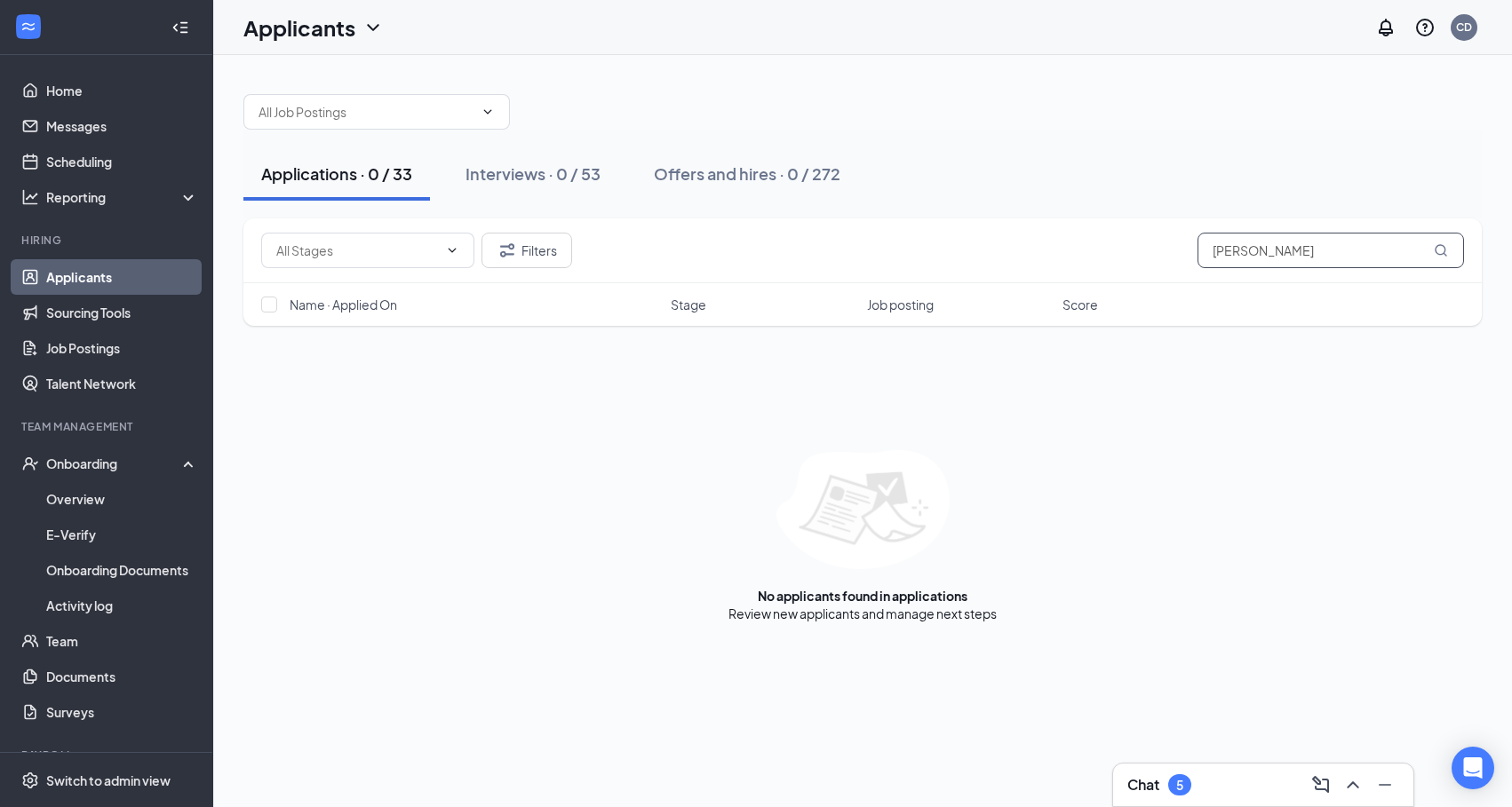
drag, startPoint x: 1260, startPoint y: 256, endPoint x: 1148, endPoint y: 287, distance: 116.2
click at [1148, 287] on div "Filters [PERSON_NAME] Name · Applied On Stage Job posting Score" at bounding box center [863, 272] width 1239 height 107
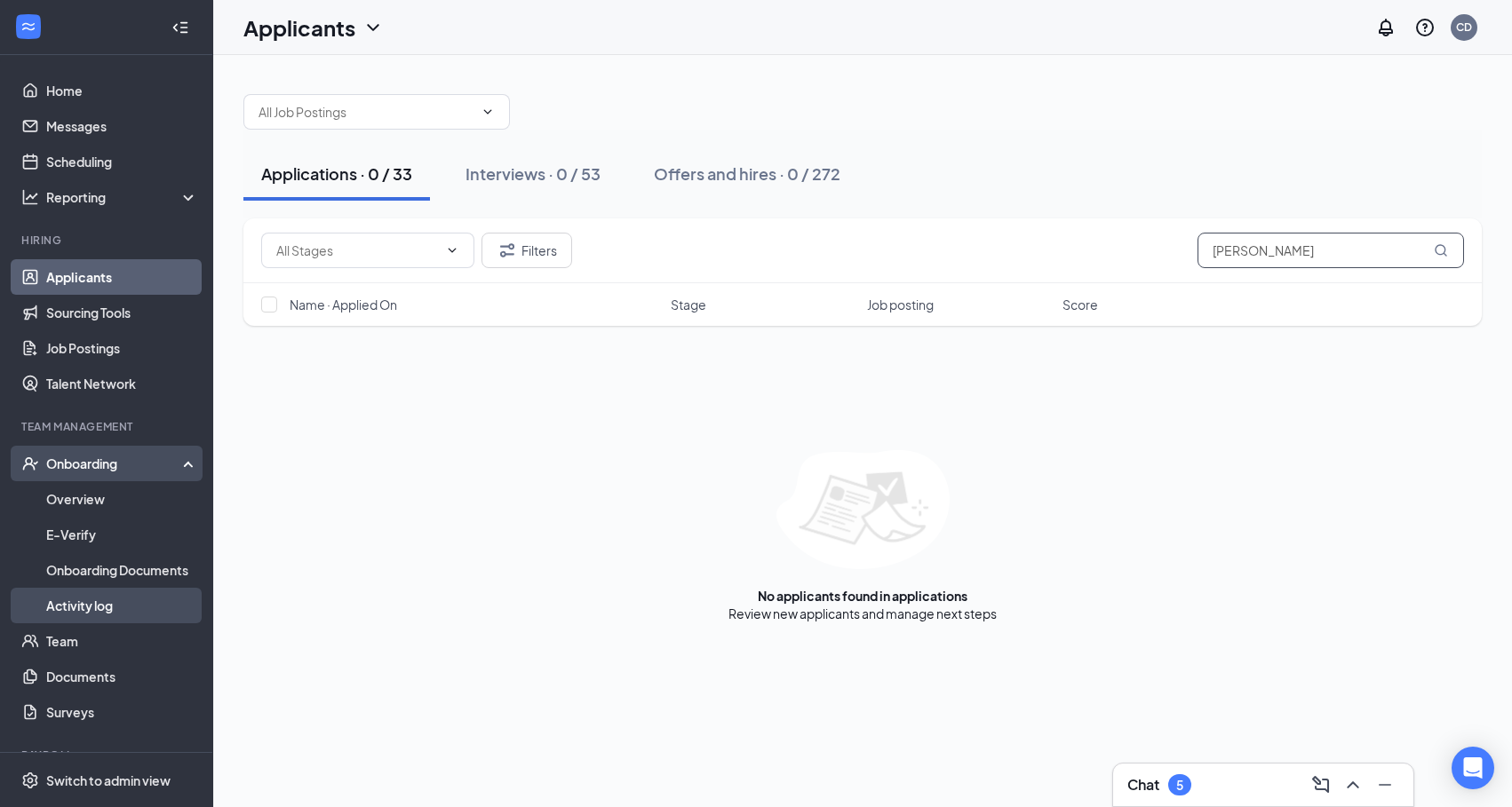
type input "[PERSON_NAME]"
click at [46, 599] on link "Activity log" at bounding box center [122, 606] width 152 height 36
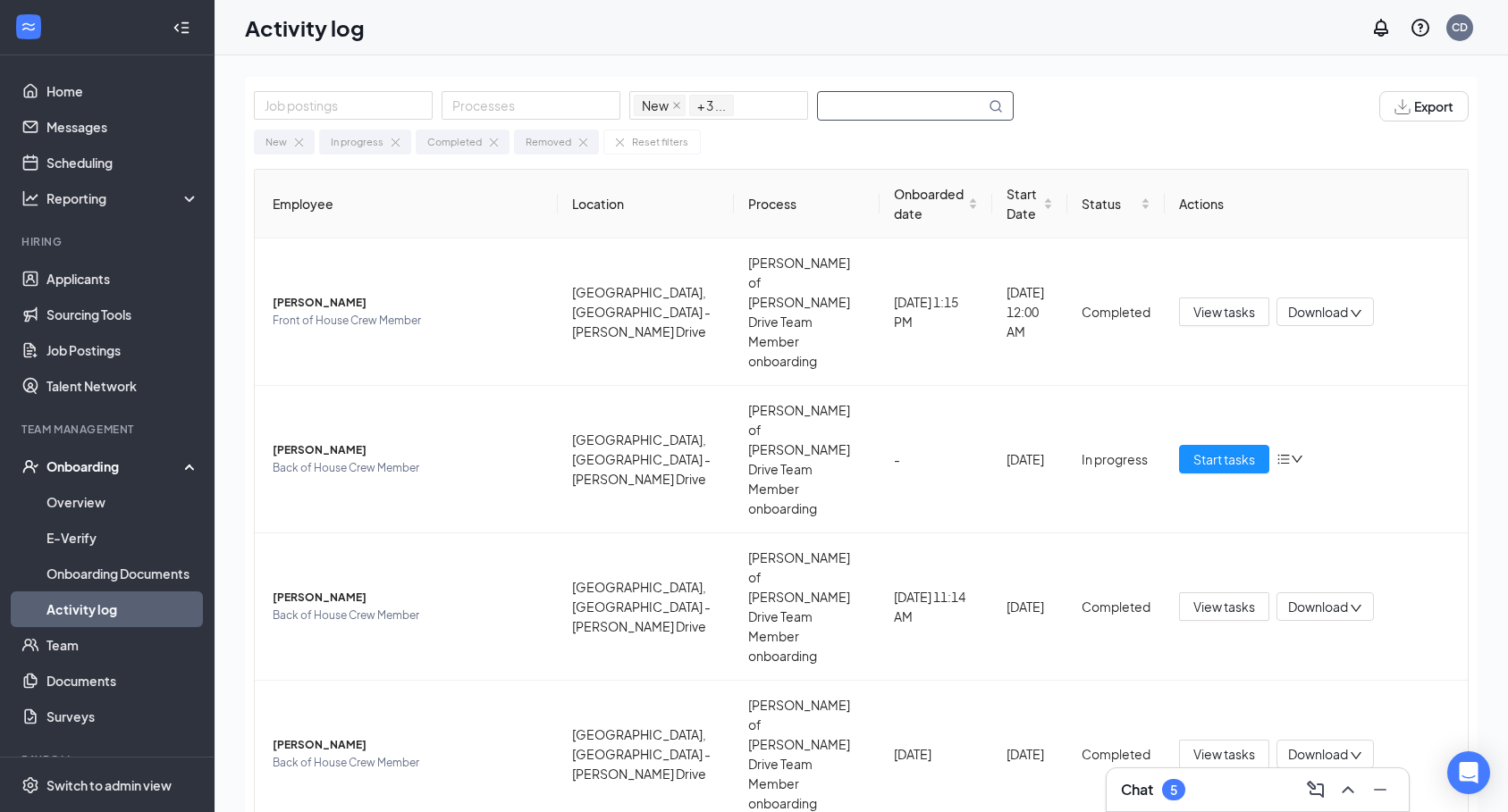
click at [871, 99] on input "text" at bounding box center [901, 105] width 167 height 27
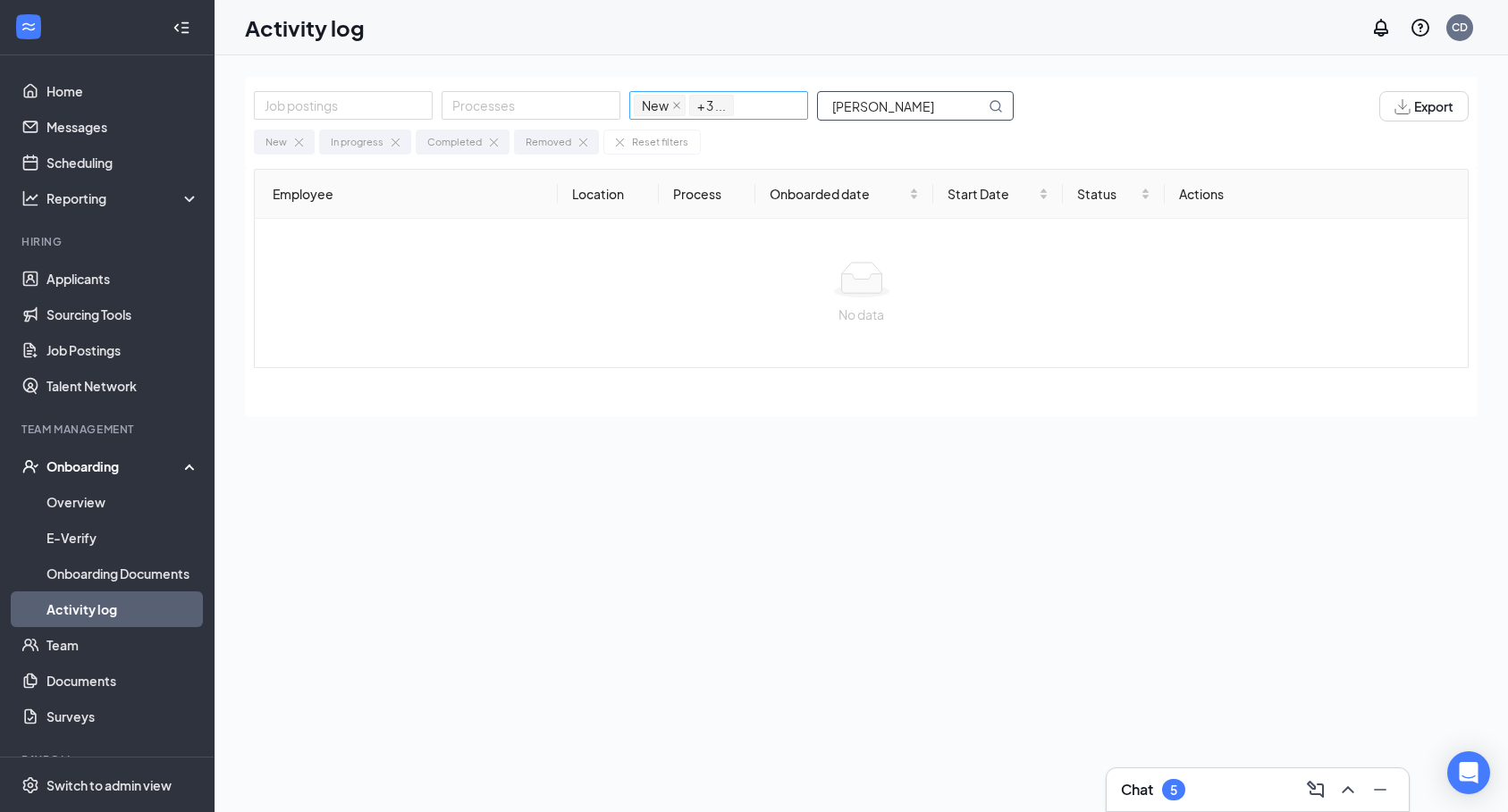
click at [703, 106] on span "+ 3 ..." at bounding box center [711, 105] width 28 height 20
type input "[PERSON_NAME]"
drag, startPoint x: 1116, startPoint y: 67, endPoint x: 1101, endPoint y: 81, distance: 20.5
click at [1116, 74] on div "Job postings Processes New In progress Completed Removed + 3 ... [PERSON_NAME] …" at bounding box center [861, 475] width 1293 height 838
click at [119, 576] on link "Onboarding Documents" at bounding box center [123, 574] width 153 height 36
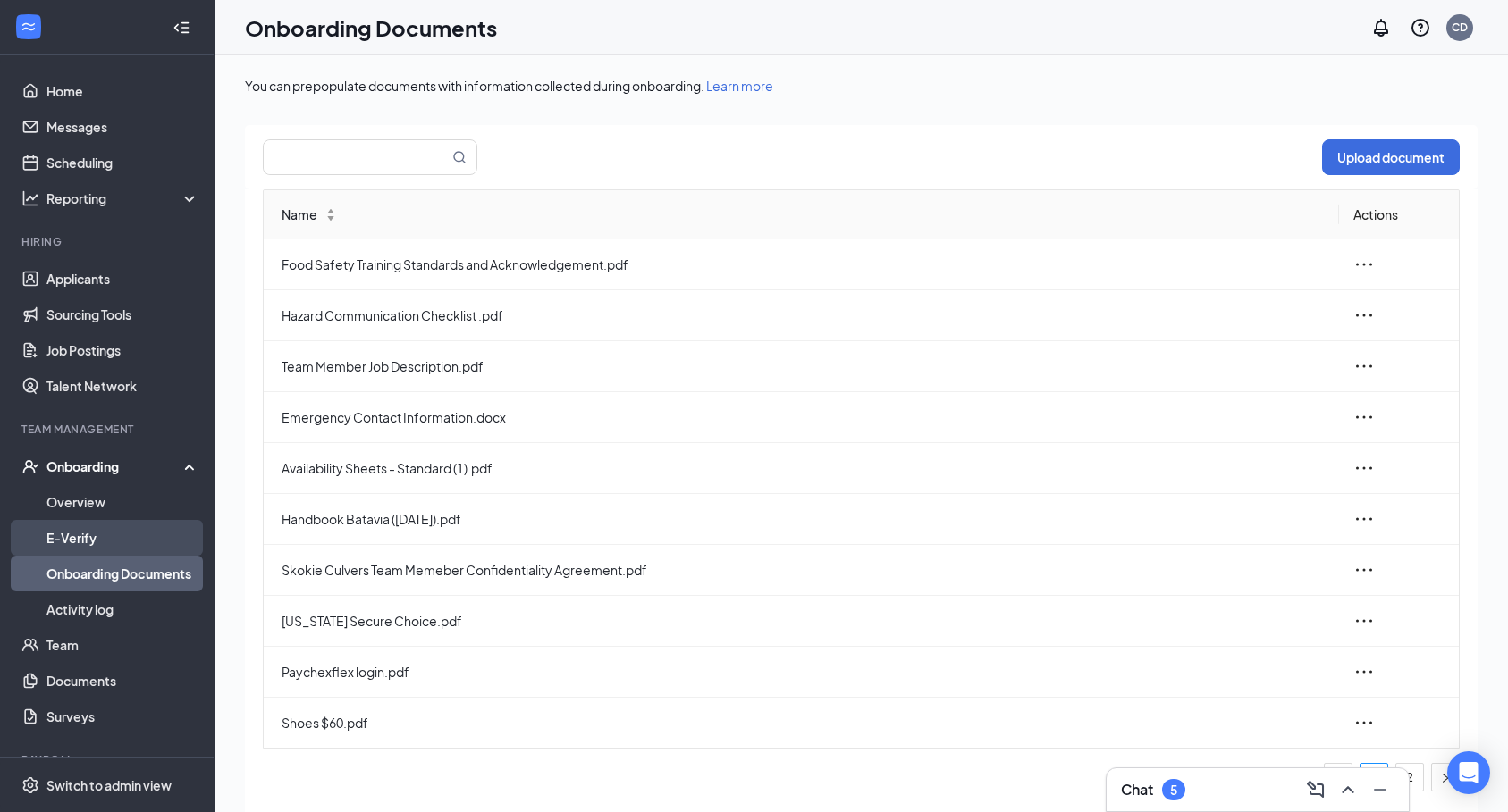
click at [135, 529] on link "E-Verify" at bounding box center [123, 538] width 153 height 36
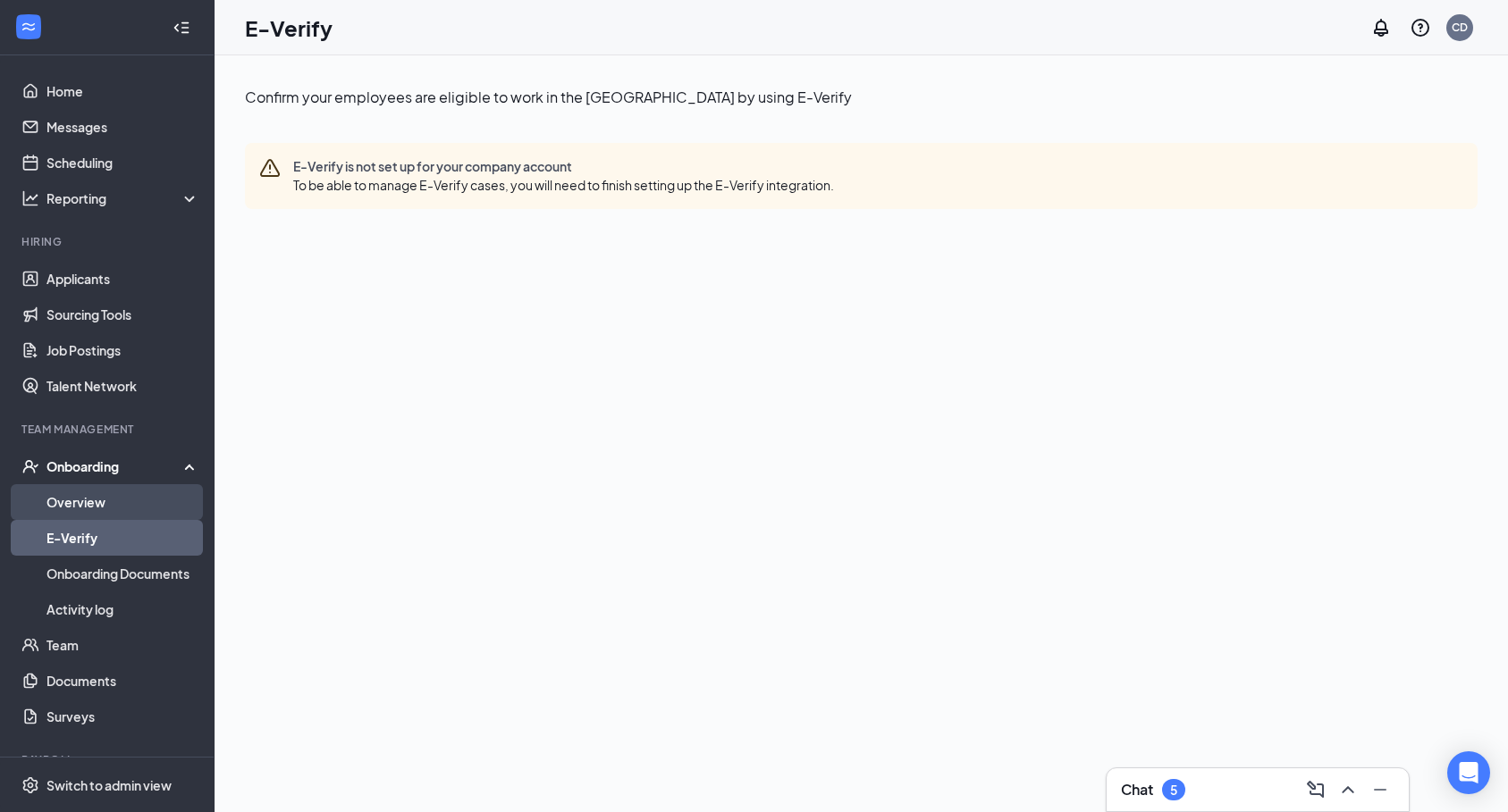
click at [127, 506] on link "Overview" at bounding box center [123, 502] width 153 height 36
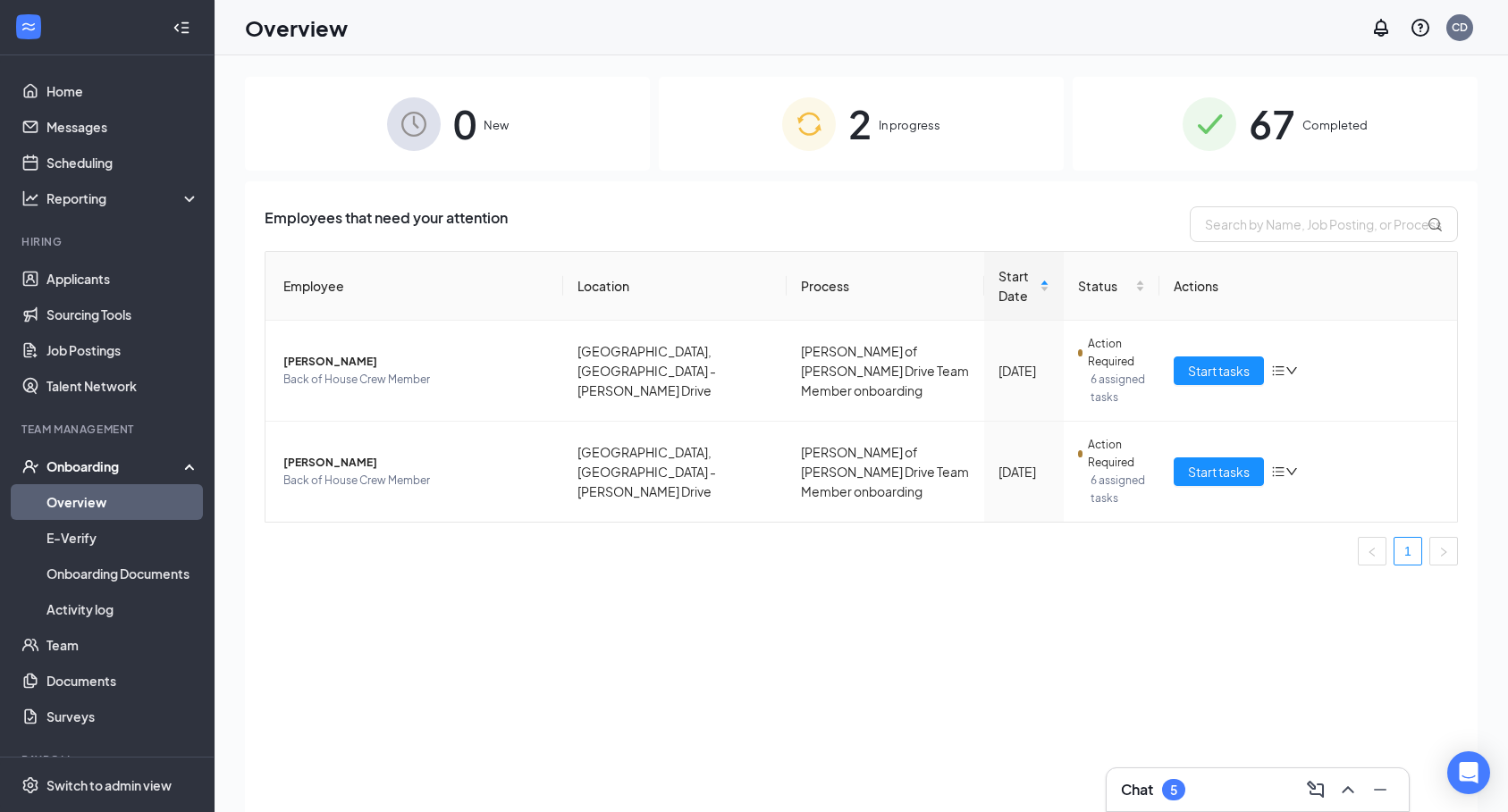
click at [1323, 112] on div "67 Completed" at bounding box center [1274, 123] width 405 height 94
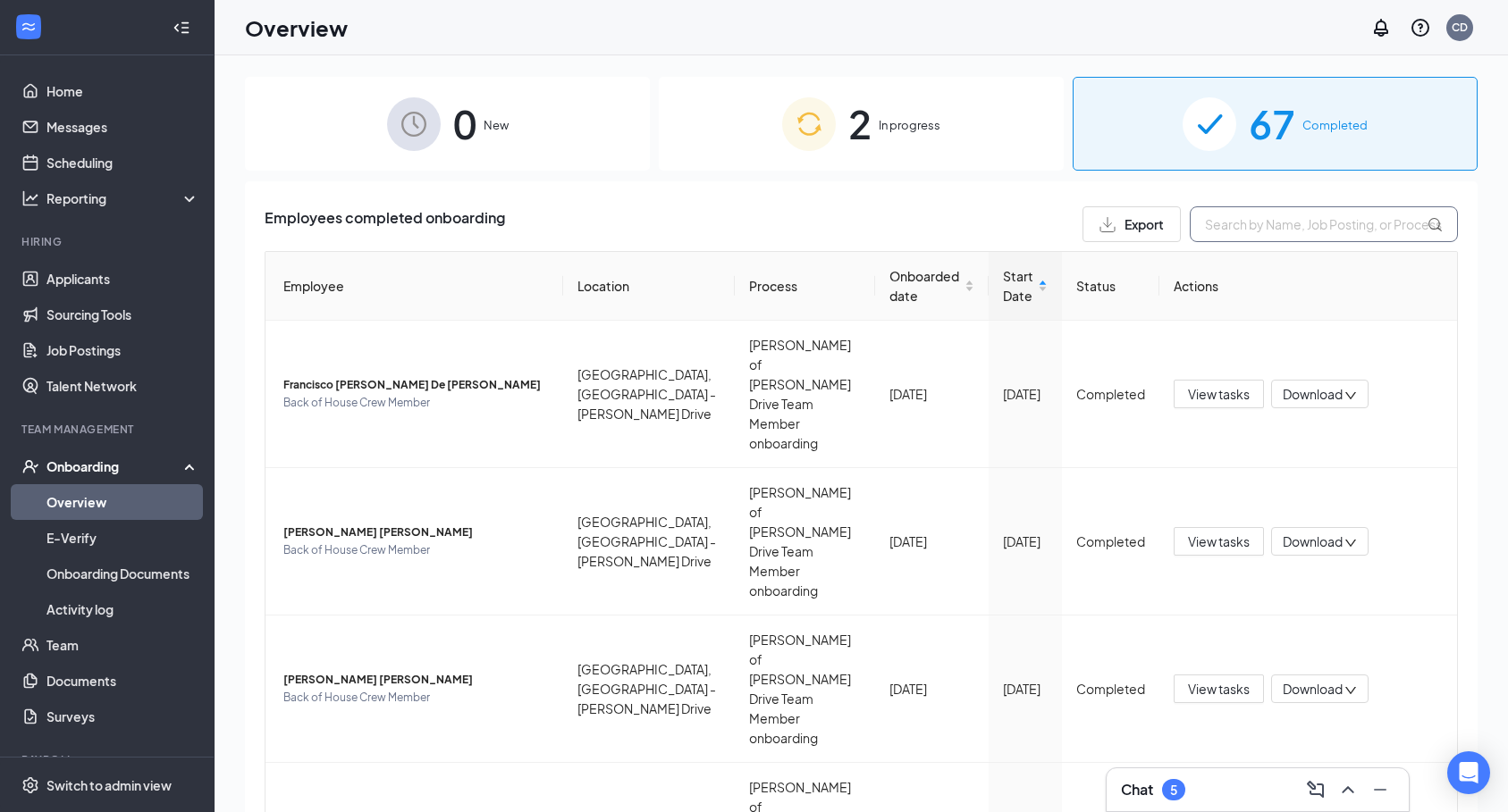
click at [1247, 220] on input "text" at bounding box center [1324, 224] width 269 height 36
type input "[PERSON_NAME]"
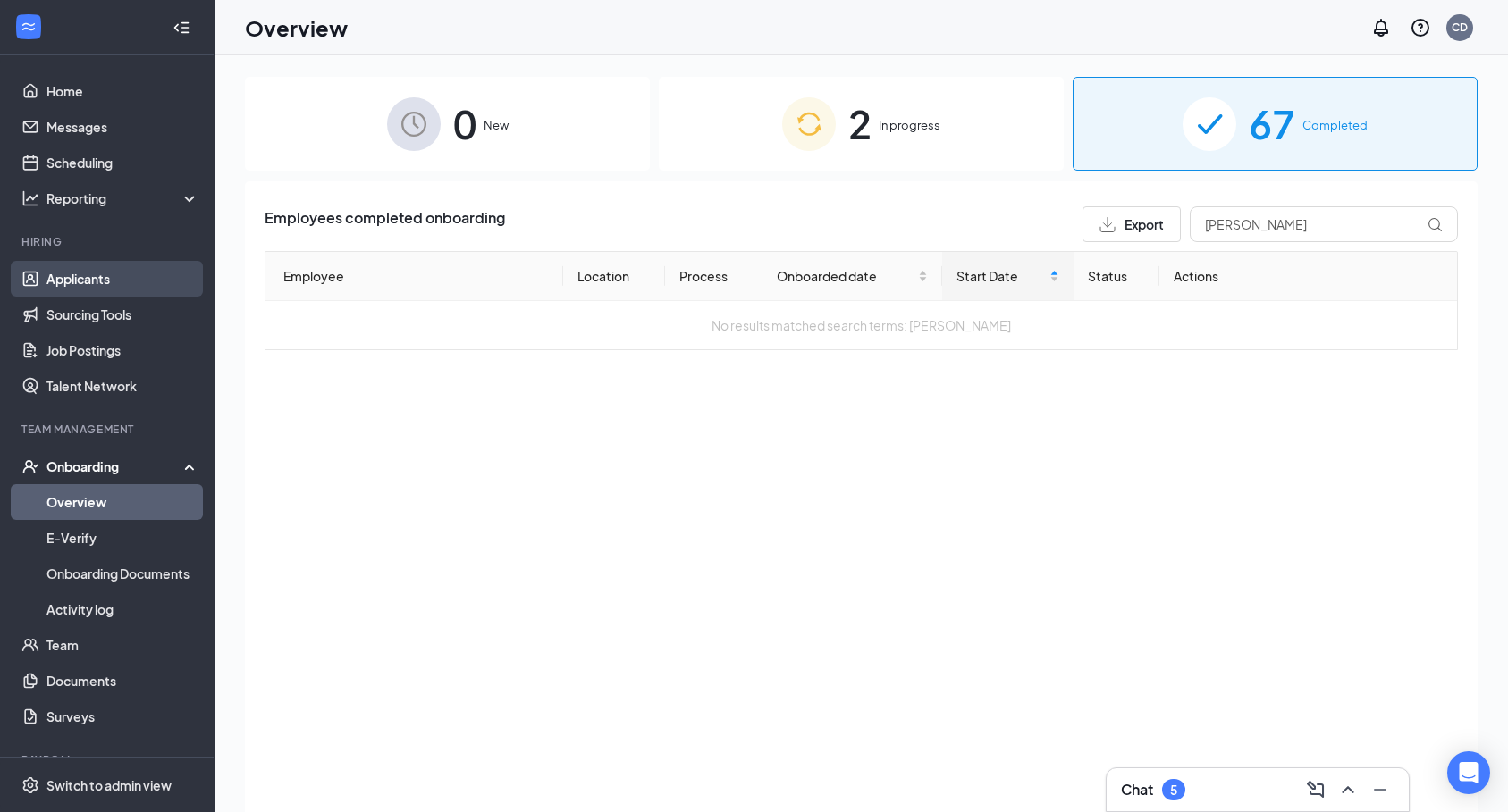
click at [108, 273] on link "Applicants" at bounding box center [123, 279] width 153 height 36
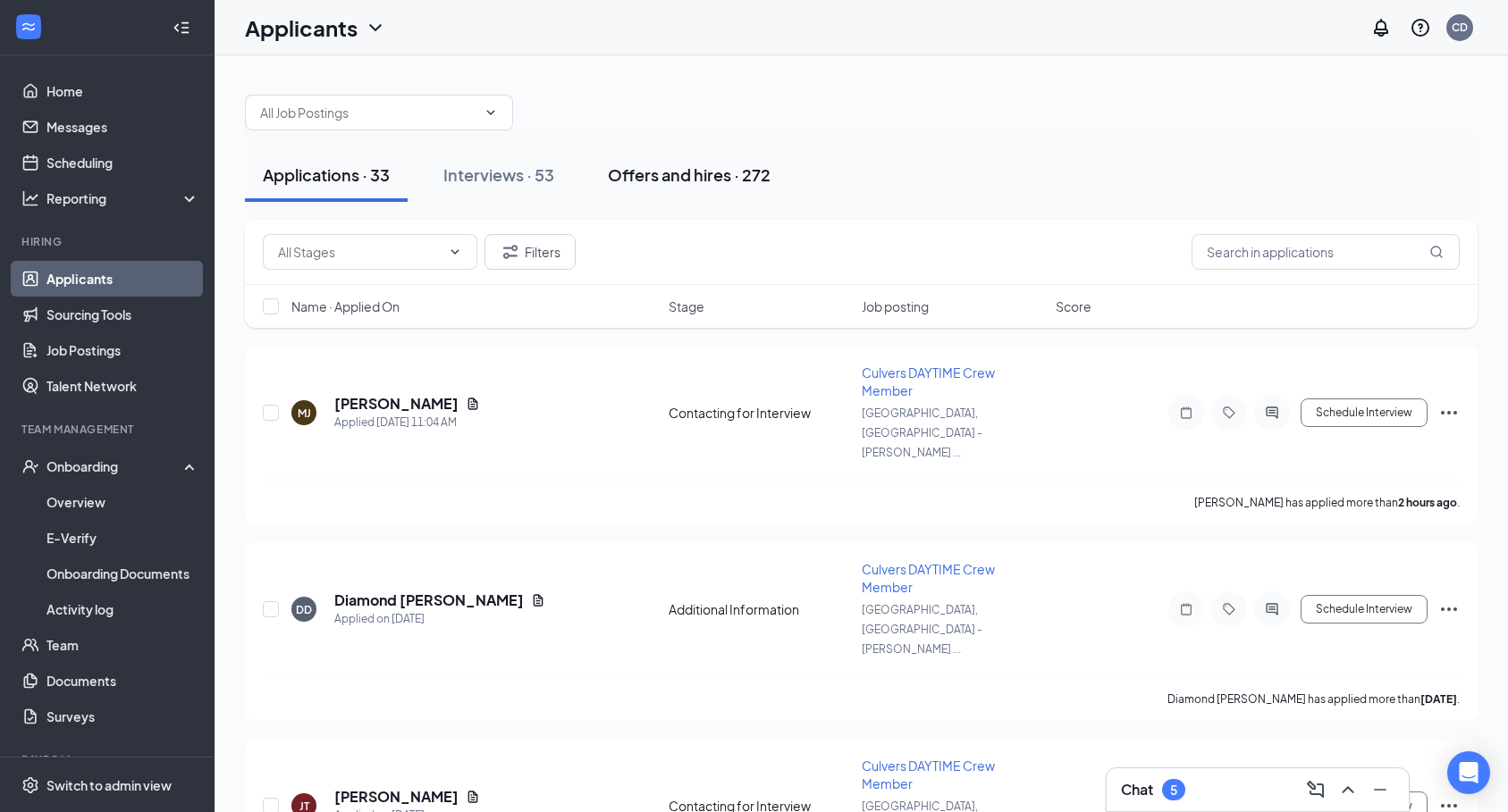
drag, startPoint x: 629, startPoint y: 179, endPoint x: 620, endPoint y: 199, distance: 21.9
click at [630, 188] on button "Offers and hires · 272" at bounding box center [689, 175] width 199 height 54
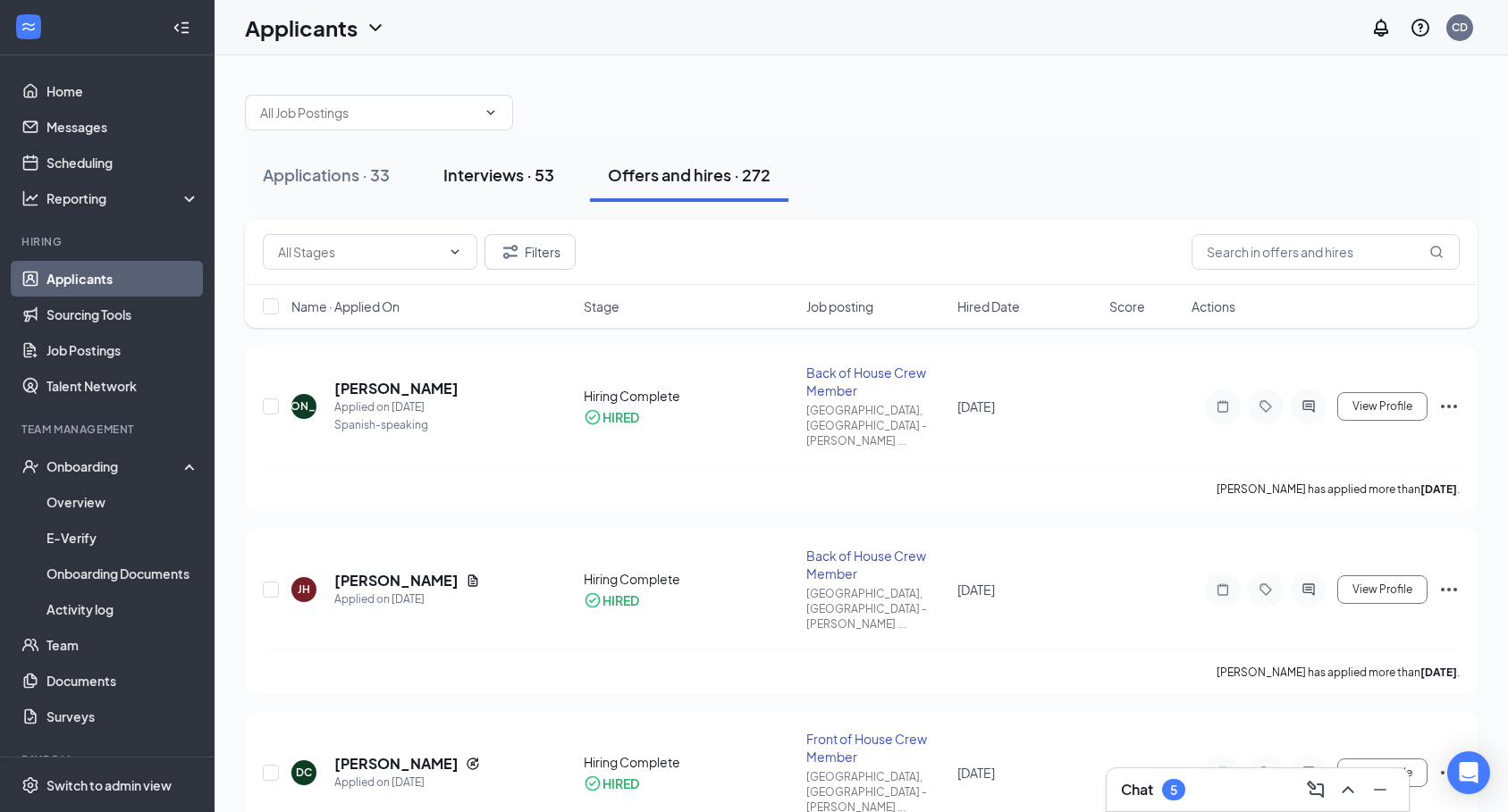
click at [525, 185] on div "Interviews · 53" at bounding box center [498, 175] width 111 height 23
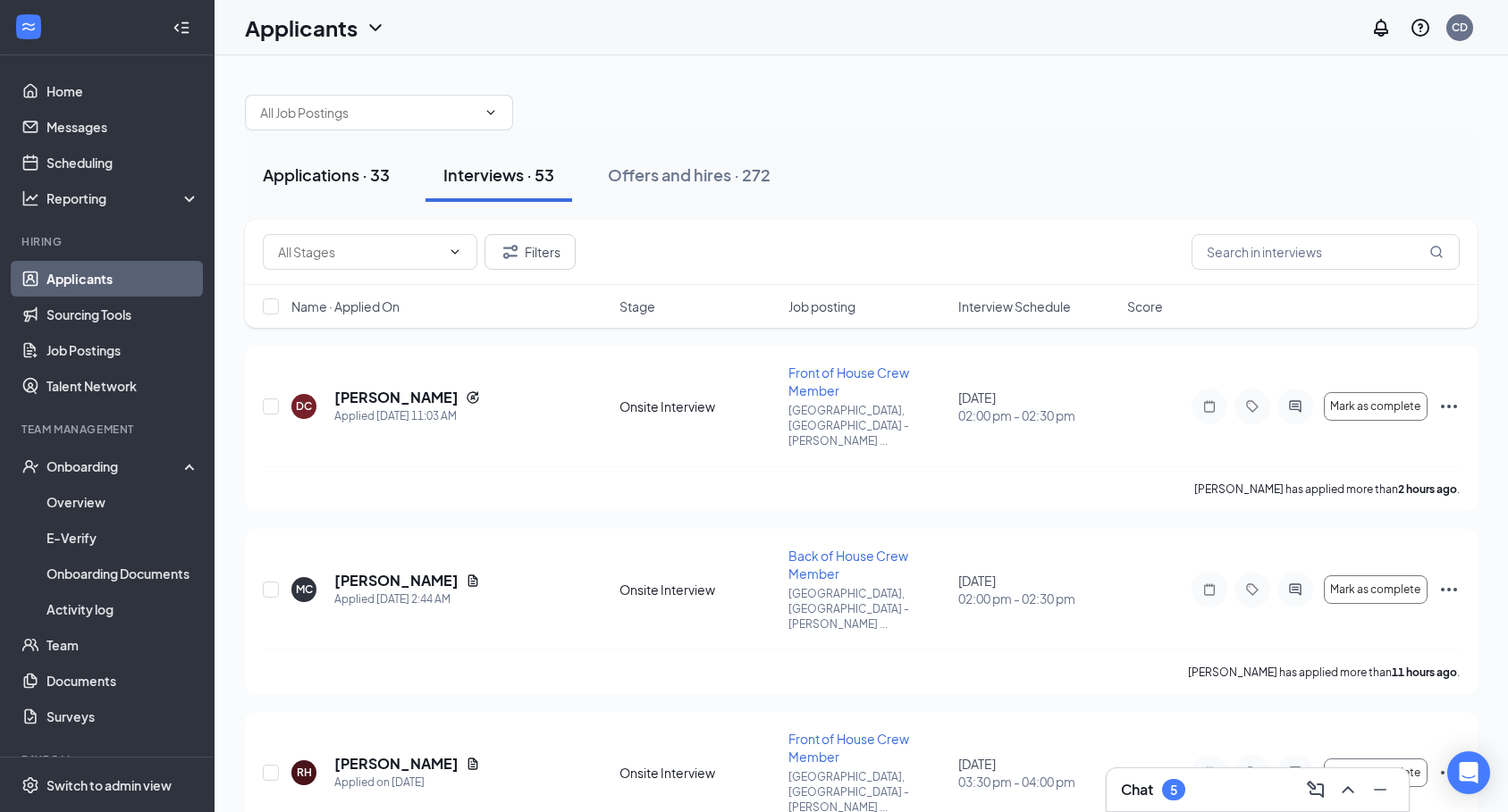
click at [366, 172] on div "Applications · 33" at bounding box center [326, 175] width 127 height 23
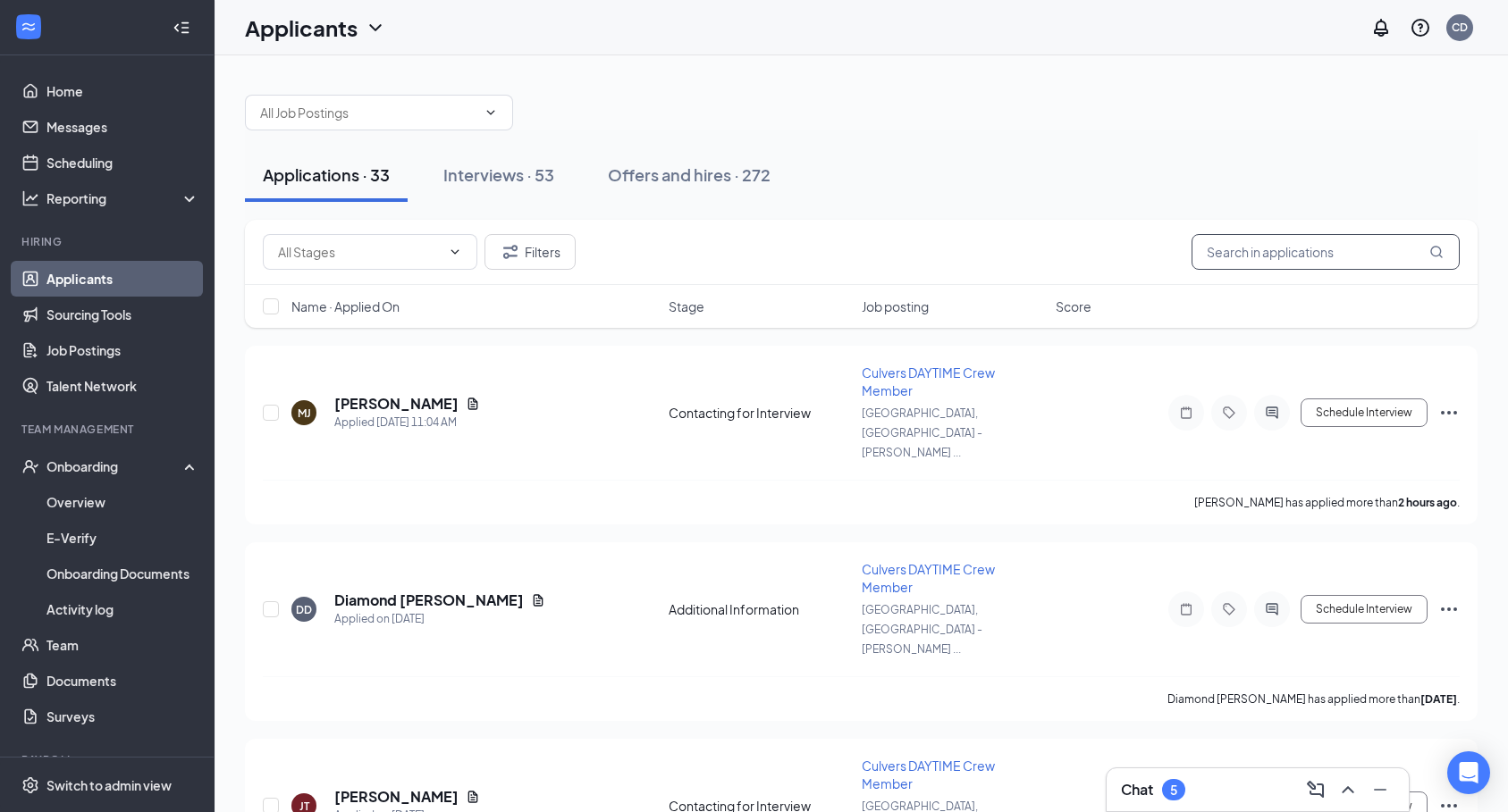
drag, startPoint x: 1347, startPoint y: 248, endPoint x: 1306, endPoint y: 285, distance: 55.2
click at [1345, 252] on input "text" at bounding box center [1326, 252] width 269 height 36
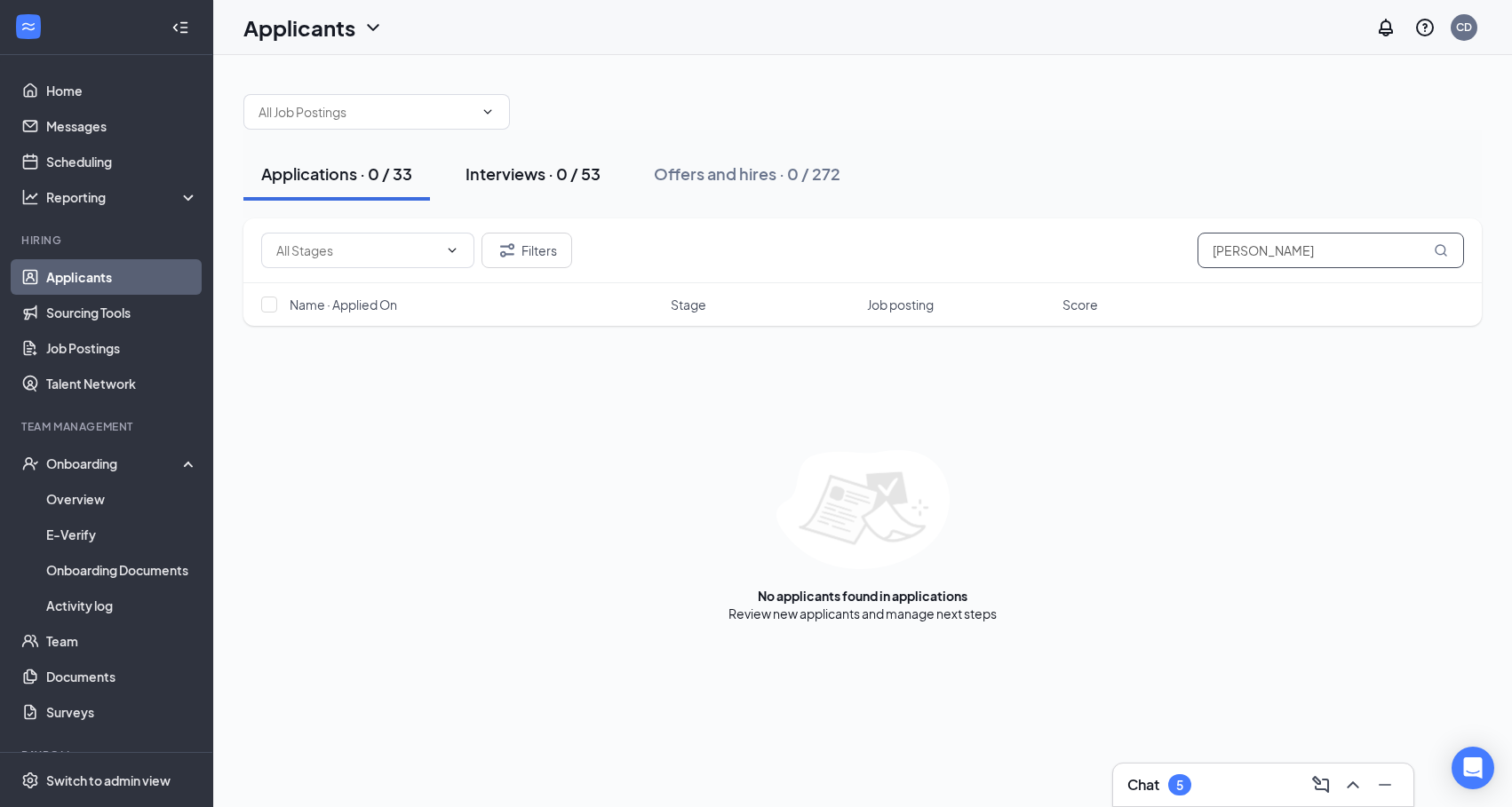
type input "[PERSON_NAME]"
click at [549, 190] on button "Interviews · 0 / 53" at bounding box center [533, 174] width 171 height 54
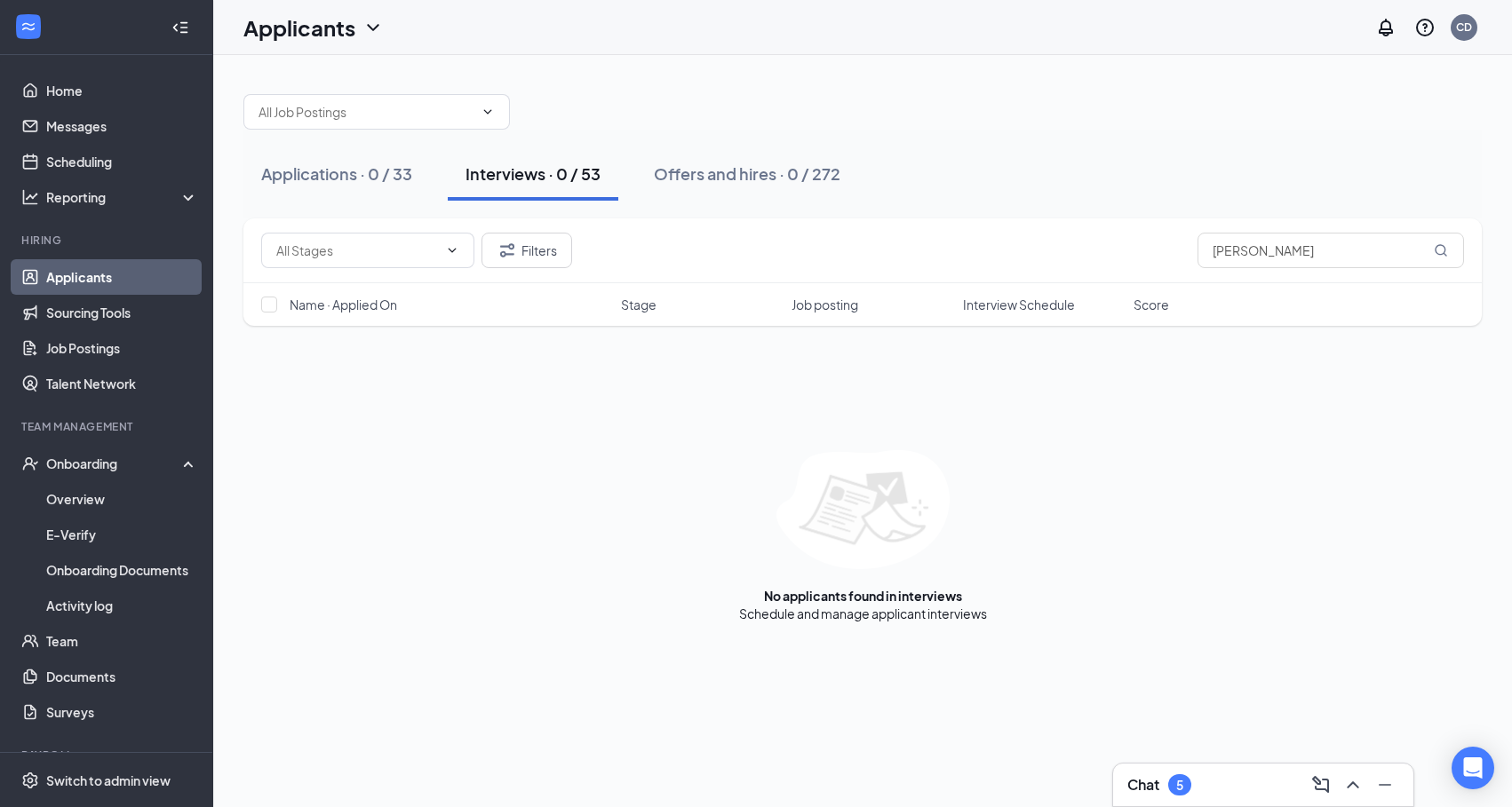
drag, startPoint x: 763, startPoint y: 209, endPoint x: 761, endPoint y: 221, distance: 12.2
click at [761, 220] on div "Applications · 0 / 33 Interviews · 0 / 53 Offers and hires · 0 / 272 Filters [P…" at bounding box center [863, 349] width 1239 height 546
drag, startPoint x: 761, startPoint y: 221, endPoint x: 707, endPoint y: 200, distance: 57.9
click at [707, 200] on button "Offers and hires · 0 / 272" at bounding box center [747, 174] width 222 height 54
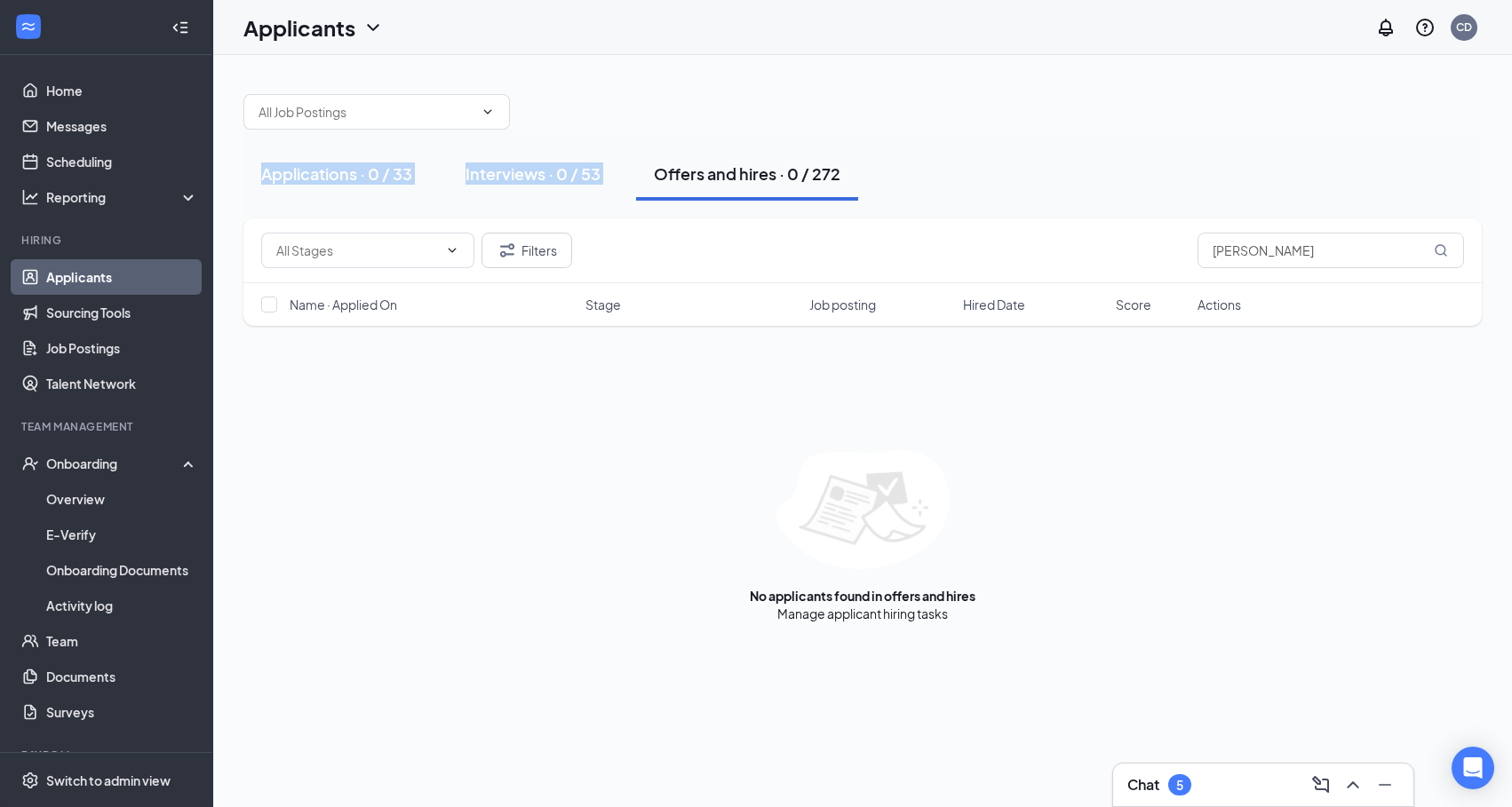
click at [707, 186] on button "Offers and hires · 0 / 272" at bounding box center [747, 174] width 222 height 54
click at [575, 423] on div "Filters [PERSON_NAME] Name · Applied On Stage Job posting Hired Date Score Acti…" at bounding box center [863, 421] width 1239 height 404
click at [85, 257] on li "Hiring Applicants Sourcing Tools Job Postings Talent Network" at bounding box center [106, 318] width 212 height 169
